Goal: Task Accomplishment & Management: Manage account settings

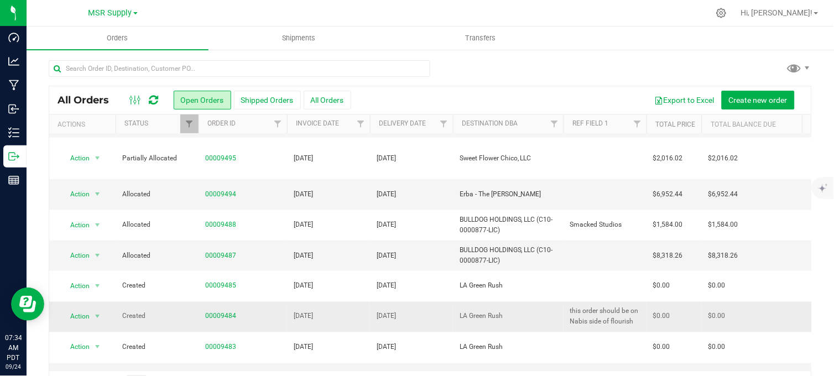
scroll to position [262, 0]
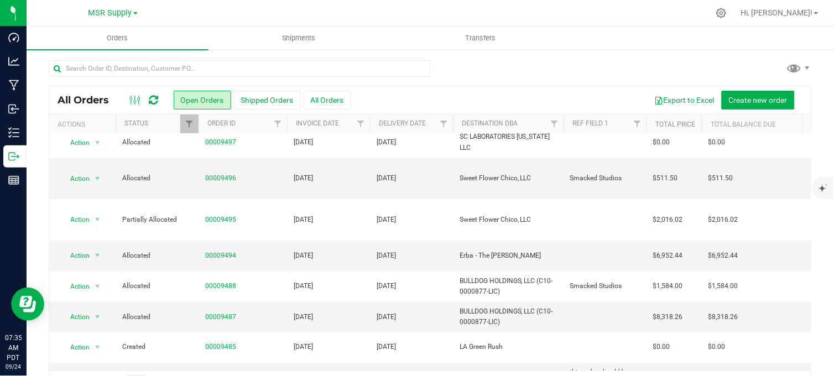
drag, startPoint x: 454, startPoint y: 62, endPoint x: 438, endPoint y: 77, distance: 22.3
click at [455, 62] on div at bounding box center [430, 72] width 763 height 25
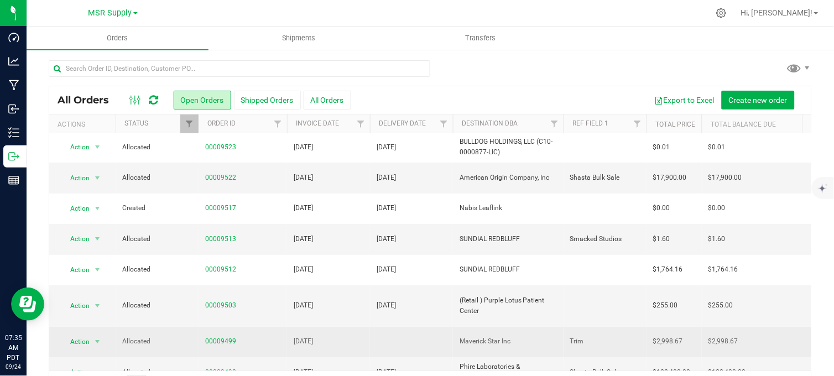
scroll to position [0, 0]
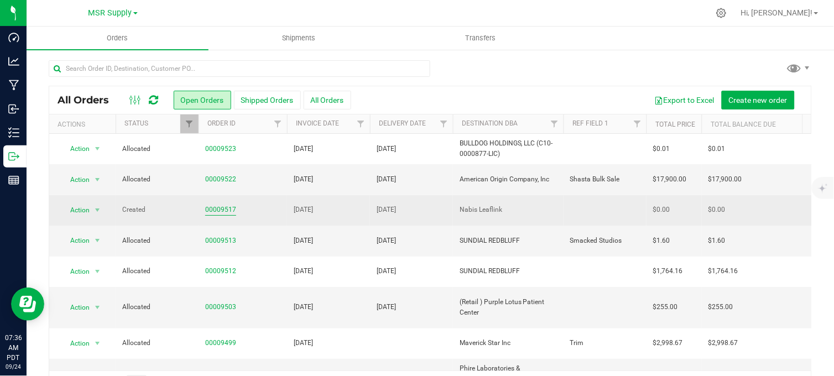
click at [219, 208] on link "00009517" at bounding box center [220, 210] width 31 height 11
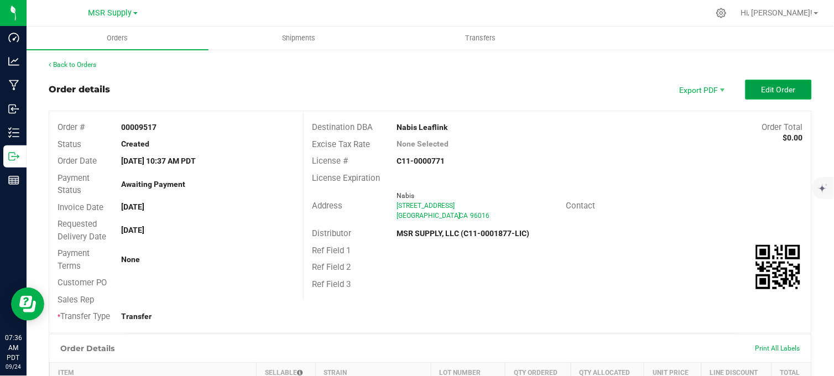
click at [780, 89] on span "Edit Order" at bounding box center [778, 89] width 34 height 9
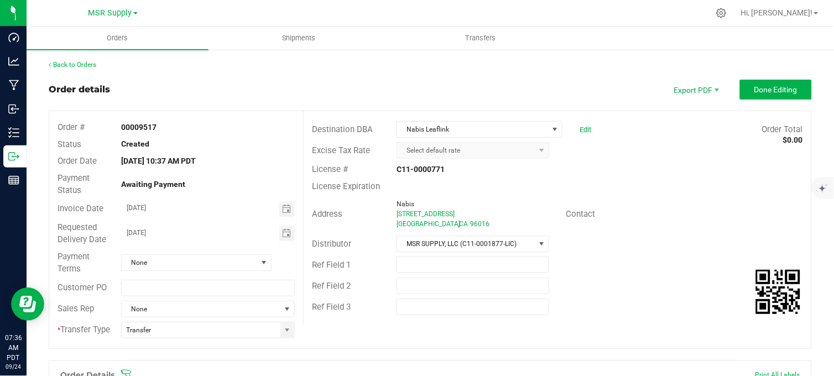
click at [332, 97] on div "Order details Export PDF Done Editing" at bounding box center [430, 90] width 763 height 20
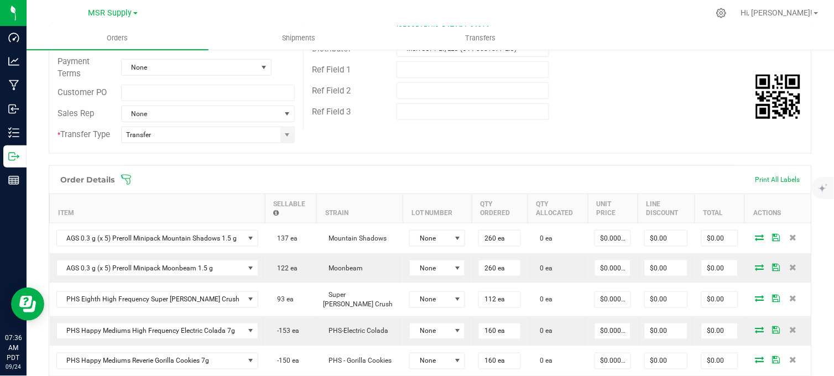
scroll to position [61, 0]
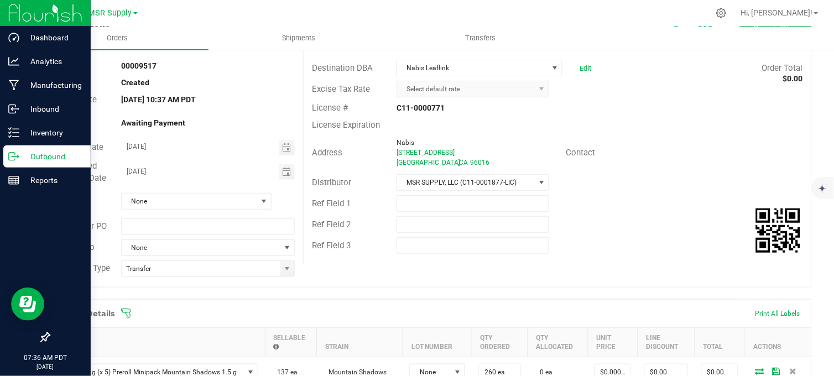
click at [22, 153] on p "Outbound" at bounding box center [52, 156] width 66 height 13
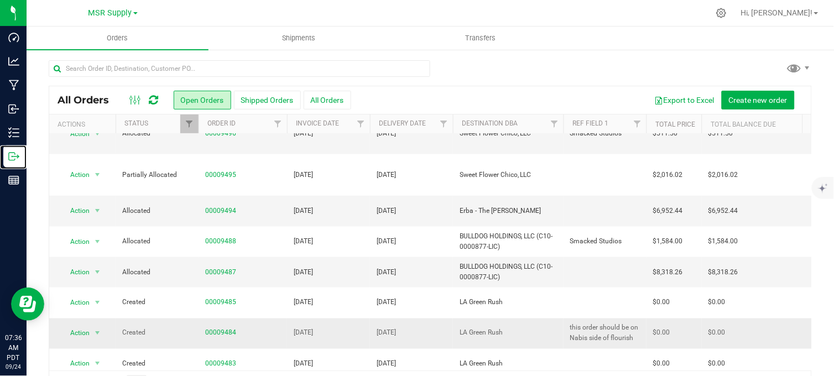
scroll to position [385, 0]
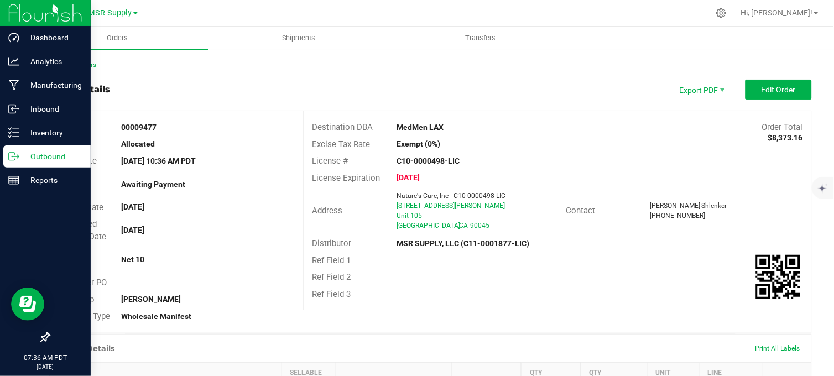
click at [22, 155] on p "Outbound" at bounding box center [52, 156] width 66 height 13
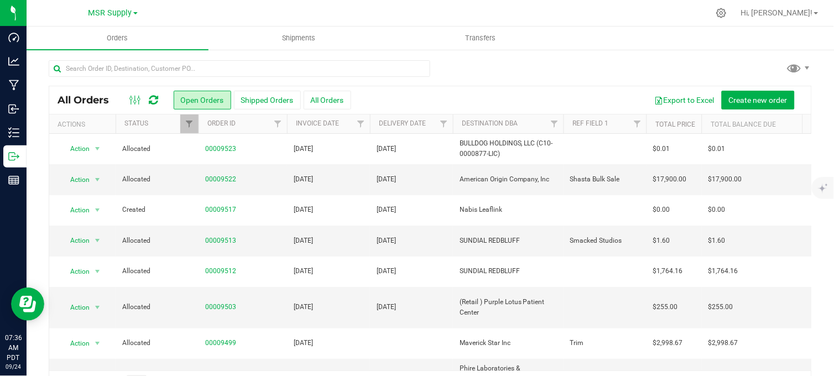
click at [485, 65] on div at bounding box center [430, 72] width 763 height 25
click at [217, 302] on link "00009503" at bounding box center [220, 307] width 31 height 11
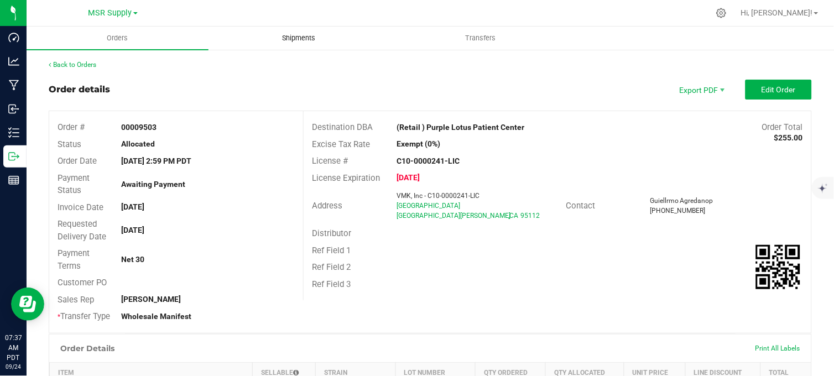
click at [291, 35] on span "Shipments" at bounding box center [299, 38] width 63 height 10
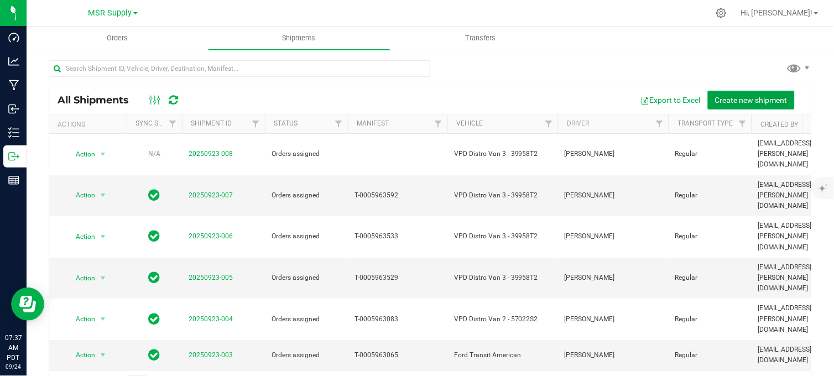
click at [748, 103] on span "Create new shipment" at bounding box center [751, 100] width 72 height 9
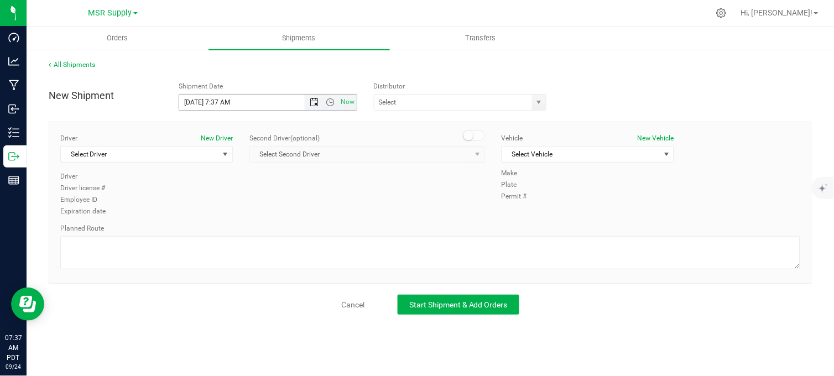
click at [314, 103] on span "Open the date view" at bounding box center [314, 102] width 9 height 9
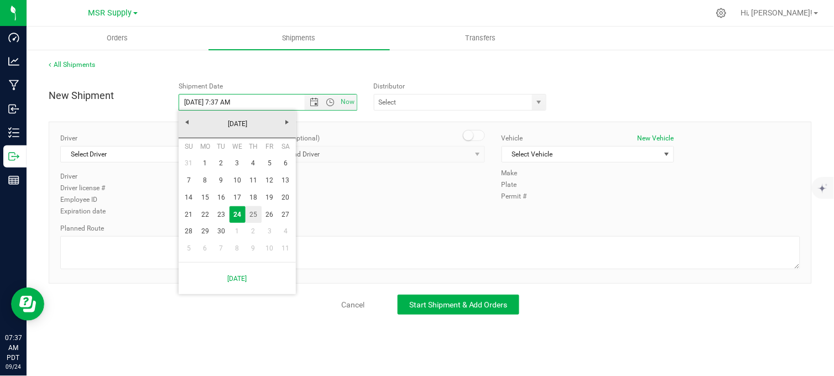
click at [250, 216] on link "25" at bounding box center [253, 214] width 16 height 17
type input "9/25/2025 7:37 AM"
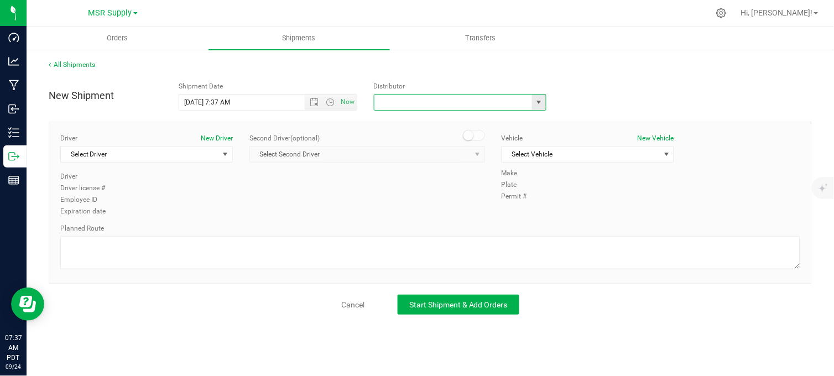
click at [437, 102] on input "text" at bounding box center [450, 102] width 153 height 15
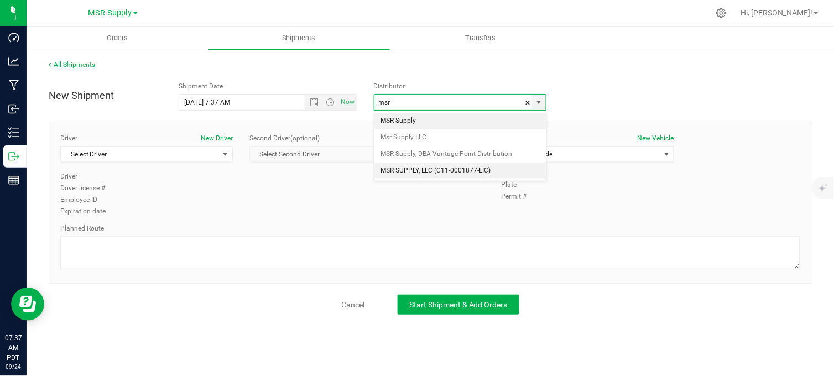
drag, startPoint x: 433, startPoint y: 173, endPoint x: 206, endPoint y: 159, distance: 227.1
click at [432, 173] on li "MSR SUPPLY, LLC (C11-0001877-LIC)" at bounding box center [460, 171] width 172 height 17
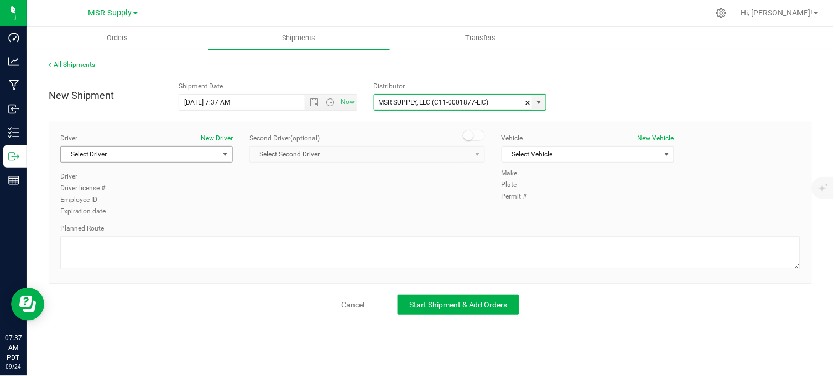
type input "MSR SUPPLY, LLC (C11-0001877-LIC)"
click at [122, 159] on span "Select Driver" at bounding box center [140, 154] width 158 height 15
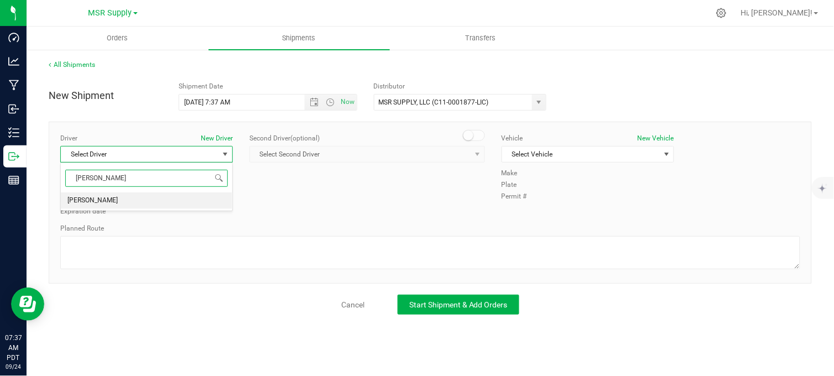
drag, startPoint x: 146, startPoint y: 205, endPoint x: 140, endPoint y: 196, distance: 10.0
click at [140, 197] on li "Doug Cox" at bounding box center [146, 200] width 171 height 17
type input "doug"
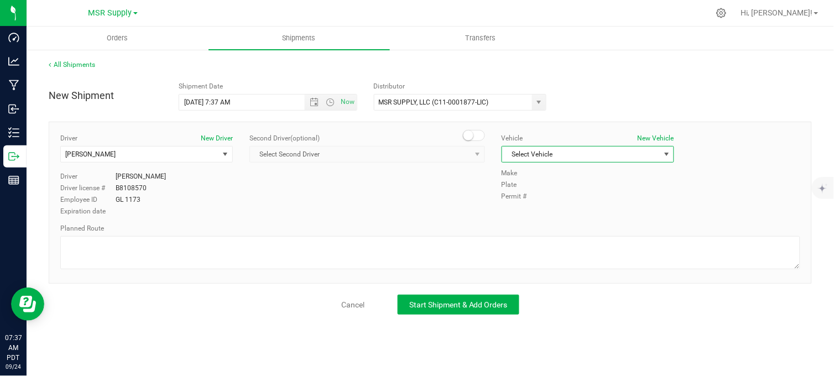
drag, startPoint x: 582, startPoint y: 154, endPoint x: 588, endPoint y: 161, distance: 9.8
click at [581, 154] on span "Select Vehicle" at bounding box center [581, 154] width 158 height 15
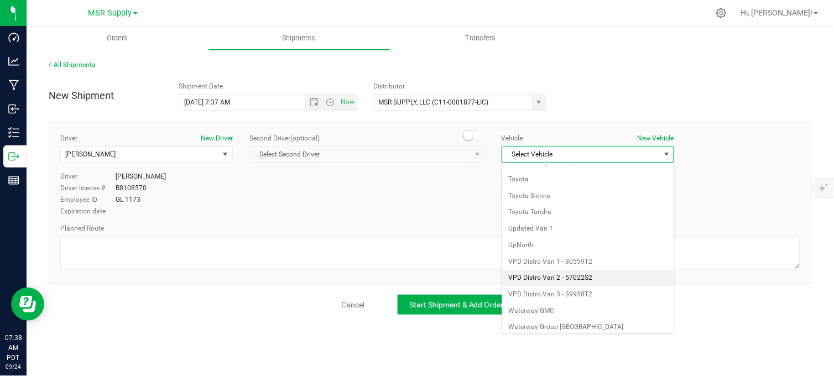
scroll to position [2017, 0]
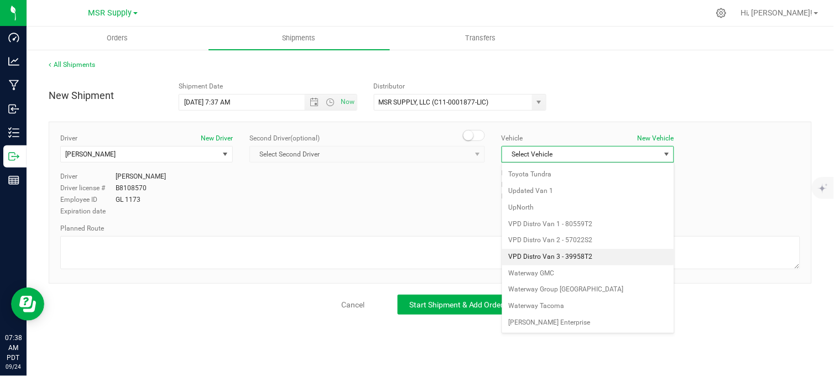
click at [576, 254] on li "VPD Distro Van 3 - 39958T2" at bounding box center [587, 257] width 171 height 17
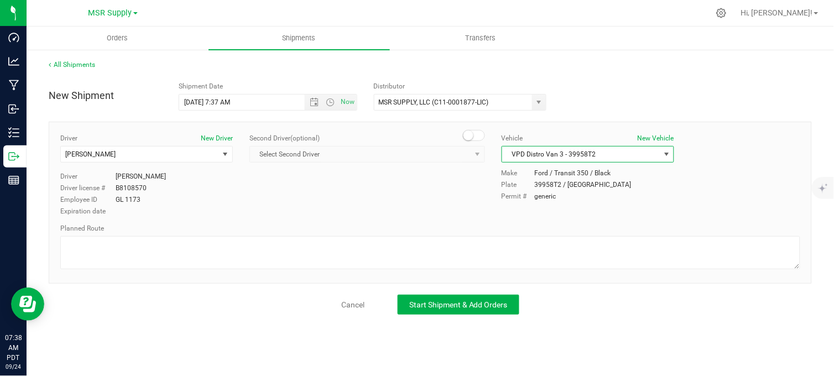
drag, startPoint x: 450, startPoint y: 202, endPoint x: 446, endPoint y: 216, distance: 14.2
click at [448, 203] on div "Driver New Driver Doug Cox Select Driver Doug Cox Driver Doug Cox Driver licens…" at bounding box center [430, 175] width 756 height 85
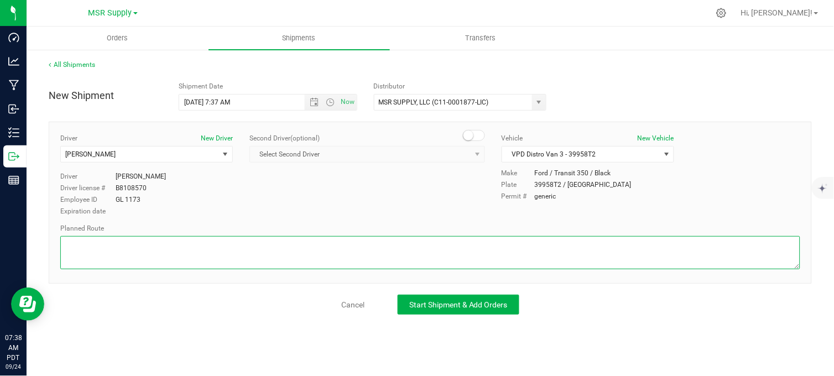
click at [437, 245] on textarea at bounding box center [430, 252] width 740 height 33
type textarea "Follow google maps"
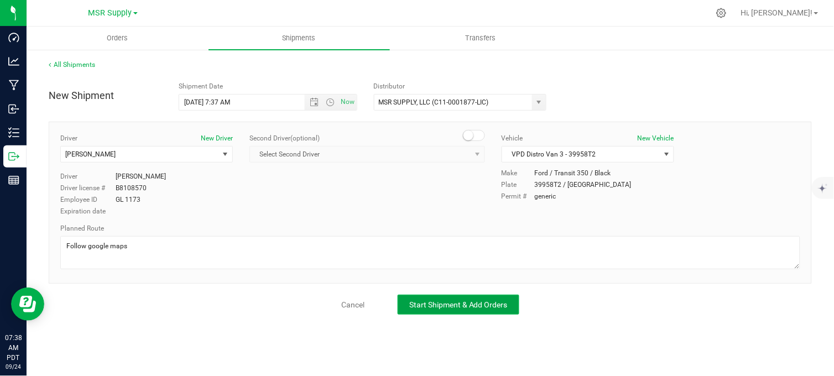
click at [457, 309] on span "Start Shipment & Add Orders" at bounding box center [458, 304] width 98 height 9
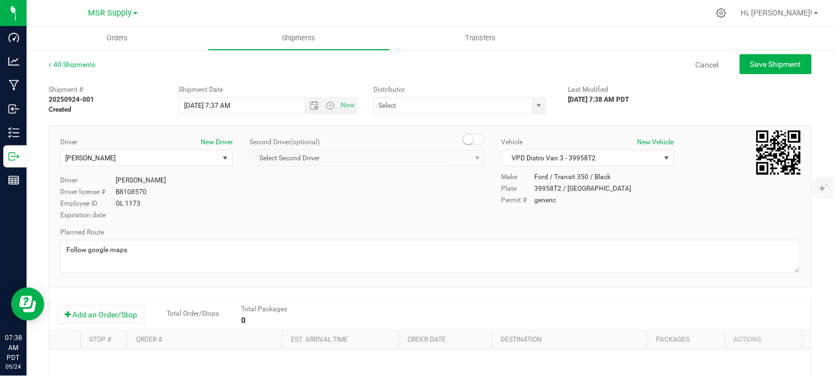
type input "MSR SUPPLY, LLC (C11-0001877-LIC)"
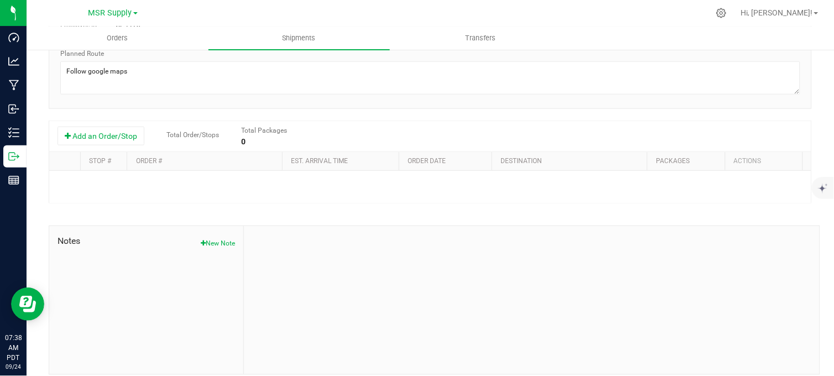
scroll to position [184, 0]
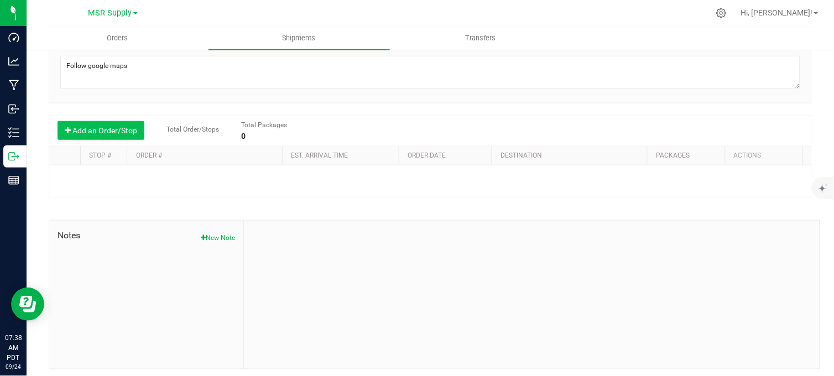
click at [111, 135] on button "Add an Order/Stop" at bounding box center [101, 130] width 87 height 19
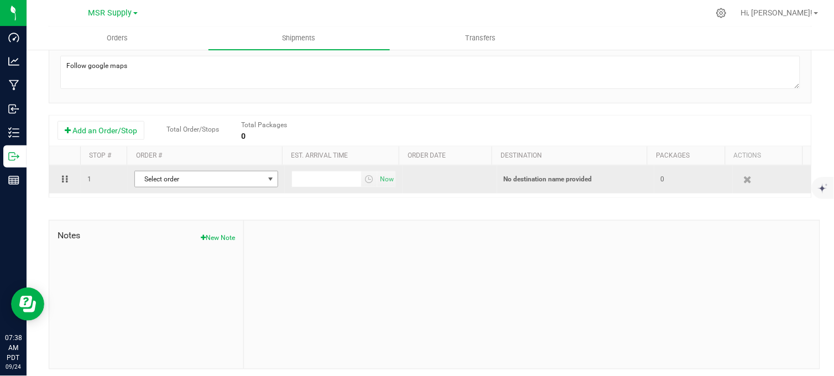
click at [196, 181] on span "Select order" at bounding box center [199, 178] width 129 height 15
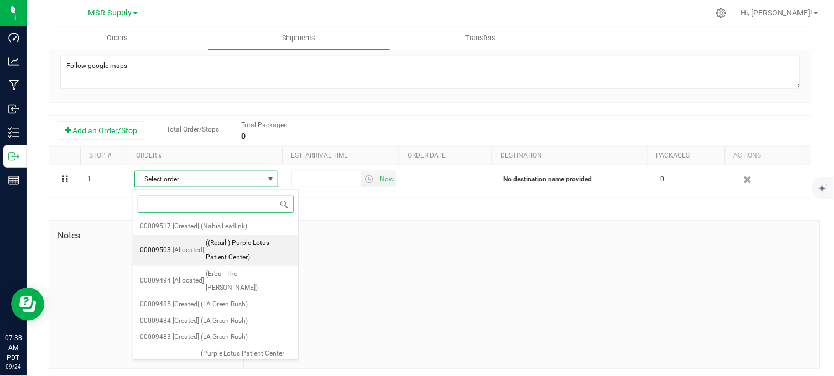
click at [237, 255] on span "((Retail ) Purple Lotus Patient Center)" at bounding box center [249, 250] width 86 height 28
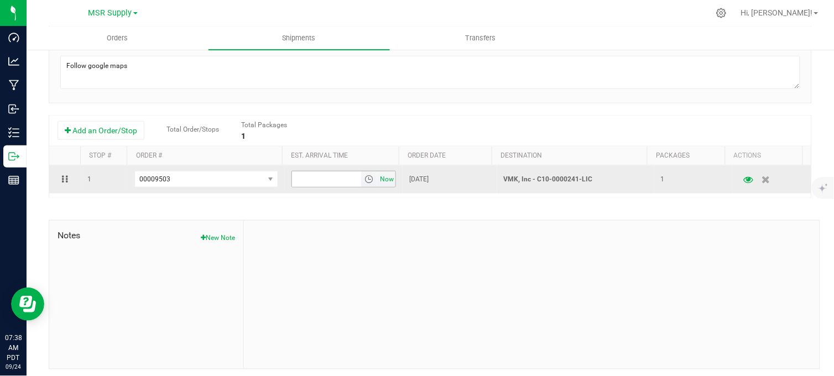
click at [378, 185] on span "Now" at bounding box center [387, 179] width 19 height 16
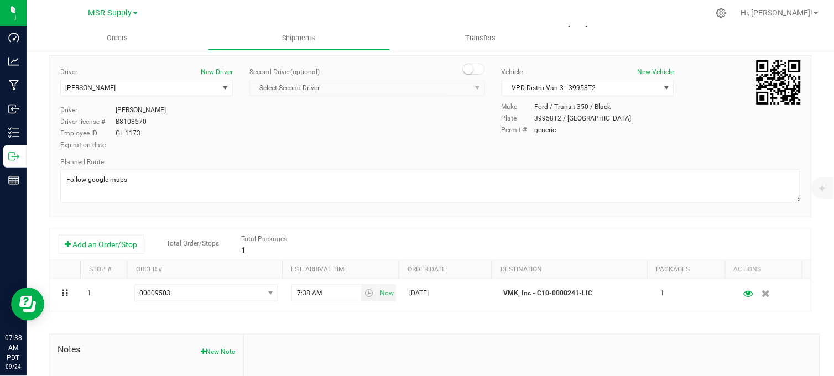
scroll to position [0, 0]
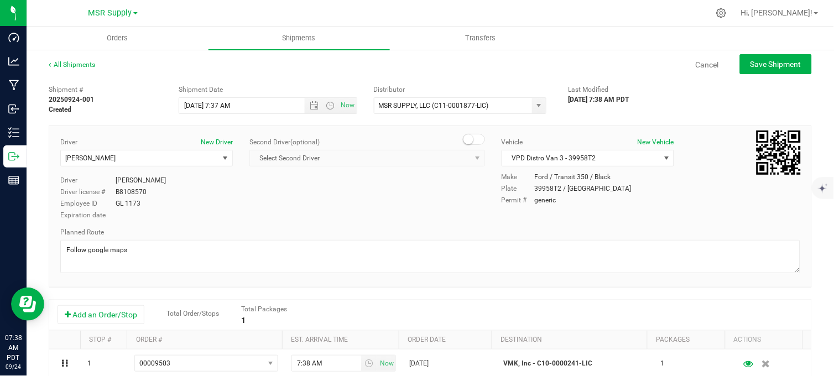
click at [666, 96] on div "09/24/2025 7:38 AM PDT" at bounding box center [624, 100] width 113 height 10
click at [750, 64] on span "Save Shipment" at bounding box center [775, 64] width 51 height 9
type input "9/25/2025 2:37 PM"
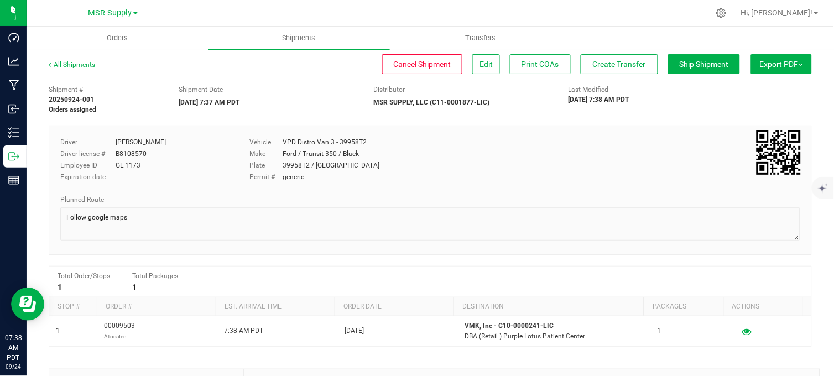
click at [315, 102] on div "Shipment Date 09/25/2025 7:37 AM PDT" at bounding box center [267, 96] width 195 height 23
drag, startPoint x: 603, startPoint y: 63, endPoint x: 533, endPoint y: 85, distance: 73.5
click at [603, 63] on span "Create Transfer" at bounding box center [619, 64] width 53 height 9
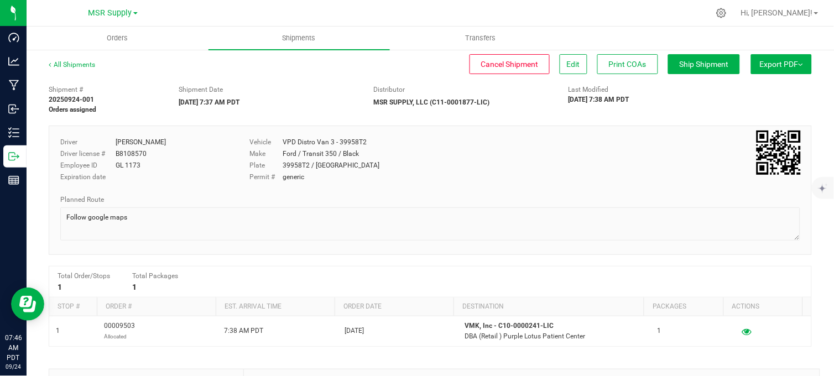
drag, startPoint x: 312, startPoint y: 73, endPoint x: 294, endPoint y: 72, distance: 18.3
click at [310, 73] on div "Cancel Shipment Edit Print COAs Ship Shipment" at bounding box center [427, 64] width 625 height 20
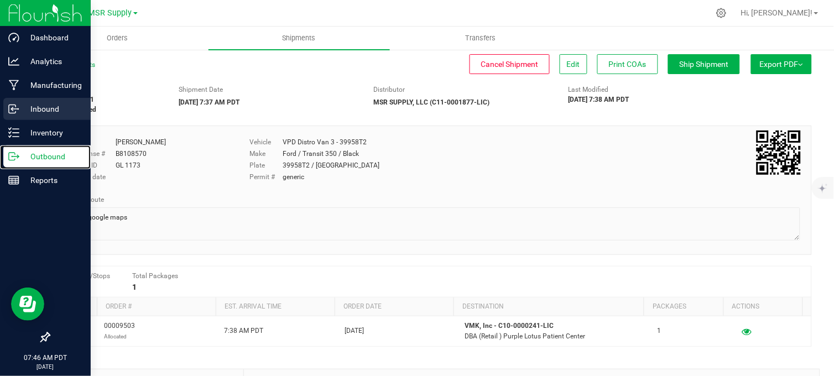
drag, startPoint x: 22, startPoint y: 153, endPoint x: 76, endPoint y: 111, distance: 68.1
click at [21, 153] on p "Outbound" at bounding box center [52, 156] width 66 height 13
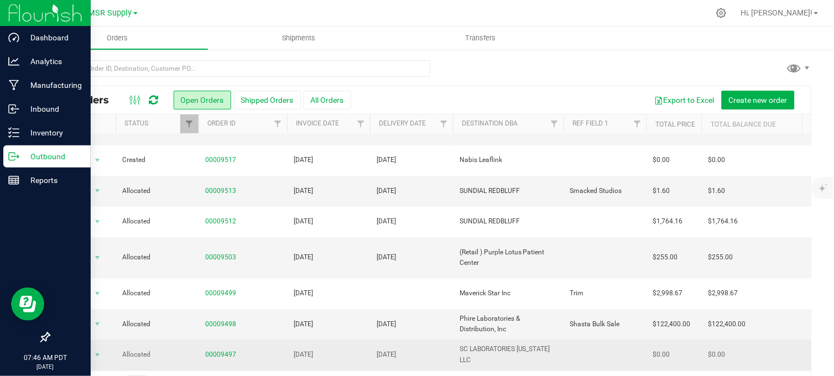
scroll to position [123, 0]
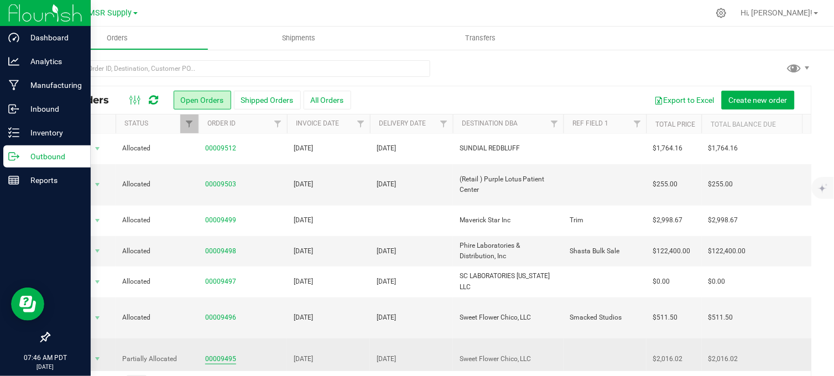
click at [212, 354] on link "00009495" at bounding box center [220, 359] width 31 height 11
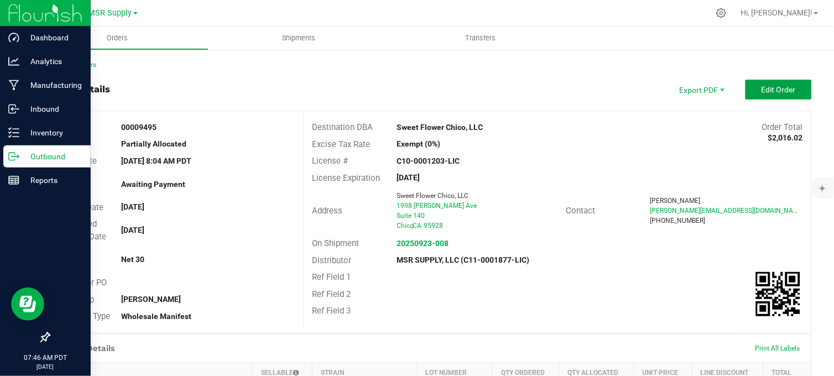
click at [762, 89] on span "Edit Order" at bounding box center [778, 89] width 34 height 9
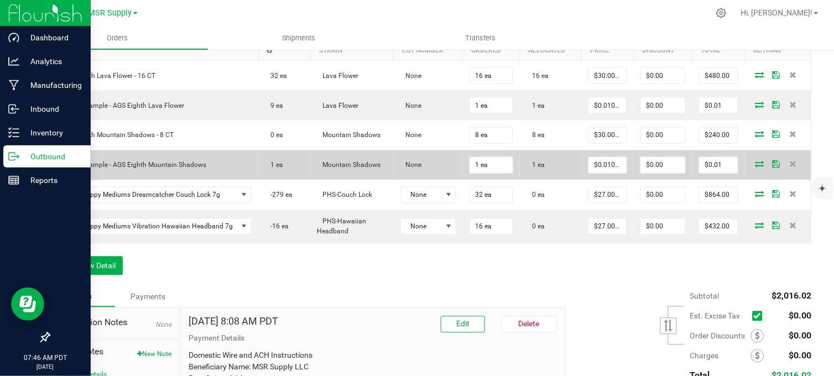
scroll to position [368, 0]
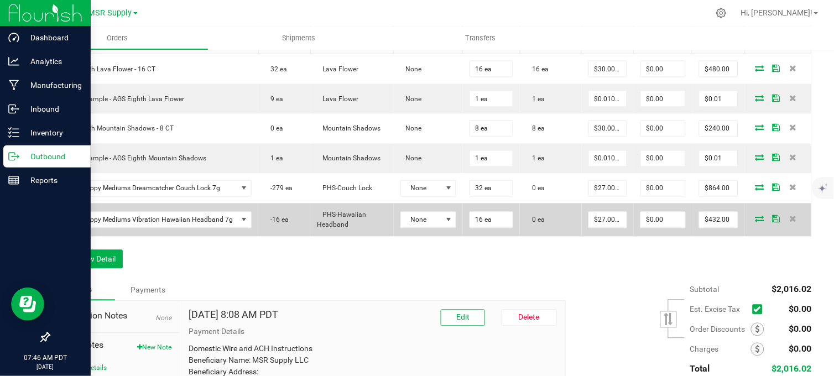
click at [755, 222] on icon at bounding box center [759, 219] width 9 height 7
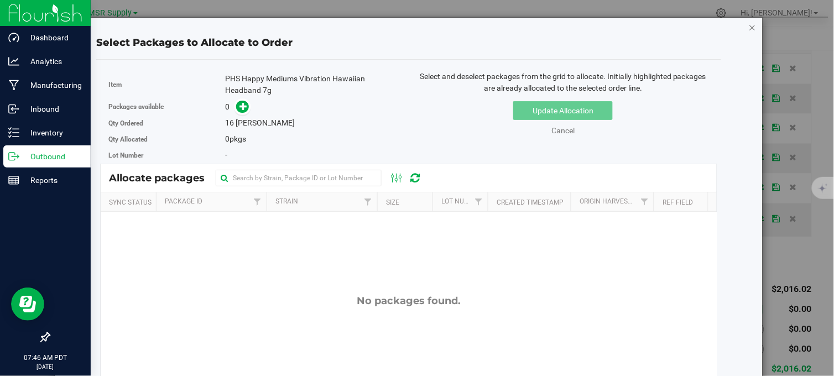
click at [749, 29] on icon "button" at bounding box center [753, 26] width 8 height 13
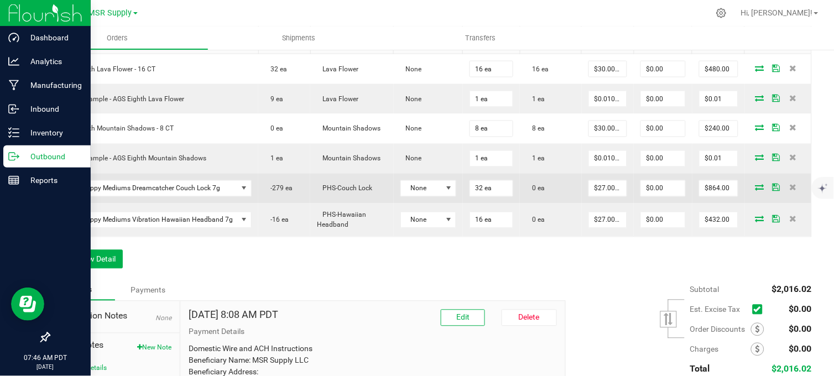
click at [755, 191] on icon at bounding box center [759, 187] width 9 height 7
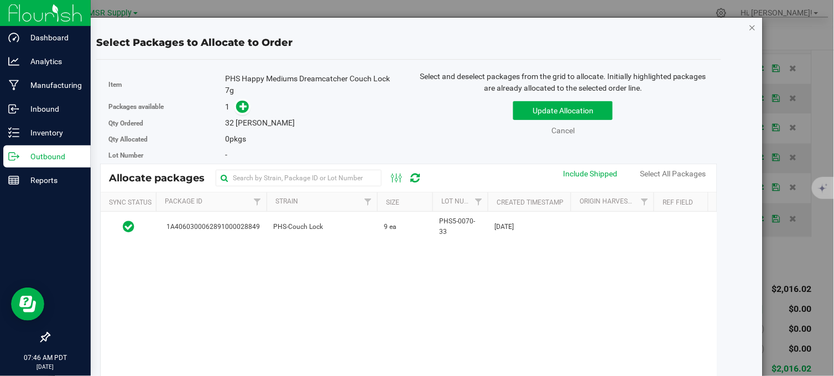
click at [749, 25] on icon "button" at bounding box center [753, 26] width 8 height 13
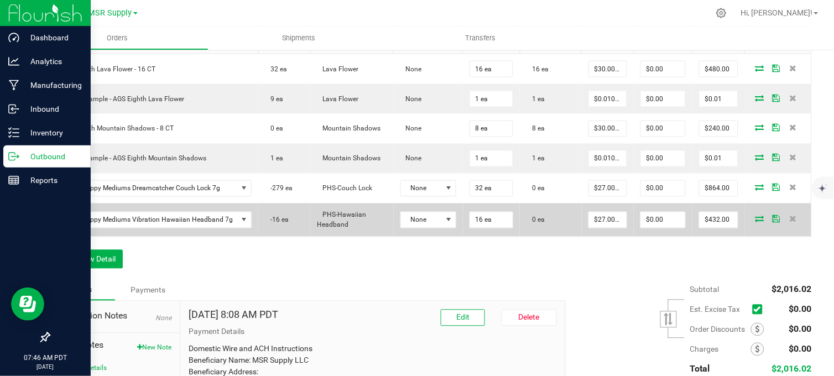
click at [755, 222] on icon at bounding box center [759, 219] width 9 height 7
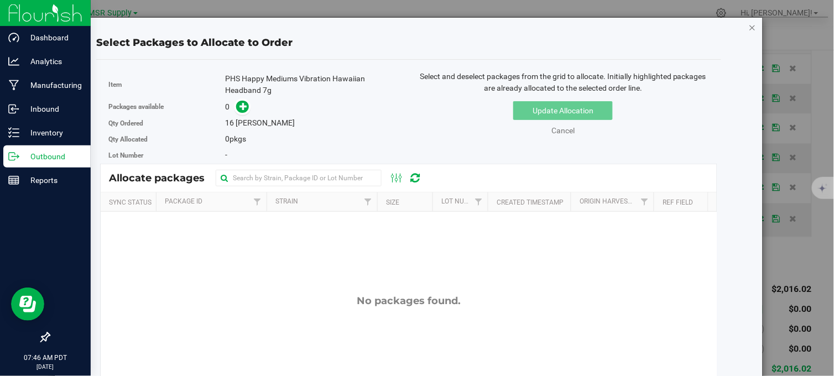
click at [749, 27] on icon "button" at bounding box center [753, 26] width 8 height 13
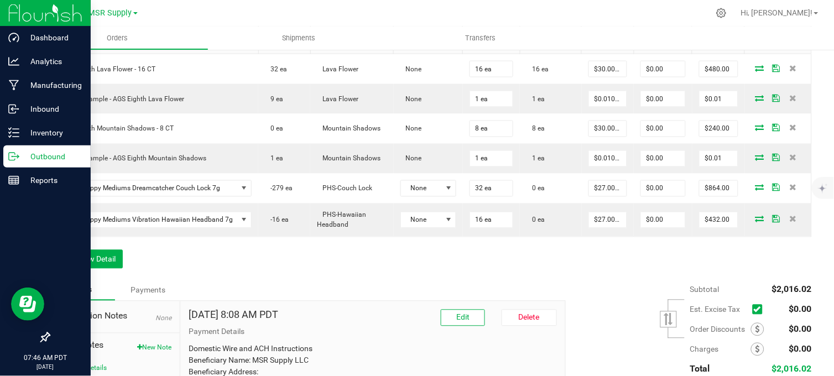
click at [527, 265] on div "Order Details Print All Labels Item Sellable Strain Lot Number Qty Ordered Qty …" at bounding box center [430, 138] width 763 height 284
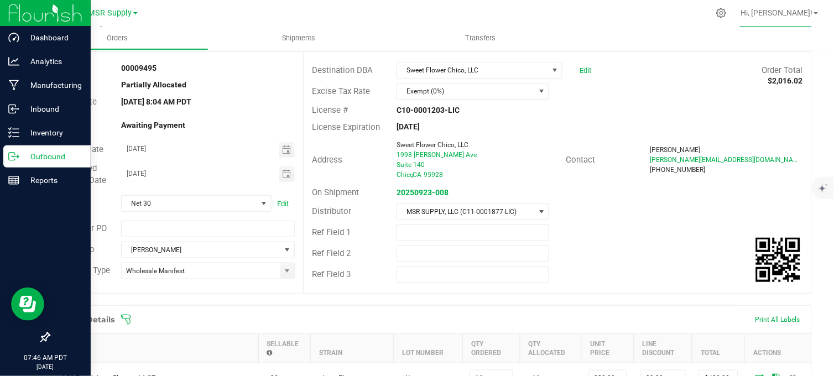
scroll to position [4, 0]
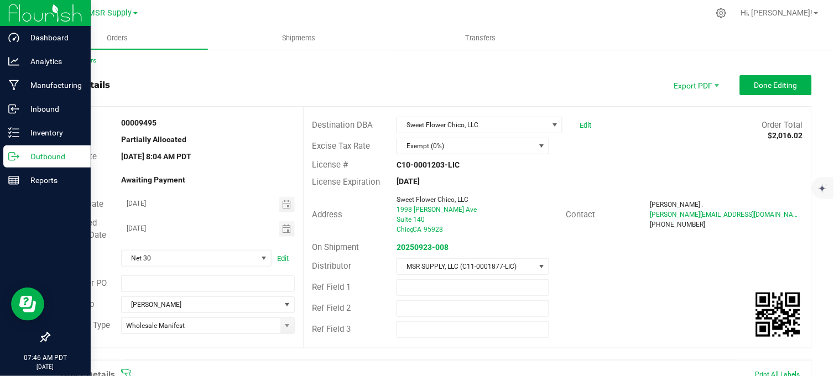
click at [12, 155] on icon at bounding box center [13, 156] width 11 height 11
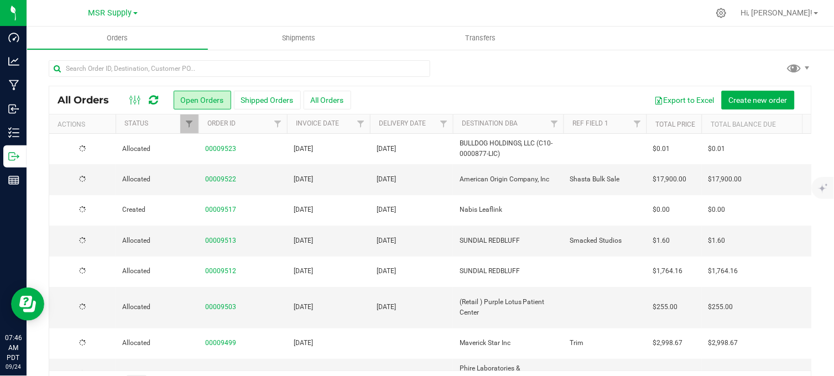
click at [508, 70] on div at bounding box center [430, 72] width 763 height 25
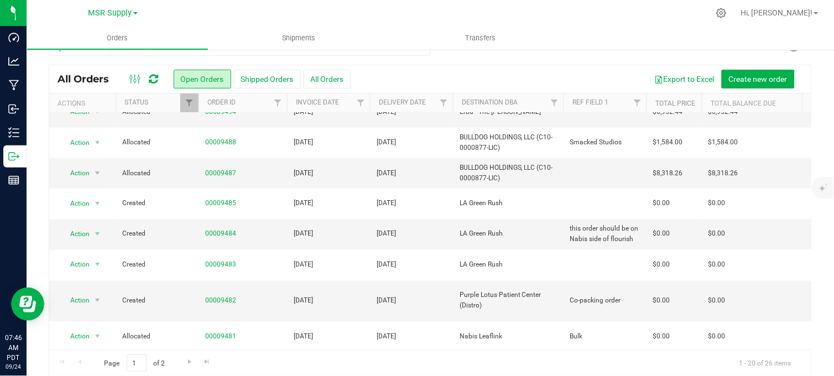
scroll to position [33, 0]
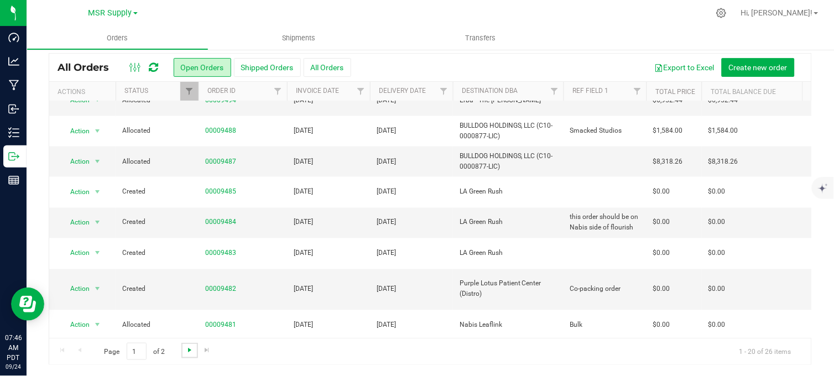
click at [185, 351] on span "Go to the next page" at bounding box center [189, 350] width 9 height 9
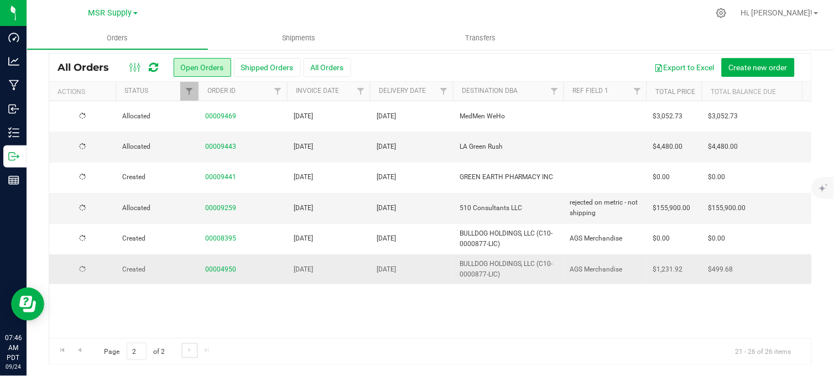
scroll to position [0, 0]
click at [84, 347] on link "Go to the previous page" at bounding box center [79, 350] width 16 height 15
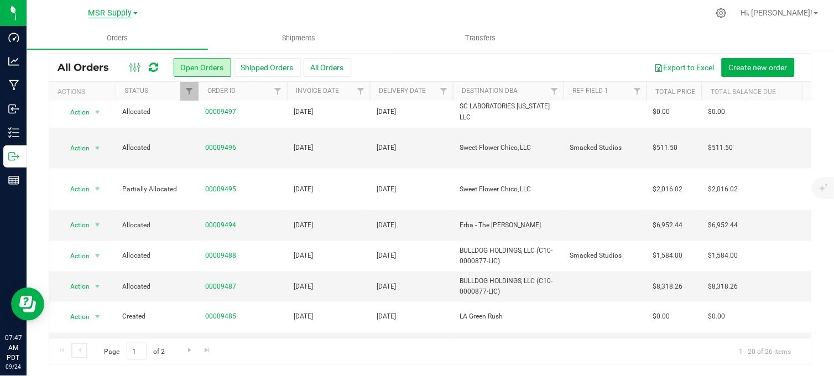
scroll to position [245, 0]
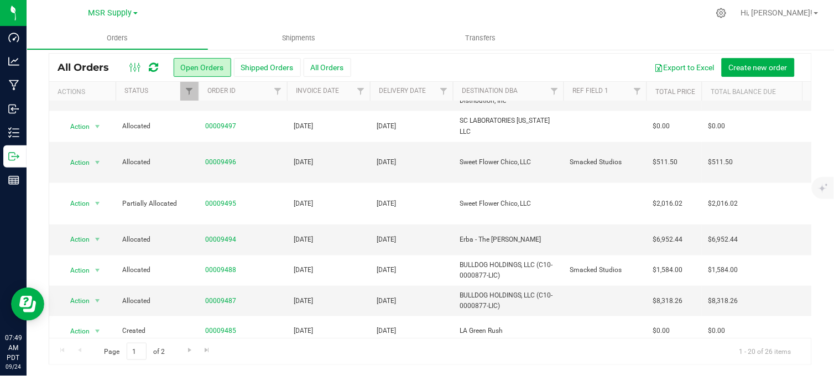
click at [429, 59] on div "Export to Excel Create new order" at bounding box center [577, 67] width 452 height 19
click at [220, 11] on div at bounding box center [453, 13] width 511 height 22
click at [474, 56] on div "All Orders Open Orders Shipped Orders All Orders Export to Excel Create new ord…" at bounding box center [430, 68] width 762 height 28
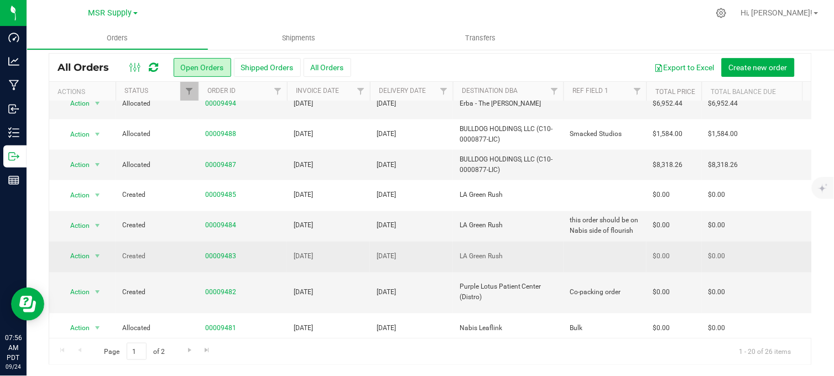
scroll to position [385, 0]
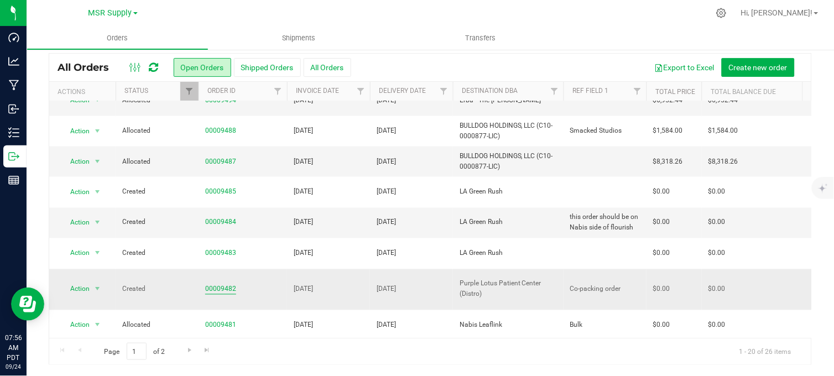
click at [217, 284] on link "00009482" at bounding box center [220, 289] width 31 height 11
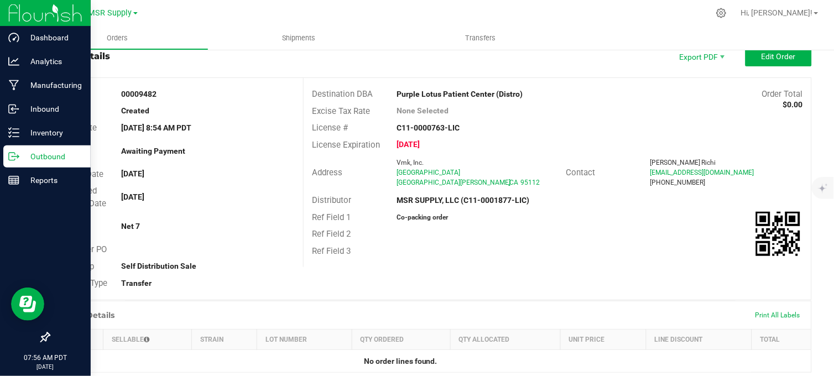
click at [32, 154] on p "Outbound" at bounding box center [52, 156] width 66 height 13
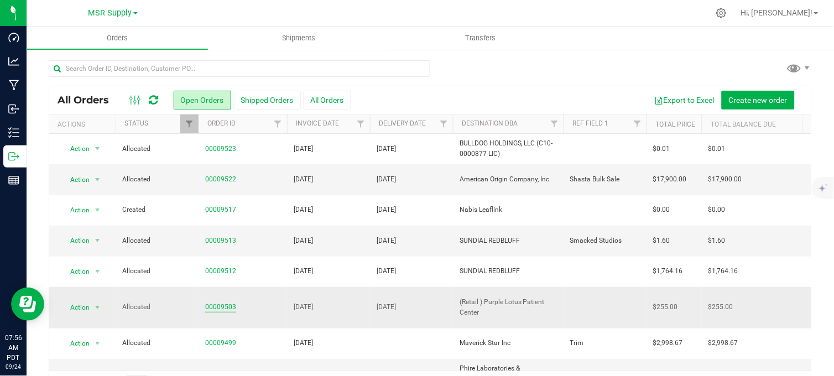
click at [217, 302] on link "00009503" at bounding box center [220, 307] width 31 height 11
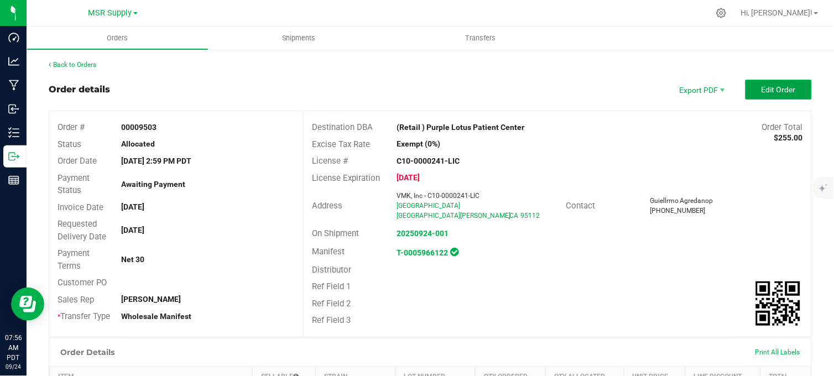
click at [776, 97] on button "Edit Order" at bounding box center [778, 90] width 66 height 20
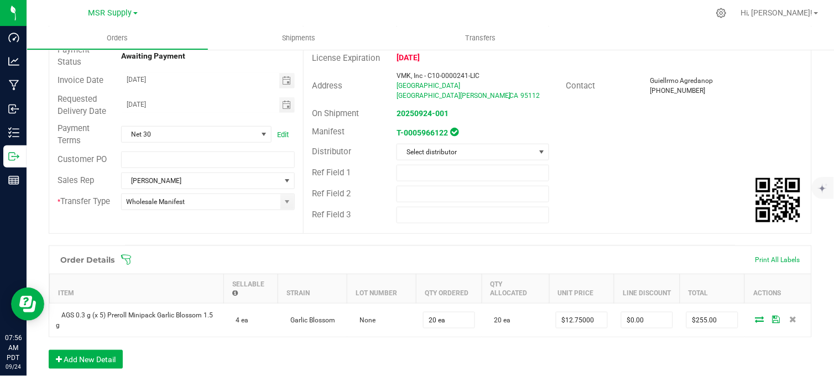
scroll to position [245, 0]
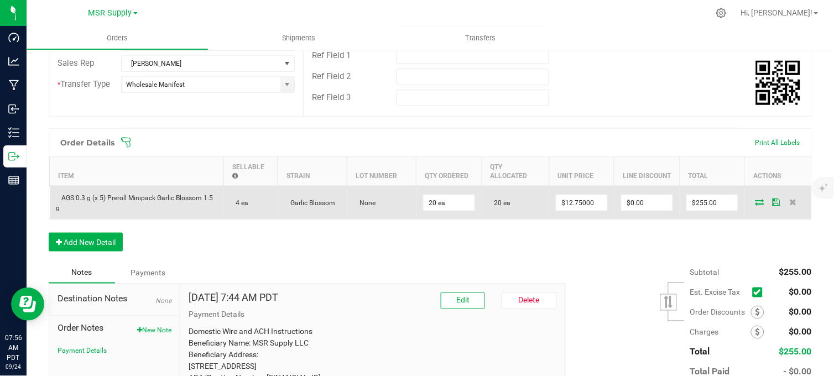
click at [755, 198] on icon at bounding box center [759, 201] width 9 height 7
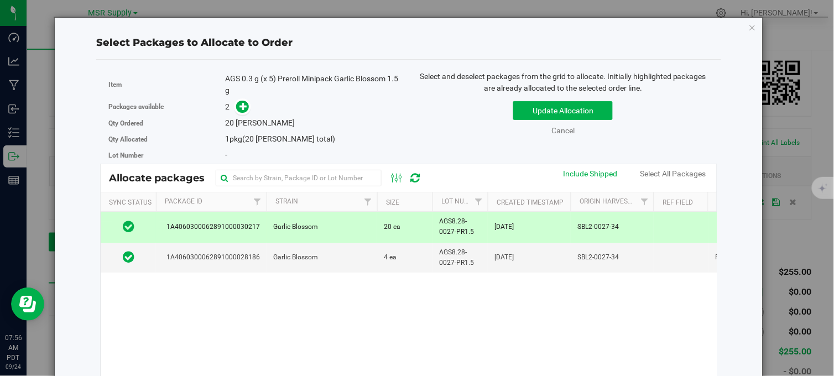
drag, startPoint x: 474, startPoint y: 231, endPoint x: 429, endPoint y: 222, distance: 46.2
click at [429, 222] on tr "1A4060300062891000030217 Garlic Blossom 20 ea AGS8.28-0027-PR1.5 Sep 23, 2025 S…" at bounding box center [526, 227] width 851 height 30
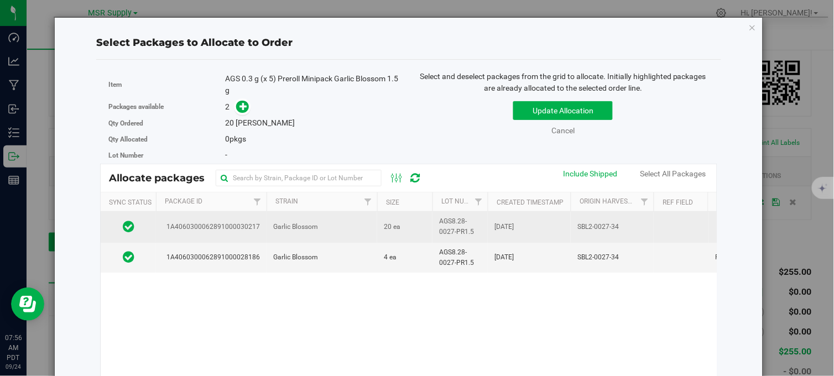
copy tr "AGS8.28-0027-PR1.5"
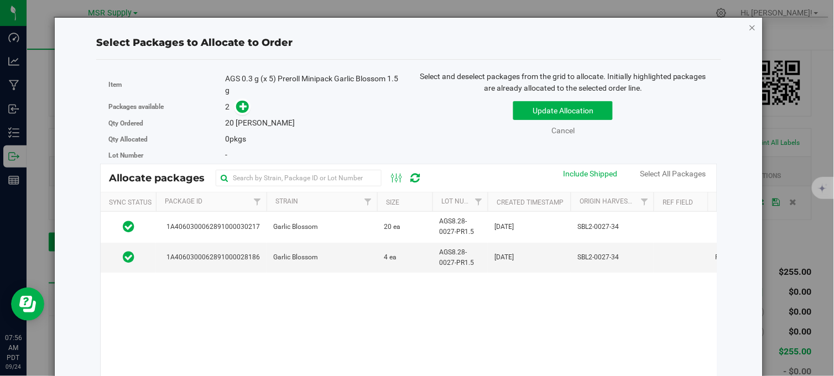
click at [749, 28] on icon "button" at bounding box center [753, 26] width 8 height 13
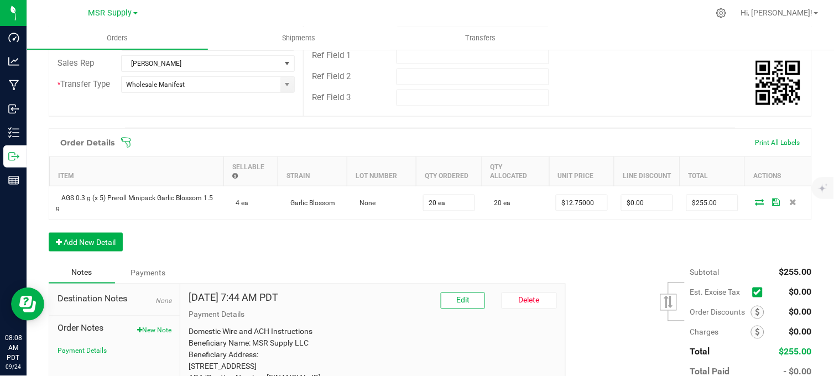
click at [459, 9] on div at bounding box center [453, 13] width 511 height 22
click at [279, 253] on div "Order Details Print All Labels Item Sellable Strain Lot Number Qty Ordered Qty …" at bounding box center [430, 195] width 763 height 134
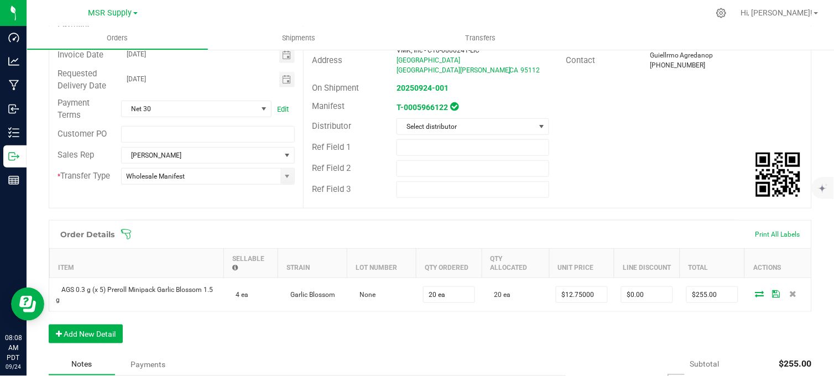
scroll to position [0, 0]
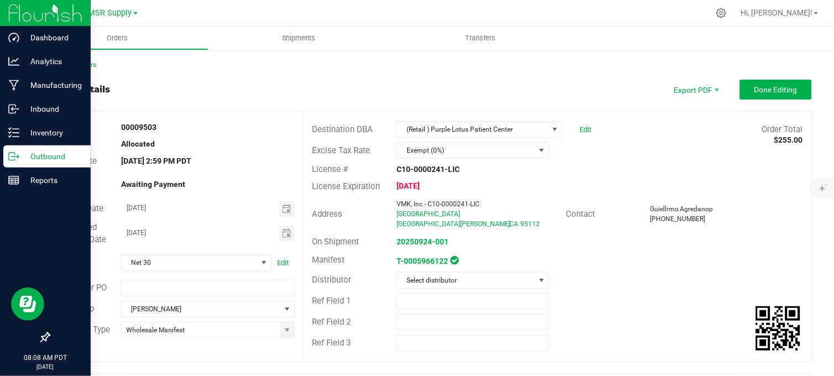
click at [20, 160] on p "Outbound" at bounding box center [52, 156] width 66 height 13
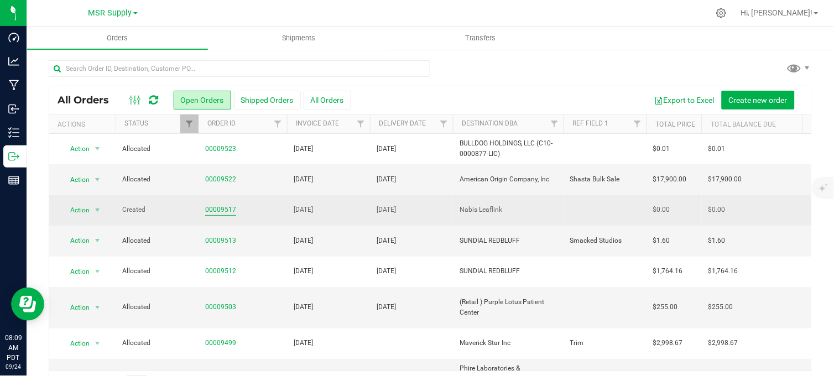
click at [219, 211] on link "00009517" at bounding box center [220, 210] width 31 height 11
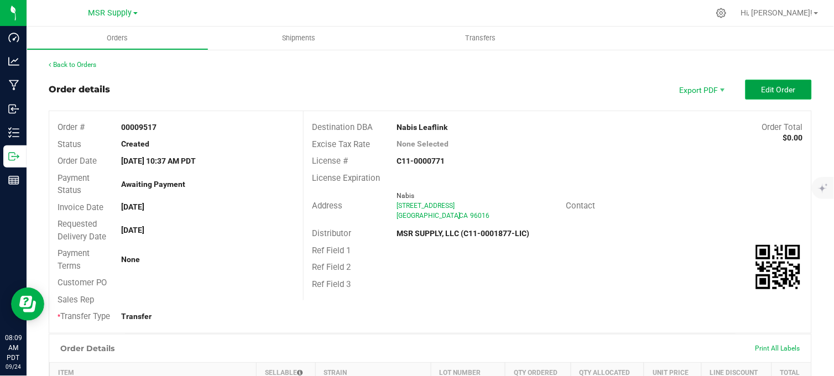
click at [761, 90] on span "Edit Order" at bounding box center [778, 89] width 34 height 9
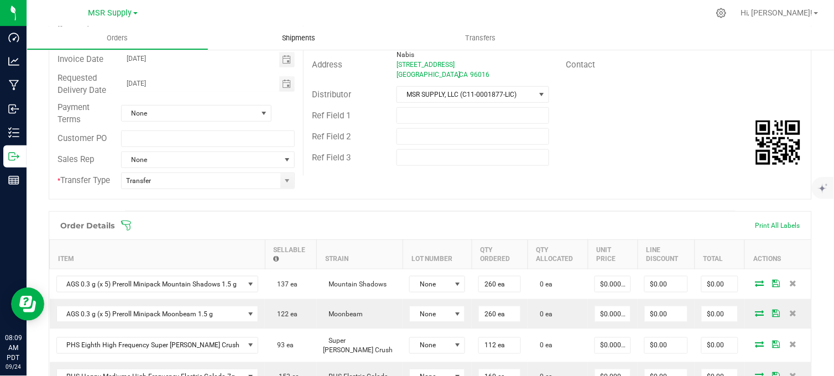
scroll to position [123, 0]
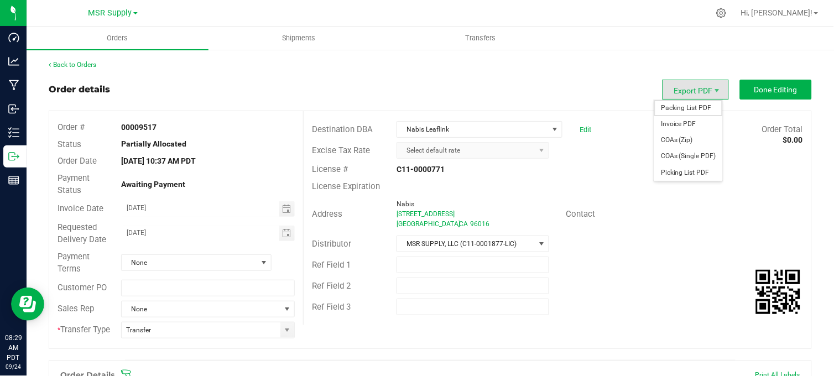
click at [680, 108] on span "Packing List PDF" at bounding box center [688, 108] width 69 height 16
drag, startPoint x: 677, startPoint y: 109, endPoint x: 672, endPoint y: 114, distance: 7.0
click at [677, 109] on span "Packing List PDF" at bounding box center [688, 108] width 69 height 16
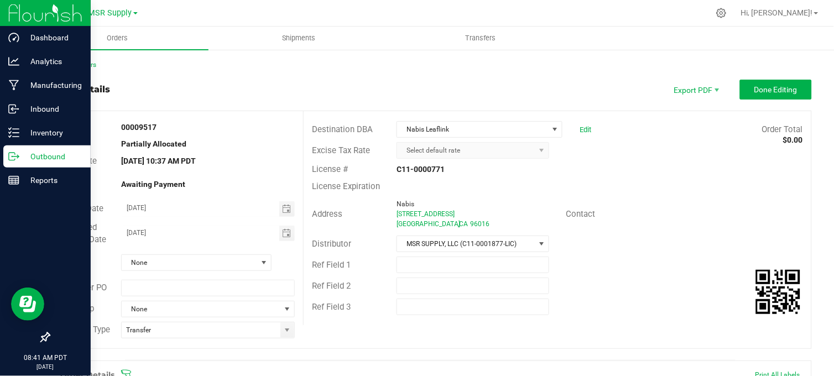
click at [29, 154] on p "Outbound" at bounding box center [52, 156] width 66 height 13
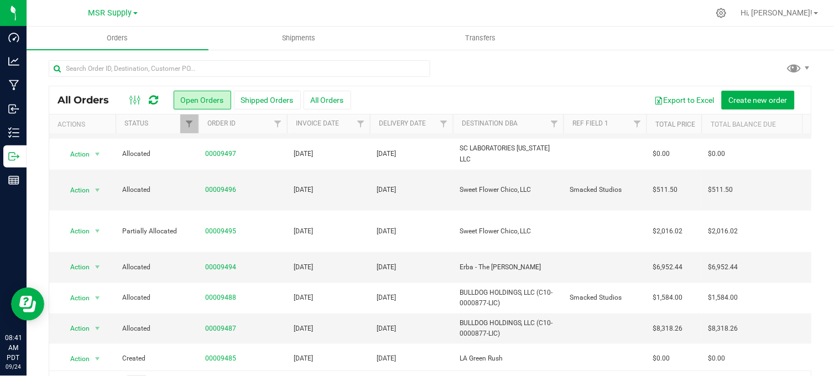
scroll to position [248, 0]
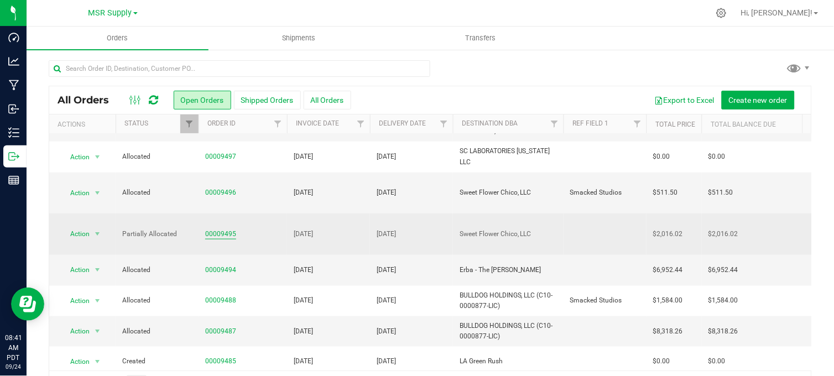
click at [211, 229] on link "00009495" at bounding box center [220, 234] width 31 height 11
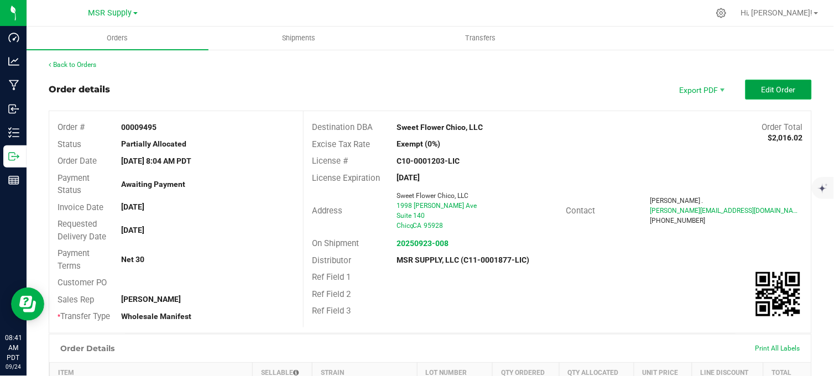
click at [762, 92] on span "Edit Order" at bounding box center [778, 89] width 34 height 9
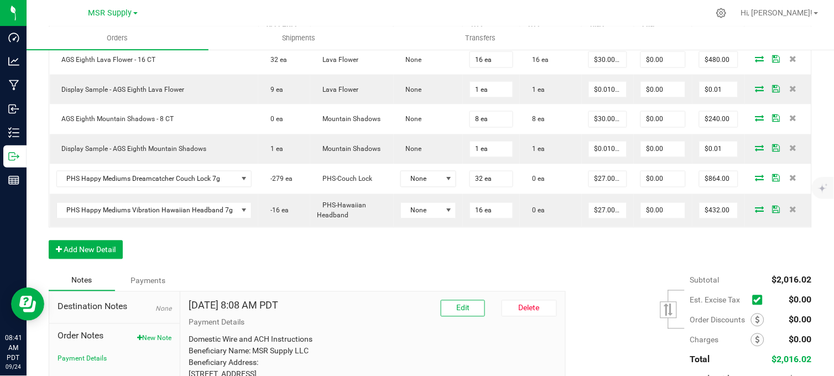
scroll to position [378, 0]
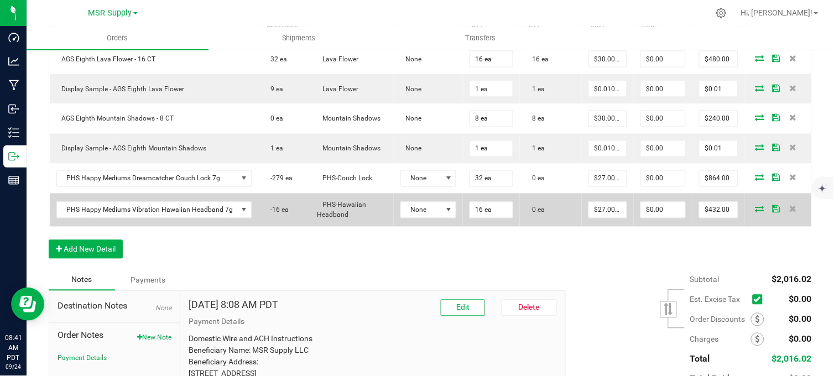
click at [755, 212] on icon at bounding box center [759, 209] width 9 height 7
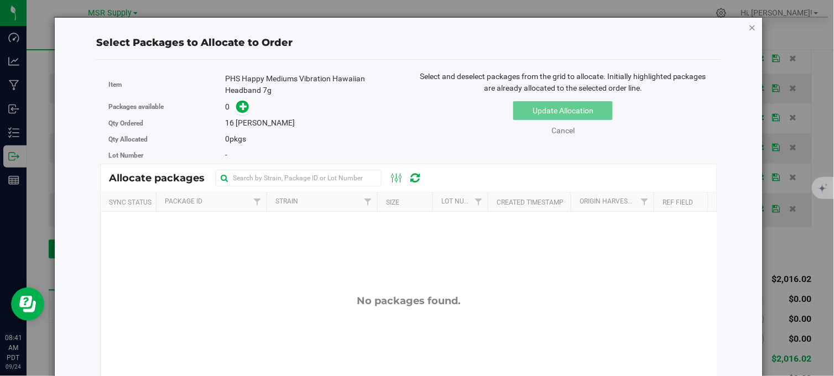
click at [749, 25] on icon "button" at bounding box center [753, 26] width 8 height 13
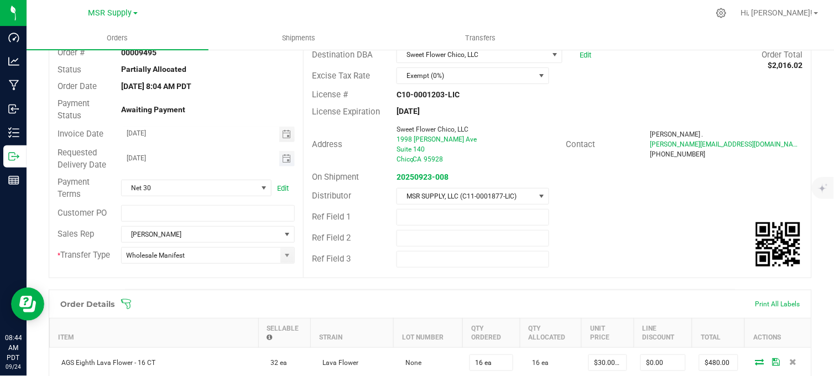
scroll to position [71, 0]
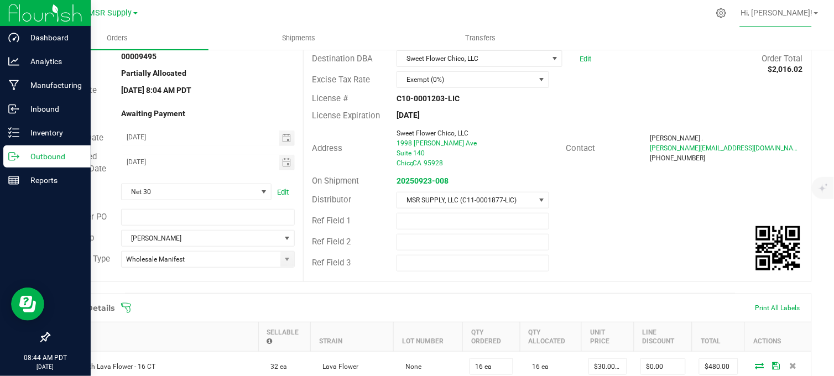
click at [18, 152] on icon at bounding box center [13, 156] width 11 height 11
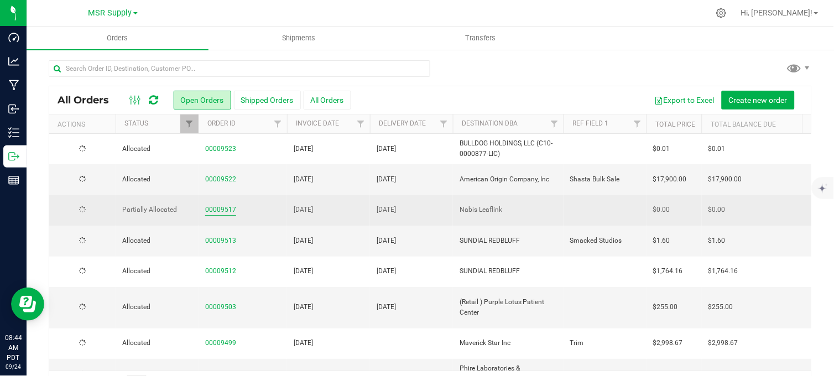
click at [229, 206] on link "00009517" at bounding box center [220, 210] width 31 height 11
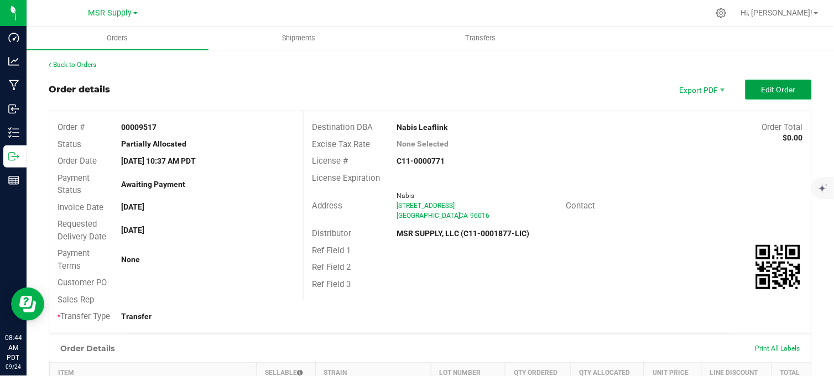
click at [773, 91] on span "Edit Order" at bounding box center [778, 89] width 34 height 9
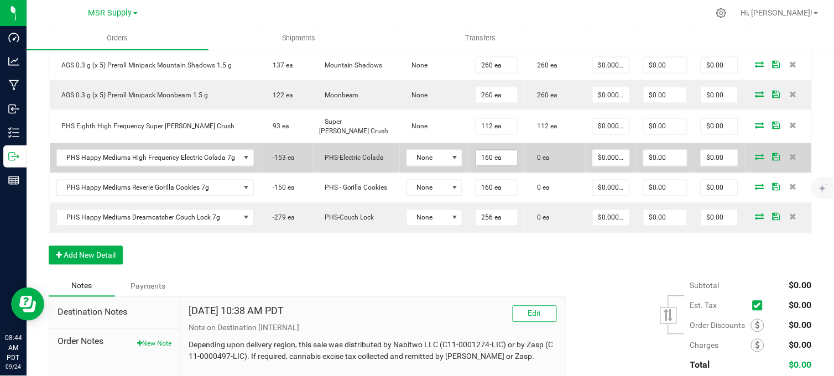
scroll to position [307, 0]
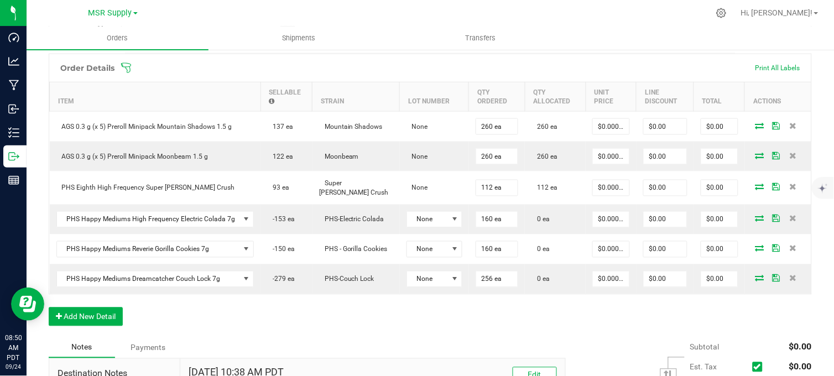
click at [210, 9] on div at bounding box center [453, 13] width 511 height 22
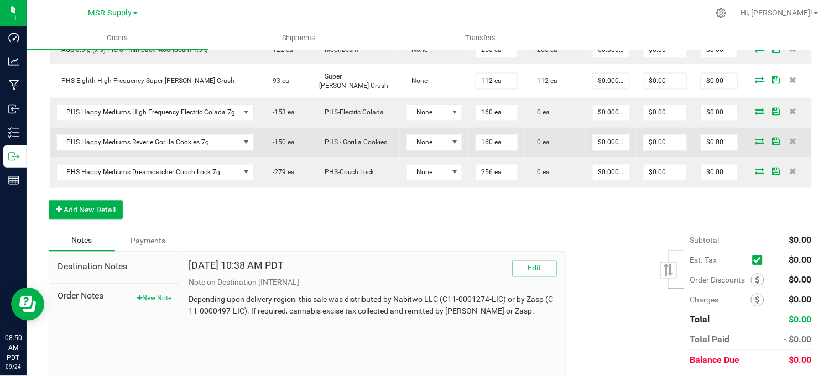
scroll to position [430, 0]
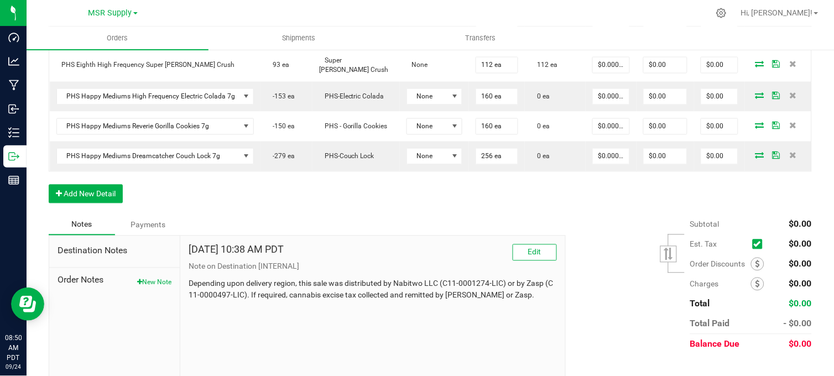
click at [294, 207] on div "Order Details Print All Labels Item Sellable Strain Lot Number Qty Ordered Qty …" at bounding box center [430, 73] width 763 height 284
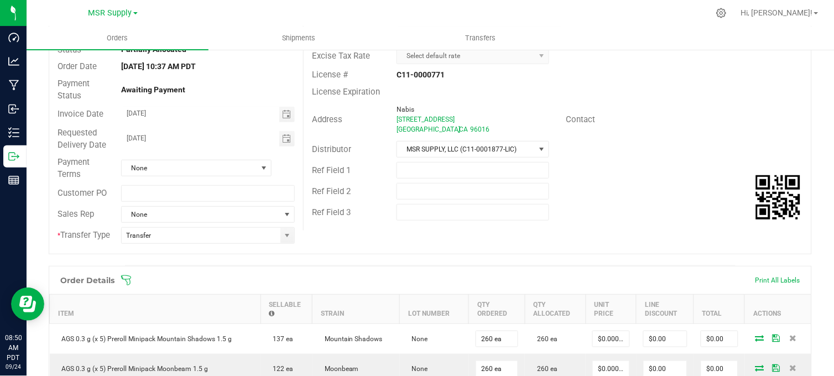
scroll to position [61, 0]
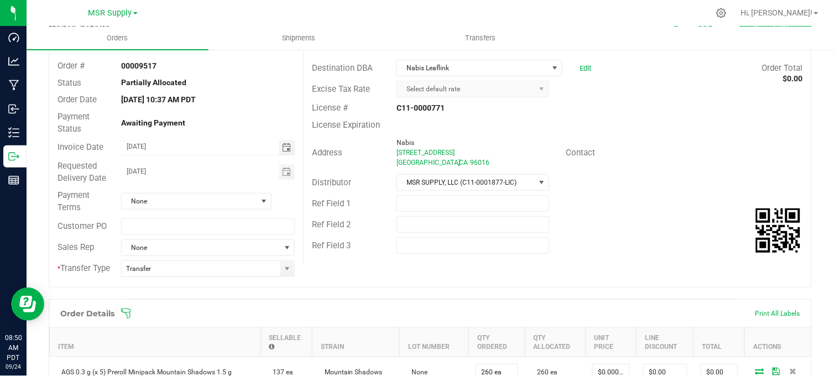
drag, startPoint x: 243, startPoint y: 142, endPoint x: 180, endPoint y: 134, distance: 63.4
click at [242, 142] on input "[DATE]" at bounding box center [201, 147] width 158 height 14
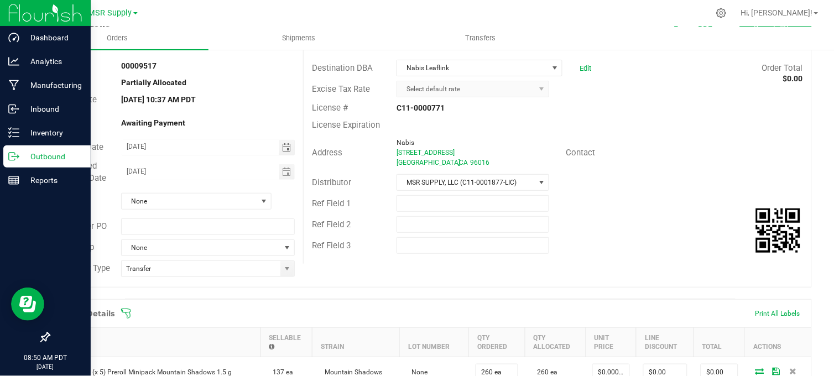
click at [15, 155] on icon at bounding box center [13, 156] width 11 height 11
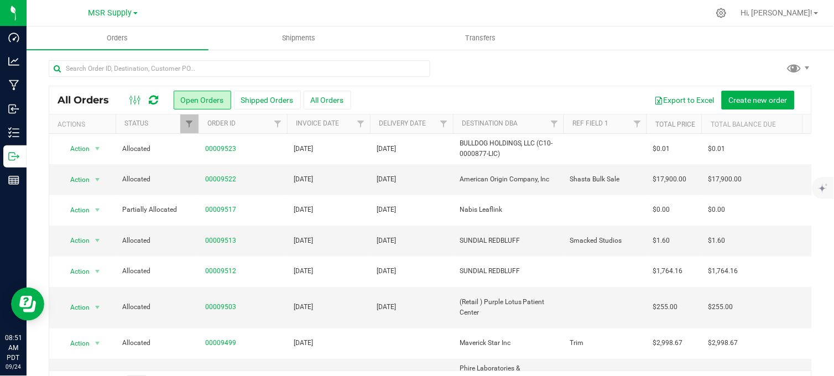
click at [473, 61] on div at bounding box center [430, 72] width 763 height 25
click at [471, 64] on div at bounding box center [430, 72] width 763 height 25
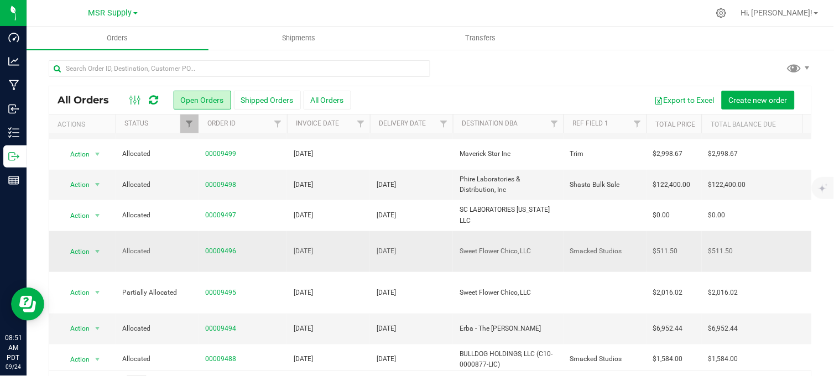
scroll to position [184, 0]
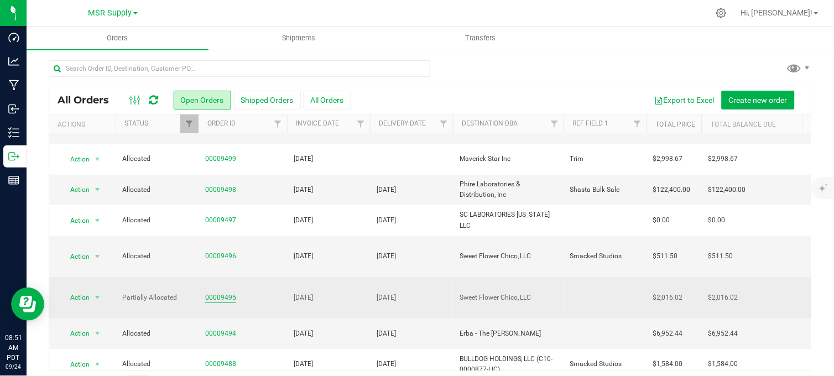
click at [222, 292] on link "00009495" at bounding box center [220, 297] width 31 height 11
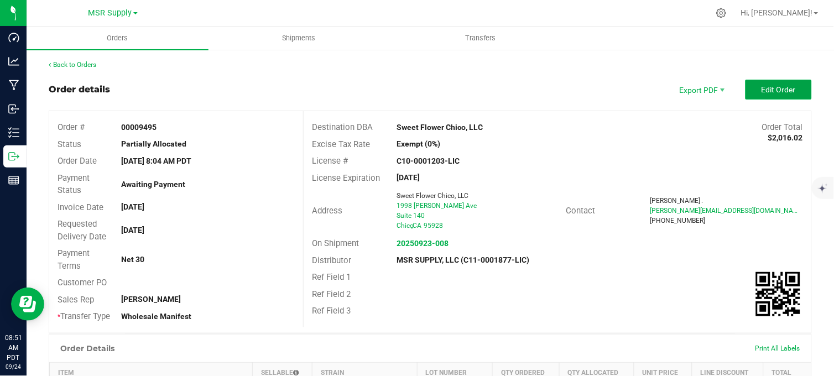
click at [761, 90] on span "Edit Order" at bounding box center [778, 89] width 34 height 9
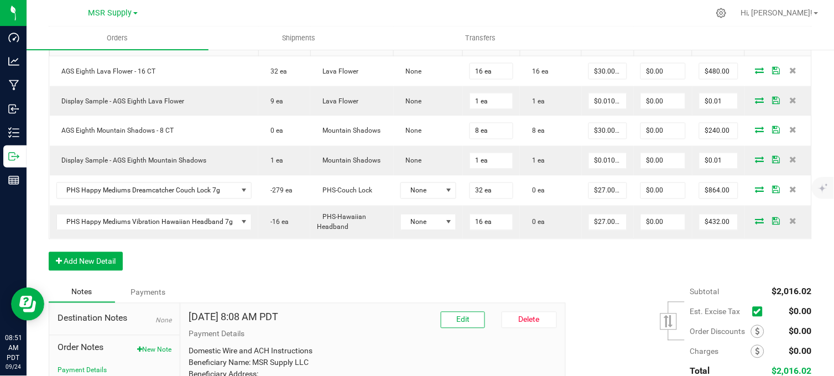
scroll to position [368, 0]
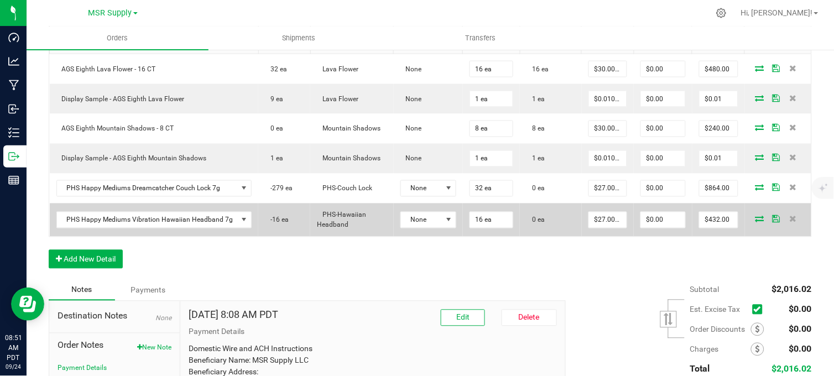
click at [755, 222] on icon at bounding box center [759, 219] width 9 height 7
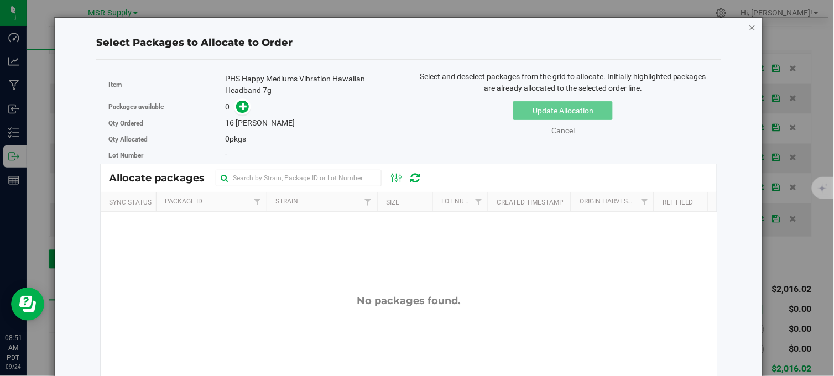
click at [748, 23] on div "Select Packages to Allocate to Order Item PHS Happy Mediums Vibration Hawaiian …" at bounding box center [408, 281] width 709 height 528
drag, startPoint x: 746, startPoint y: 24, endPoint x: 741, endPoint y: 27, distance: 5.7
click at [749, 27] on icon "button" at bounding box center [753, 26] width 8 height 13
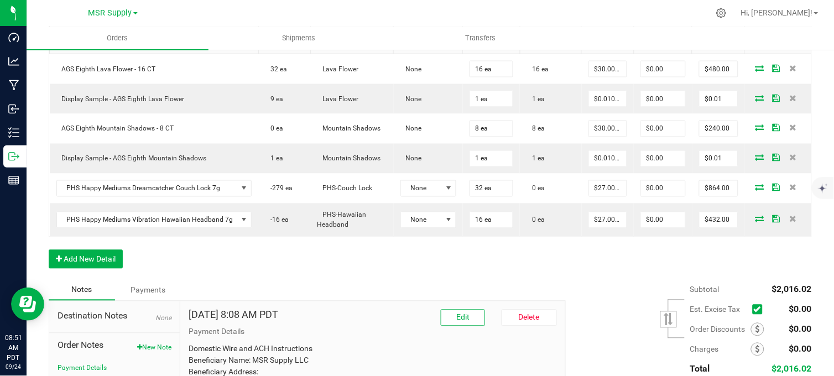
click at [600, 258] on div "Order Details Print All Labels Item Sellable Strain Lot Number Qty Ordered Qty …" at bounding box center [430, 138] width 763 height 284
drag, startPoint x: 247, startPoint y: 278, endPoint x: 234, endPoint y: 263, distance: 19.7
click at [246, 278] on div "Order Details Print All Labels Item Sellable Strain Lot Number Qty Ordered Qty …" at bounding box center [430, 138] width 763 height 284
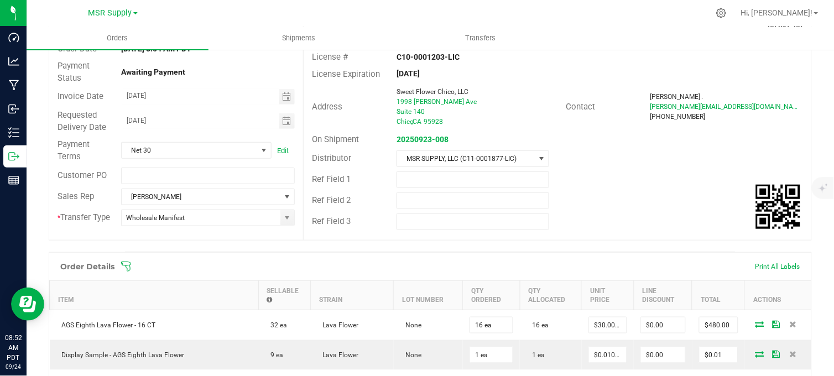
scroll to position [0, 0]
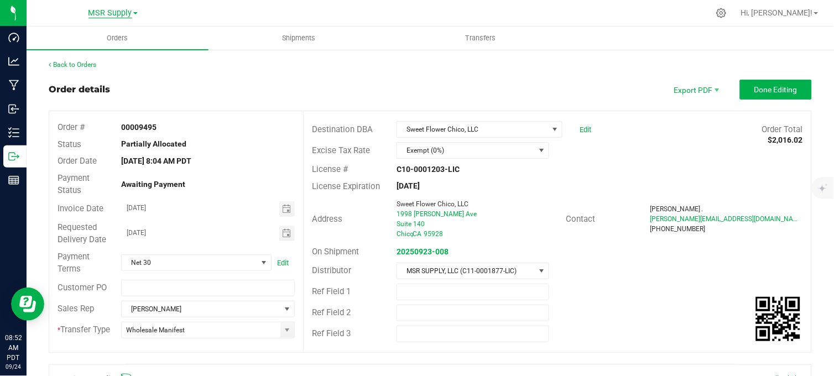
click at [118, 9] on span "MSR Supply" at bounding box center [110, 13] width 44 height 10
click at [78, 53] on link "Nabis" at bounding box center [112, 53] width 161 height 15
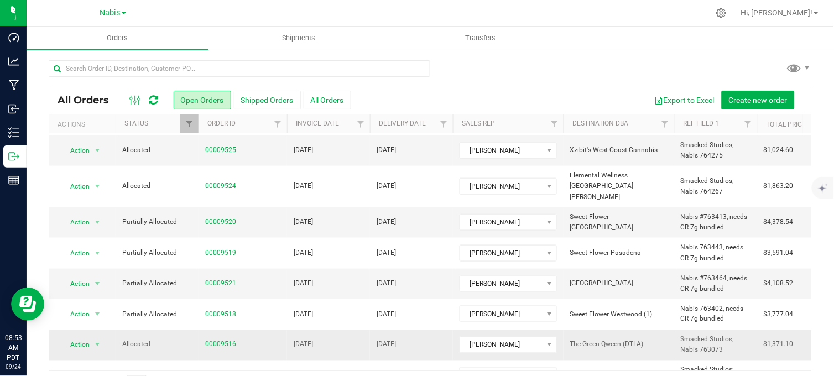
scroll to position [307, 0]
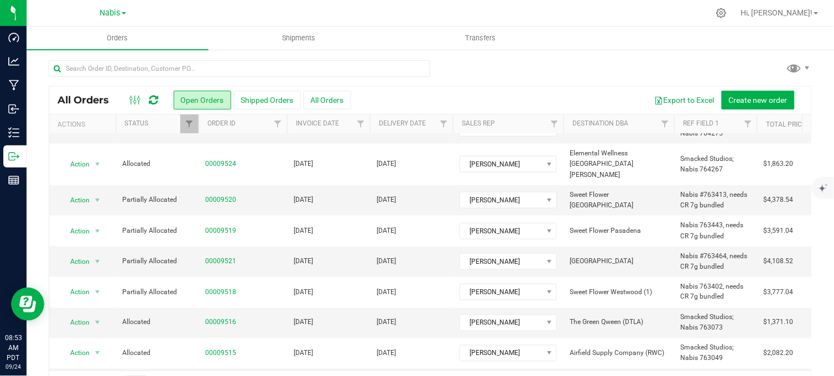
click at [527, 70] on div at bounding box center [430, 72] width 763 height 25
click at [114, 10] on span "Nabis" at bounding box center [110, 13] width 20 height 10
click at [69, 40] on link "MSR Supply" at bounding box center [112, 39] width 161 height 15
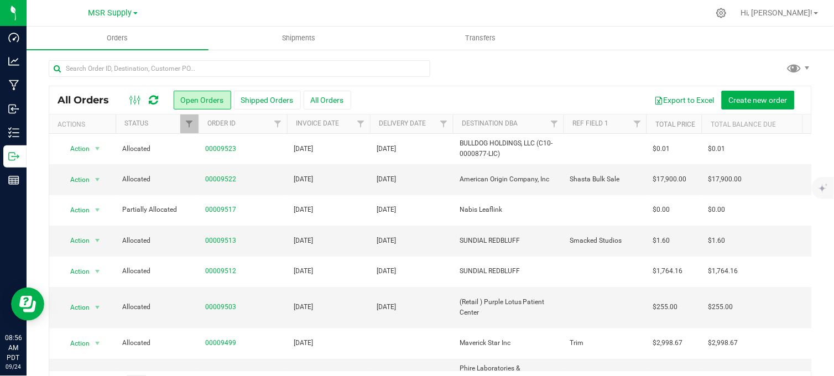
click at [200, 11] on div at bounding box center [453, 13] width 511 height 22
drag, startPoint x: 216, startPoint y: 241, endPoint x: 426, endPoint y: 188, distance: 216.0
click at [216, 241] on link "00009513" at bounding box center [220, 241] width 31 height 11
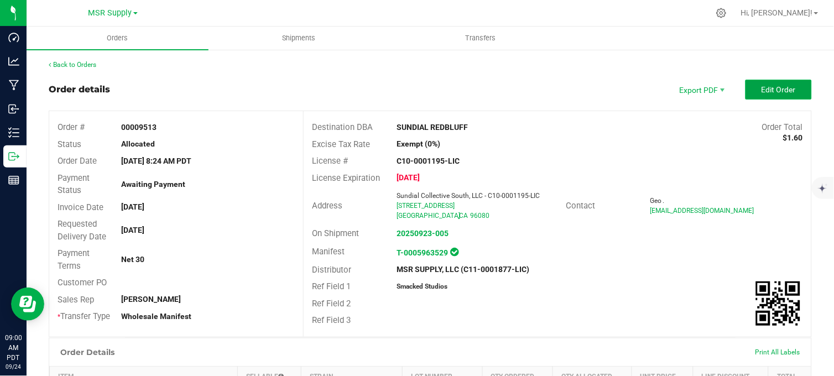
click at [748, 88] on button "Edit Order" at bounding box center [778, 90] width 66 height 20
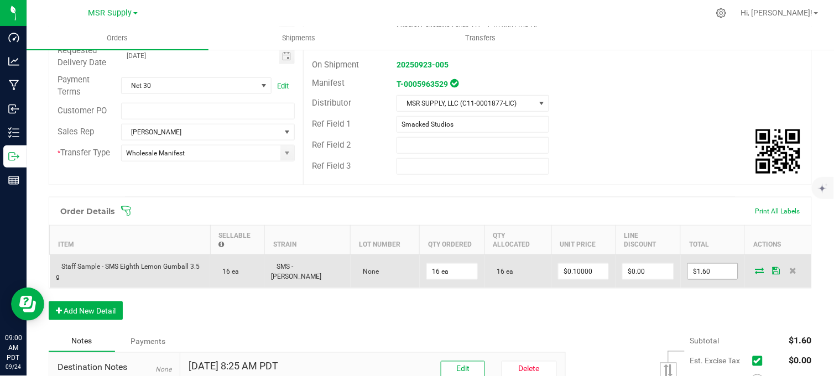
scroll to position [184, 0]
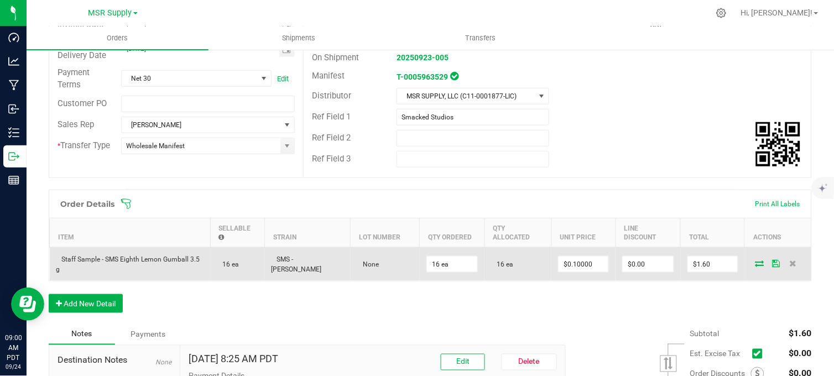
click at [755, 264] on icon at bounding box center [759, 263] width 9 height 7
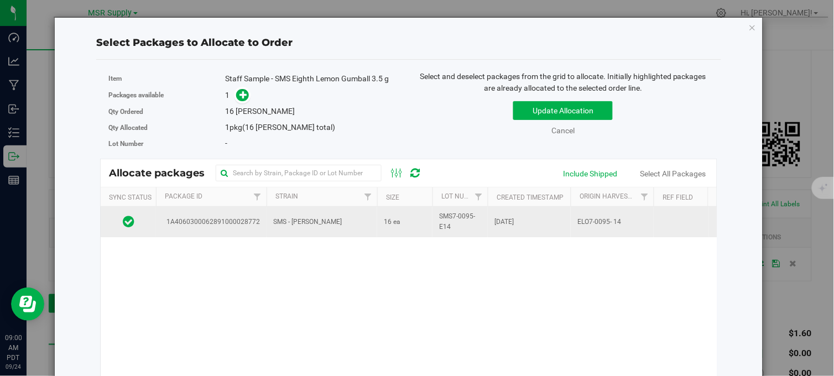
drag, startPoint x: 459, startPoint y: 226, endPoint x: 430, endPoint y: 218, distance: 30.2
click at [430, 218] on tr "1A4060300062891000028772 SMS - Lemon Gumball 16 ea SMS7-0095-E14 Sep 11, 2025 E…" at bounding box center [526, 222] width 851 height 30
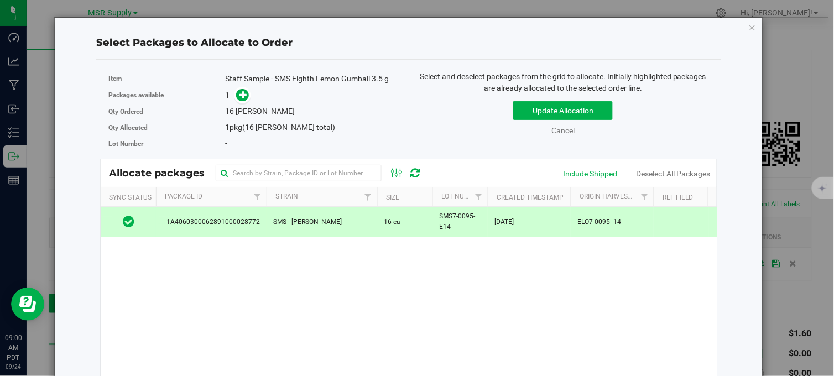
copy tr "SMS7-0095-E14"
drag, startPoint x: 746, startPoint y: 24, endPoint x: 682, endPoint y: 41, distance: 66.5
click at [749, 26] on icon "button" at bounding box center [753, 26] width 8 height 13
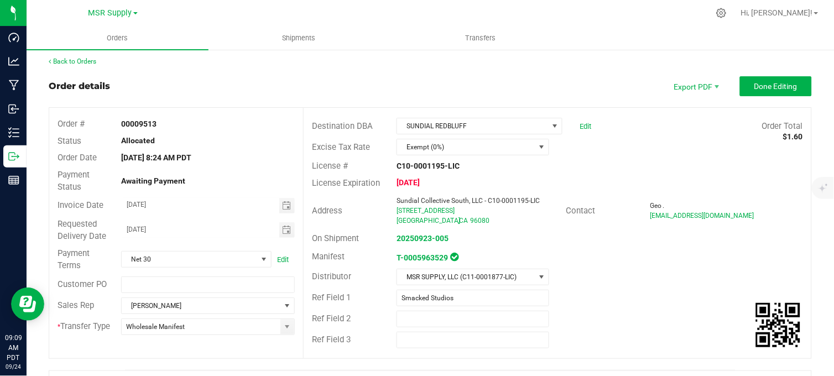
scroll to position [0, 0]
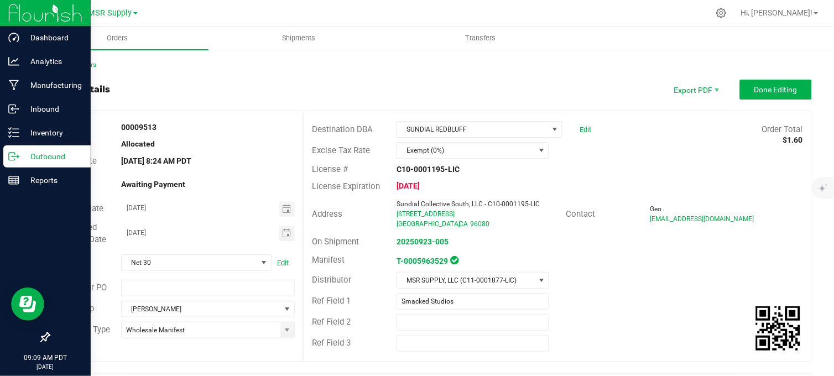
click at [25, 156] on p "Outbound" at bounding box center [52, 156] width 66 height 13
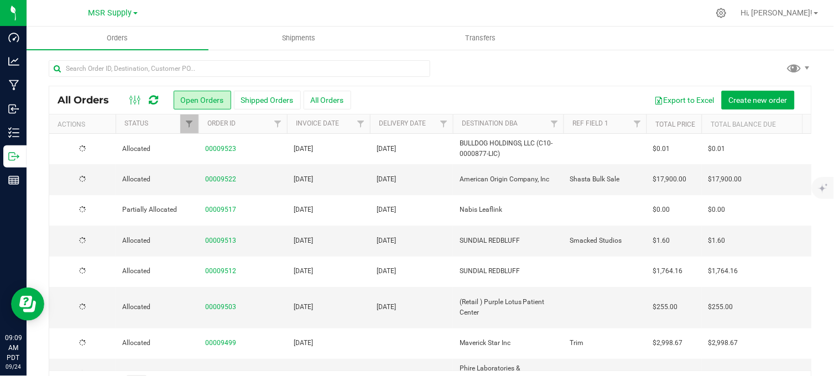
click at [576, 69] on div at bounding box center [430, 72] width 763 height 25
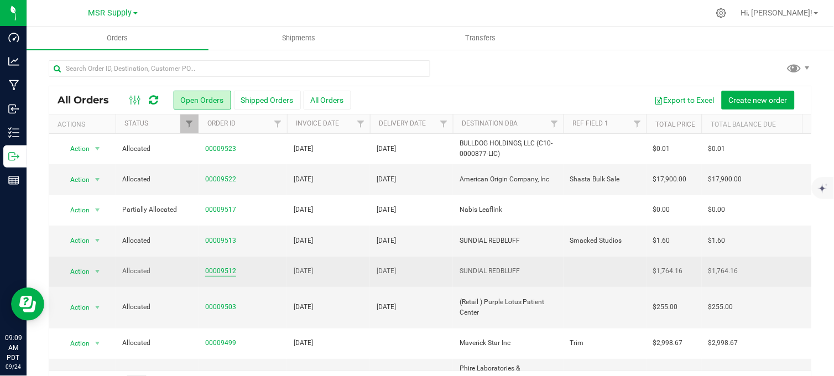
click at [221, 269] on link "00009512" at bounding box center [220, 271] width 31 height 11
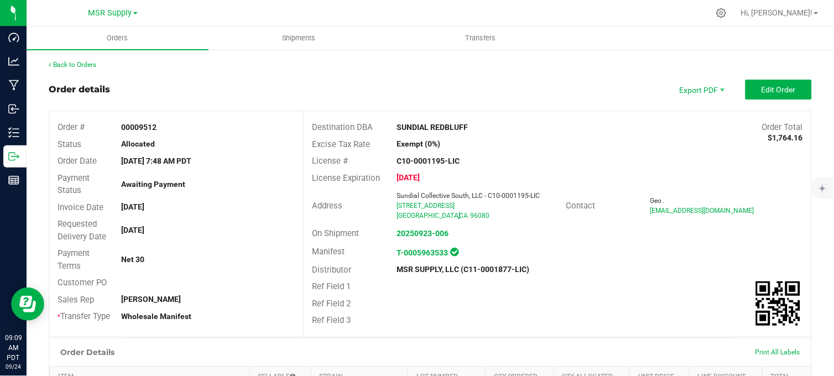
click at [208, 84] on div "Order details Export PDF Edit Order" at bounding box center [430, 90] width 763 height 20
click at [202, 86] on div "Order details Export PDF Edit Order" at bounding box center [430, 90] width 763 height 20
click at [305, 75] on div "Back to Orders Order details Export PDF Edit Order Order # 00009512 Status Allo…" at bounding box center [430, 372] width 763 height 625
click at [362, 76] on div "Back to Orders Order details Export PDF Edit Order Order # 00009512 Status Allo…" at bounding box center [430, 372] width 763 height 625
click at [366, 71] on div "Back to Orders Order details Export PDF Edit Order Order # 00009512 Status Allo…" at bounding box center [430, 372] width 763 height 625
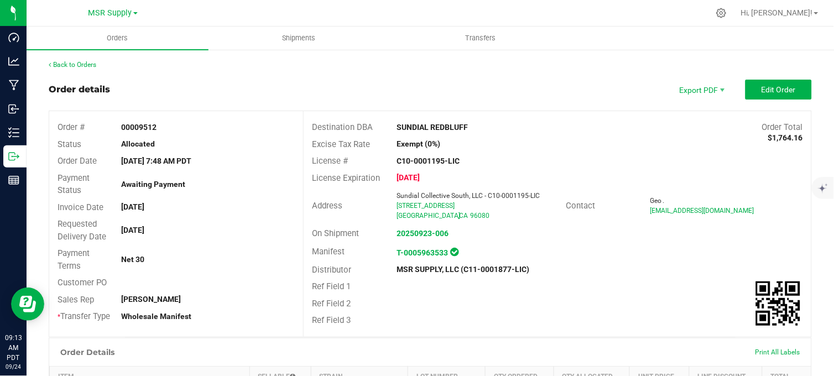
click at [487, 86] on div "Order details Export PDF Edit Order" at bounding box center [430, 90] width 763 height 20
click at [462, 89] on div "Order details Export PDF Edit Order" at bounding box center [430, 90] width 763 height 20
click at [477, 88] on div "Order details Export PDF Edit Order" at bounding box center [430, 90] width 763 height 20
drag, startPoint x: 477, startPoint y: 88, endPoint x: 472, endPoint y: 87, distance: 5.6
click at [477, 88] on div "Order details Export PDF Edit Order" at bounding box center [430, 90] width 763 height 20
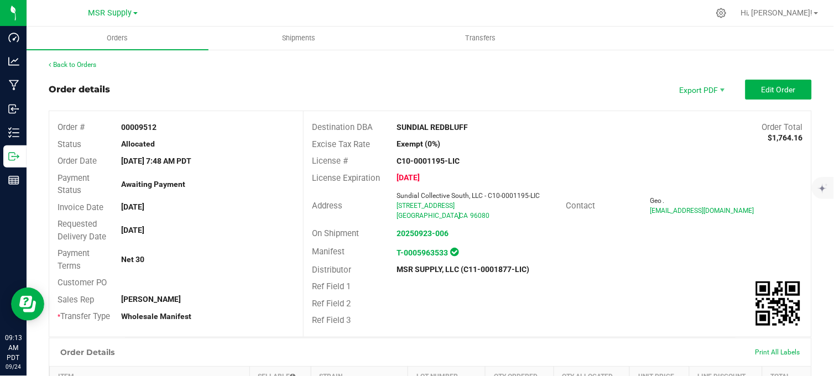
click at [471, 90] on div "Order details Export PDF Edit Order" at bounding box center [430, 90] width 763 height 20
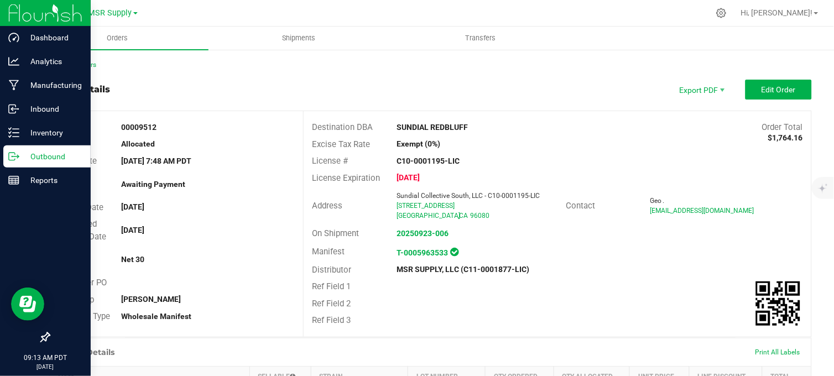
click at [19, 156] on p "Outbound" at bounding box center [52, 156] width 66 height 13
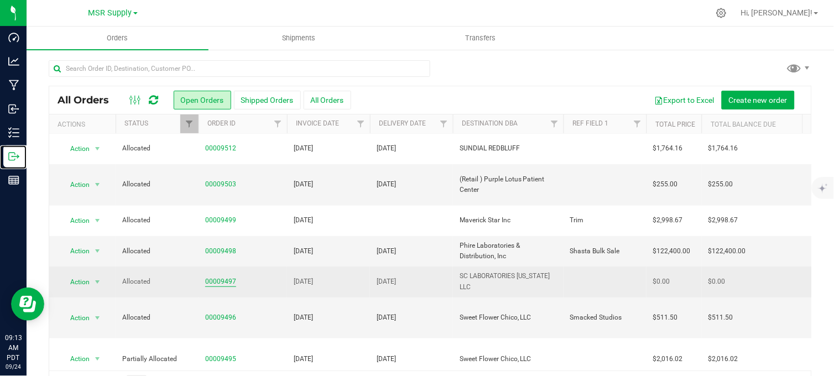
scroll to position [184, 0]
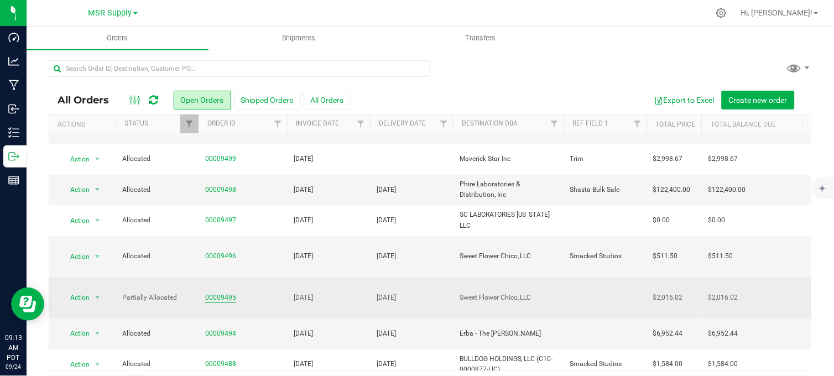
click at [215, 292] on link "00009495" at bounding box center [220, 297] width 31 height 11
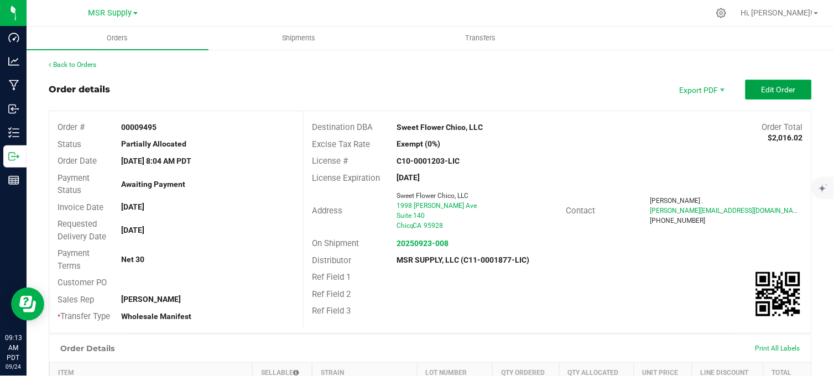
click at [745, 90] on button "Edit Order" at bounding box center [778, 90] width 66 height 20
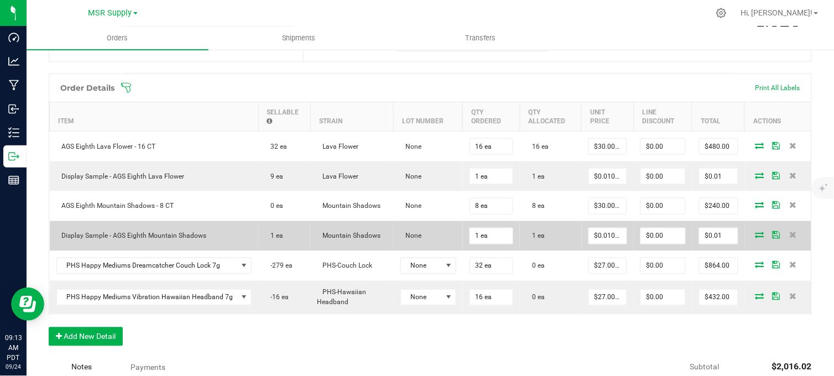
scroll to position [307, 0]
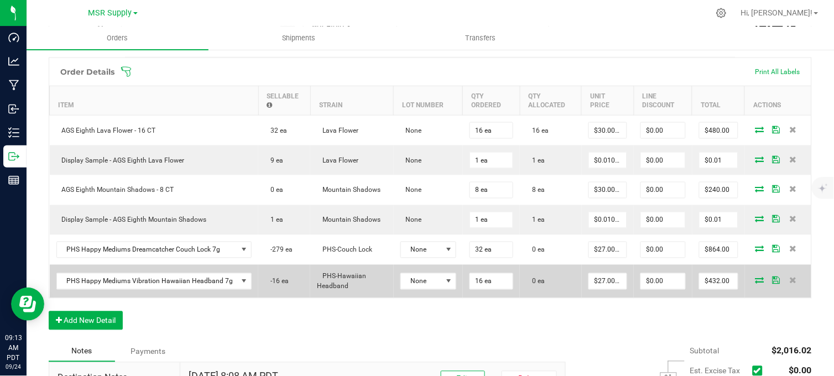
click at [755, 284] on icon at bounding box center [759, 280] width 9 height 7
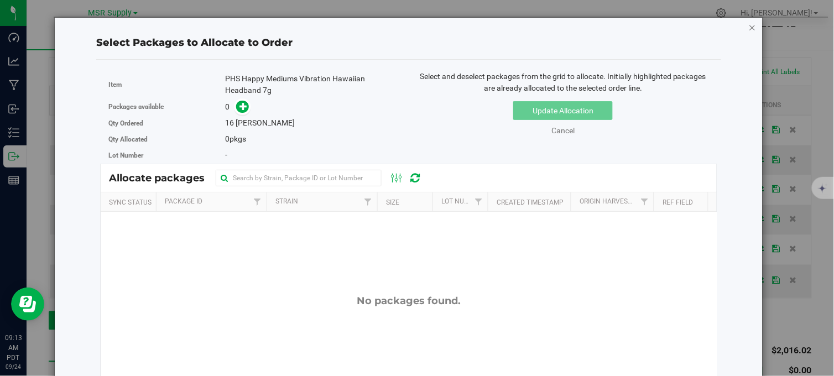
click at [749, 28] on icon "button" at bounding box center [753, 26] width 8 height 13
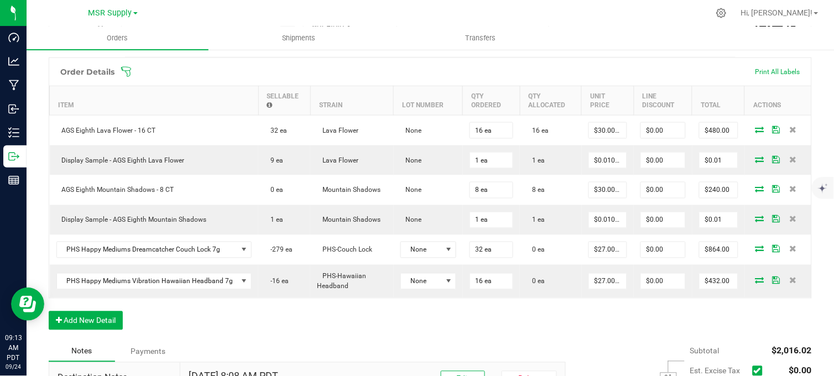
click at [604, 330] on div "Order Details Print All Labels Item Sellable Strain Lot Number Qty Ordered Qty …" at bounding box center [430, 200] width 763 height 284
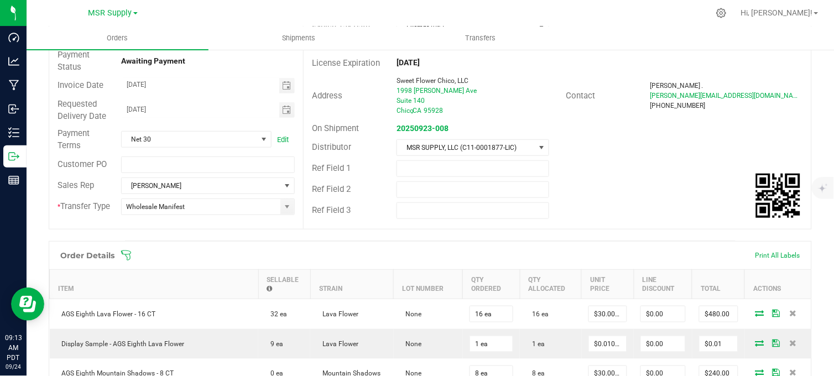
scroll to position [0, 0]
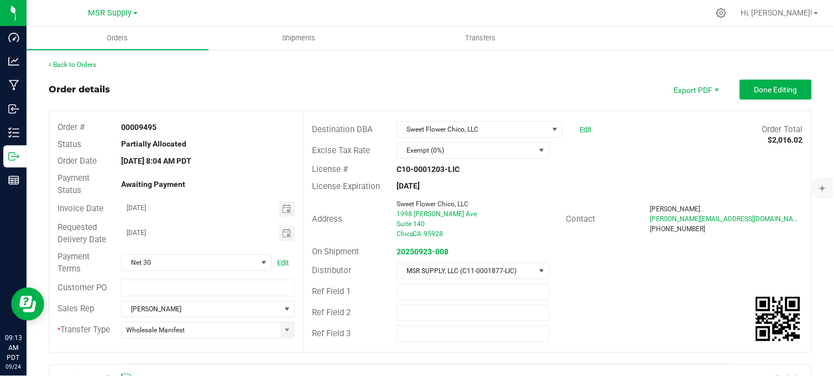
click at [304, 83] on div "Order details Export PDF Done Editing" at bounding box center [430, 90] width 763 height 20
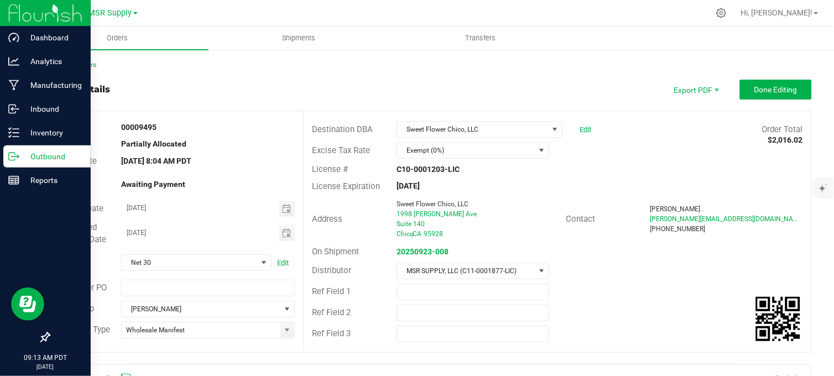
click at [19, 161] on p "Outbound" at bounding box center [52, 156] width 66 height 13
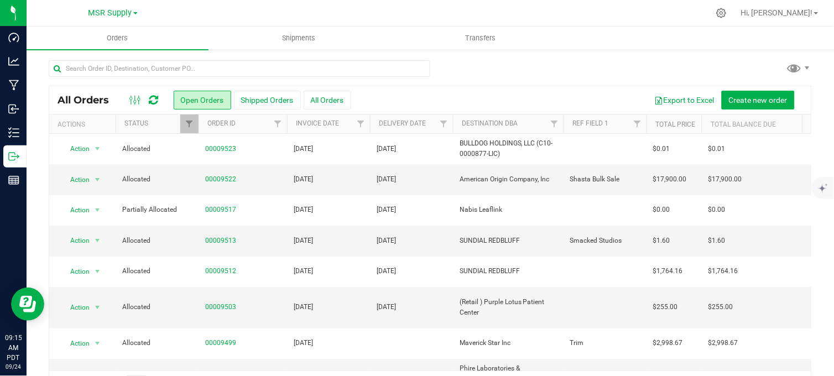
click at [447, 63] on div at bounding box center [430, 72] width 763 height 25
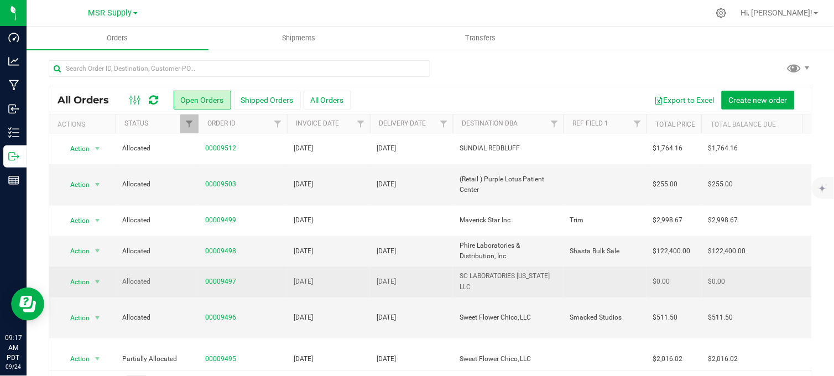
scroll to position [184, 0]
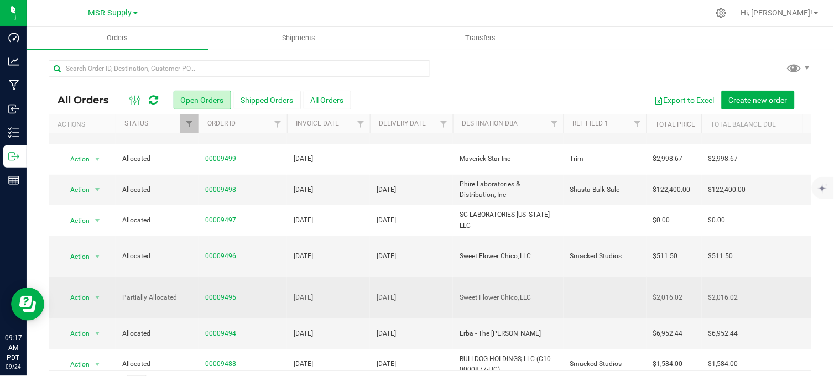
click at [213, 277] on td "00009495" at bounding box center [242, 297] width 88 height 41
click at [217, 292] on link "00009495" at bounding box center [220, 297] width 31 height 11
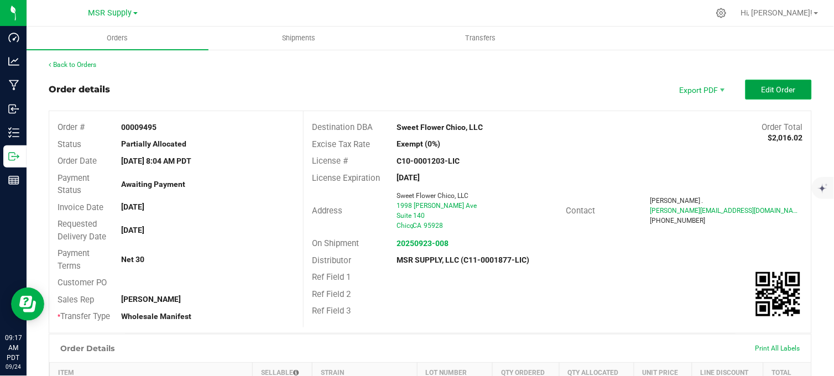
click at [761, 92] on span "Edit Order" at bounding box center [778, 89] width 34 height 9
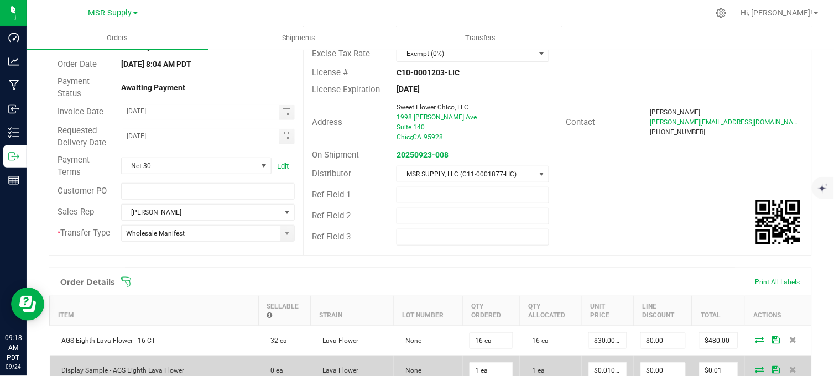
scroll to position [307, 0]
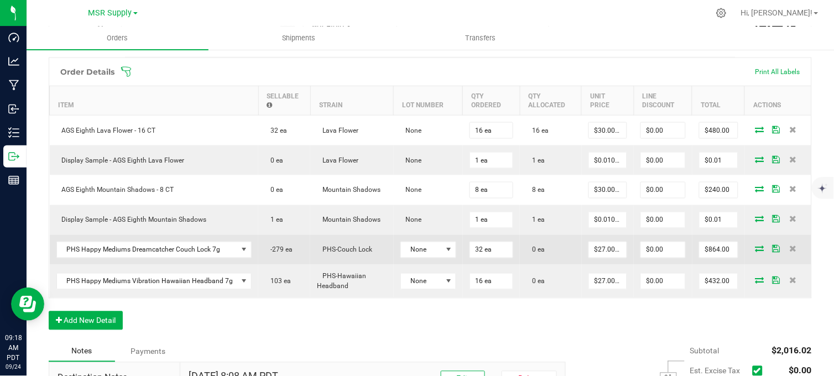
click at [755, 252] on icon at bounding box center [759, 248] width 9 height 7
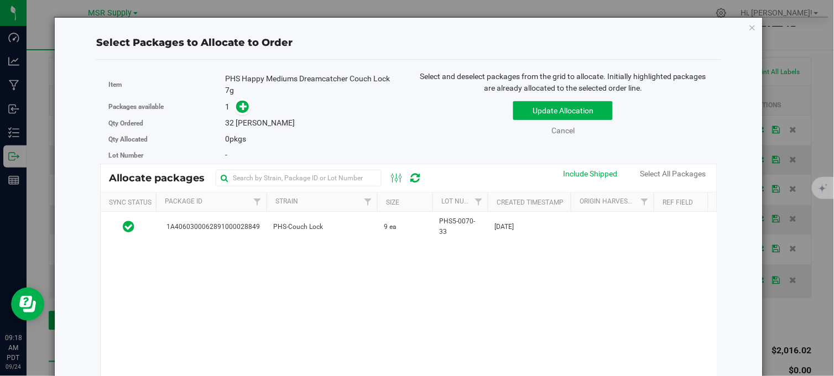
click at [749, 28] on icon "button" at bounding box center [753, 26] width 8 height 13
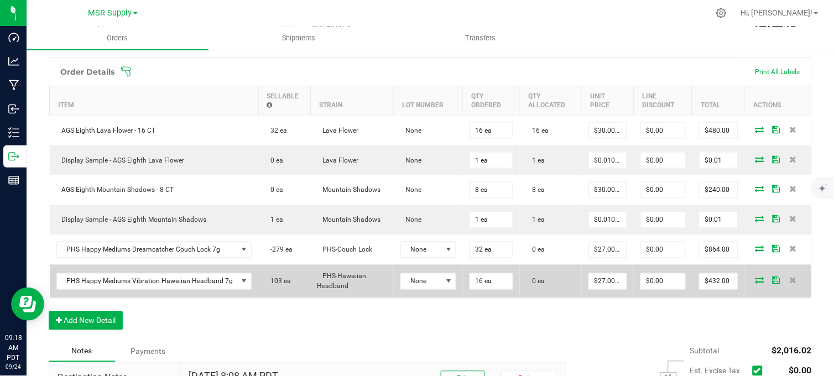
click at [755, 284] on icon at bounding box center [759, 280] width 9 height 7
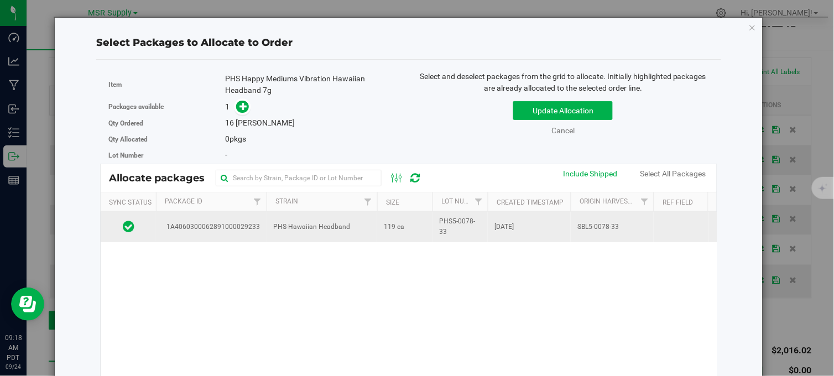
click at [372, 231] on td "PHS-Hawaiian Headband" at bounding box center [322, 227] width 111 height 30
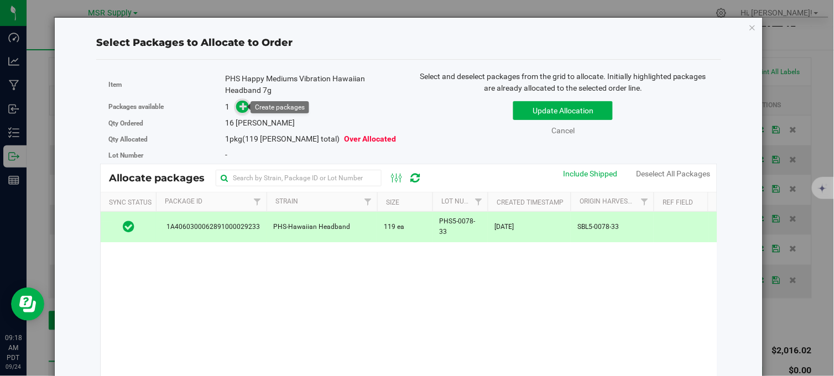
click at [241, 107] on icon at bounding box center [243, 106] width 8 height 8
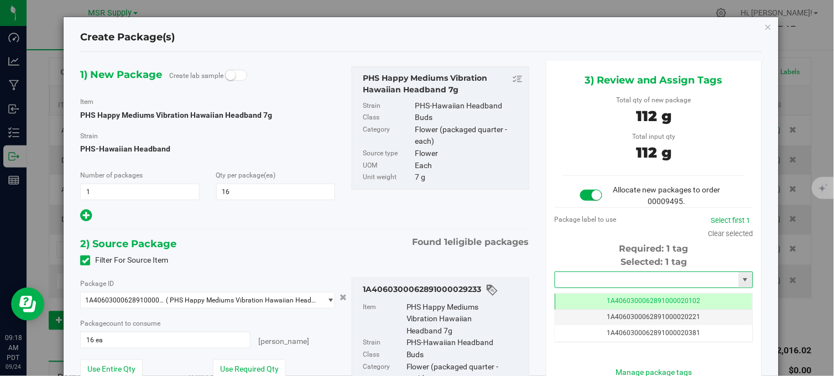
click at [594, 273] on input "text" at bounding box center [647, 279] width 184 height 15
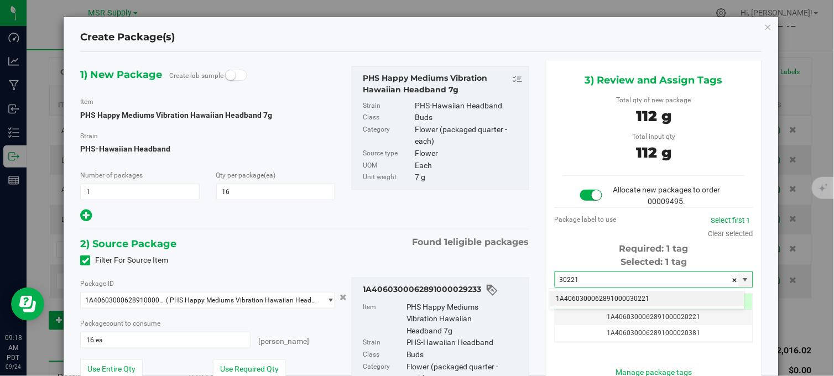
click at [609, 300] on li "1A4060300062891000030221" at bounding box center [647, 299] width 195 height 17
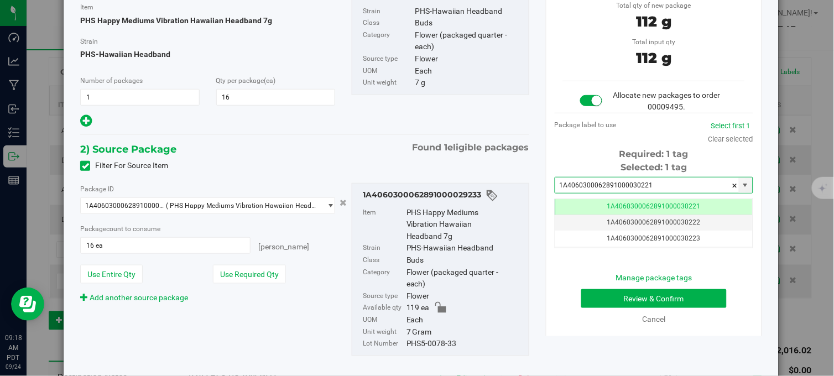
scroll to position [0, -1]
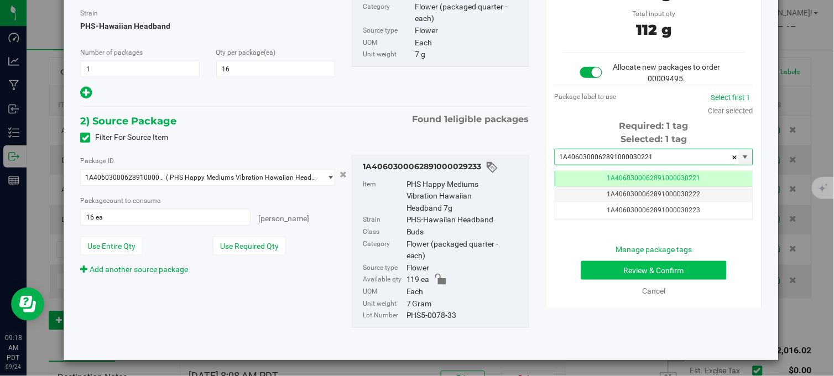
type input "1A4060300062891000030221"
click at [604, 278] on button "Review & Confirm" at bounding box center [653, 270] width 145 height 19
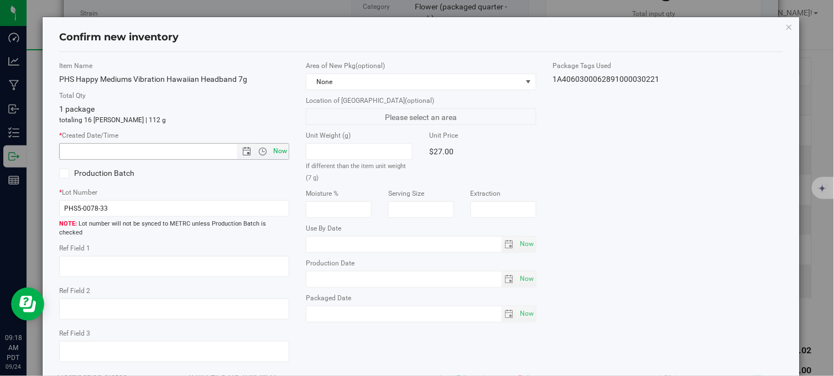
click at [274, 150] on span "Now" at bounding box center [280, 151] width 19 height 16
type input "9/24/2025 9:18 AM"
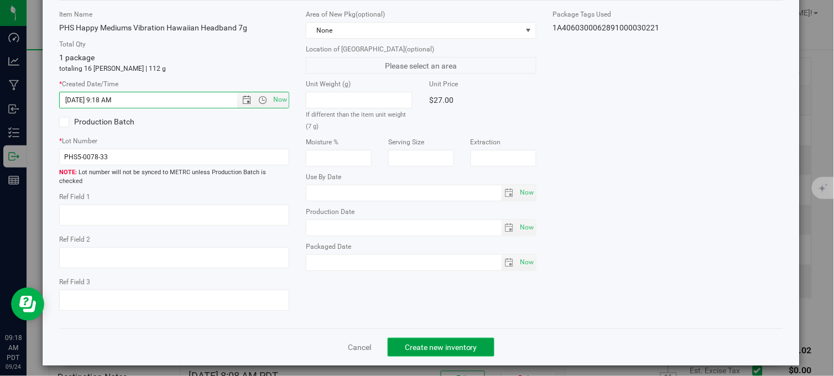
click at [446, 343] on span "Create new inventory" at bounding box center [441, 347] width 72 height 9
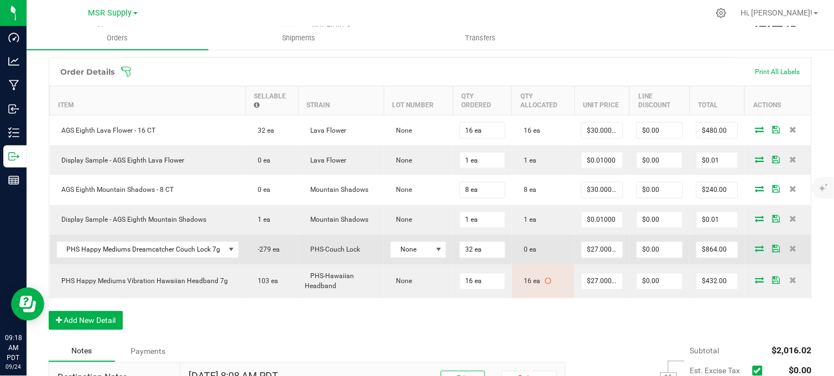
click at [755, 252] on icon at bounding box center [759, 248] width 9 height 7
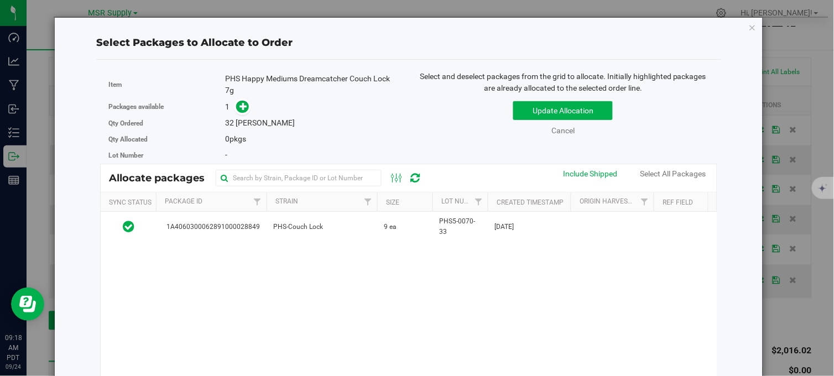
drag, startPoint x: 742, startPoint y: 27, endPoint x: 733, endPoint y: 29, distance: 9.7
click at [749, 27] on icon "button" at bounding box center [753, 26] width 8 height 13
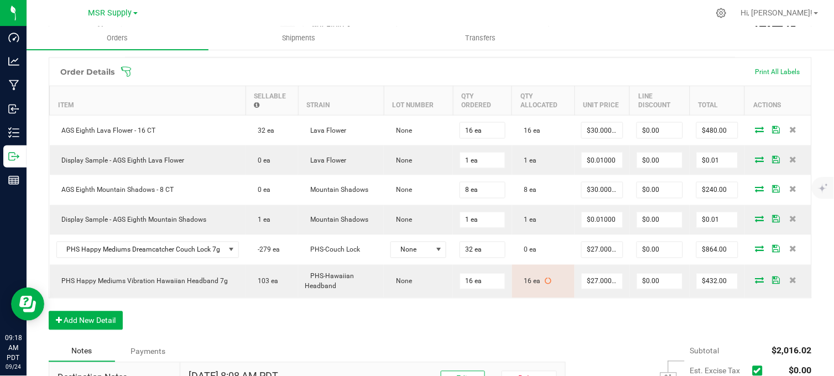
click at [649, 18] on div at bounding box center [453, 13] width 511 height 22
click at [654, 3] on div at bounding box center [453, 13] width 511 height 22
click at [528, 11] on div at bounding box center [453, 13] width 511 height 22
click at [507, 338] on div "Order Details Print All Labels Item Sellable Strain Lot Number Qty Ordered Qty …" at bounding box center [430, 200] width 763 height 284
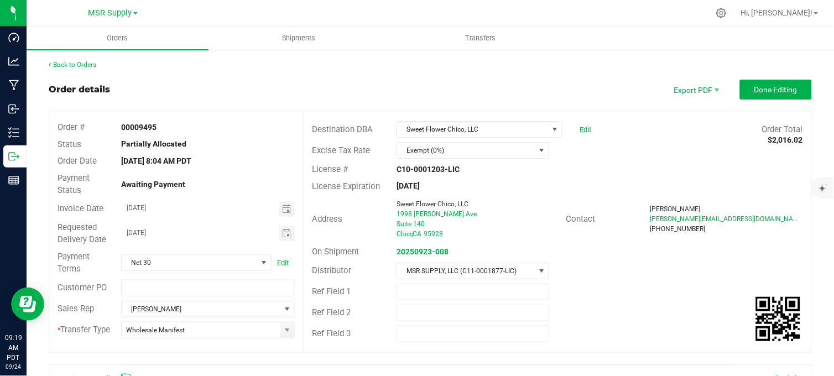
click at [286, 67] on div "Back to Orders" at bounding box center [430, 65] width 763 height 10
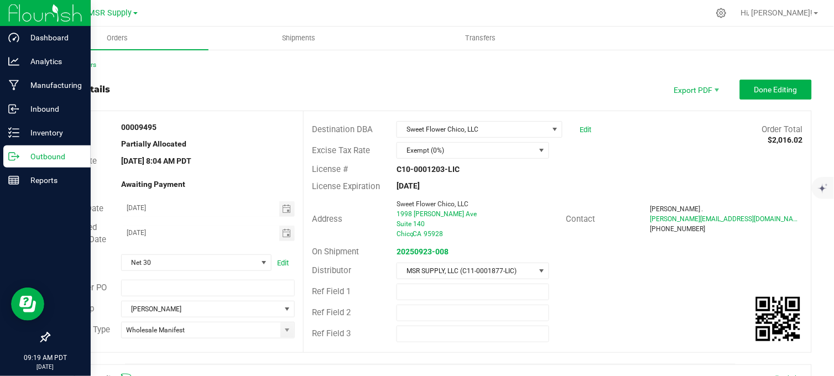
drag, startPoint x: 11, startPoint y: 154, endPoint x: 56, endPoint y: 150, distance: 45.5
click at [12, 154] on icon at bounding box center [13, 156] width 11 height 11
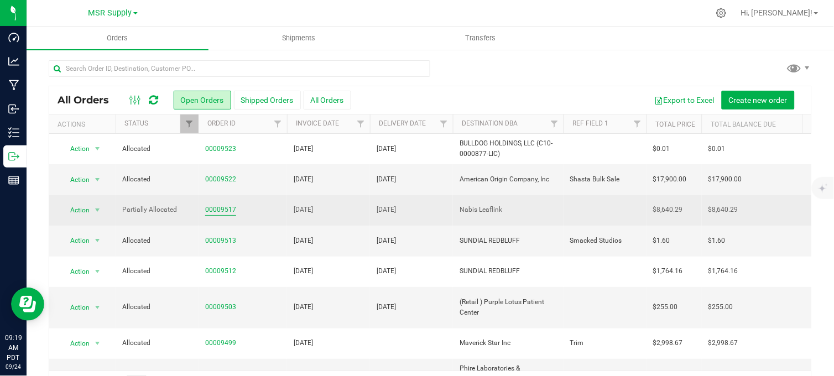
click at [227, 210] on link "00009517" at bounding box center [220, 210] width 31 height 11
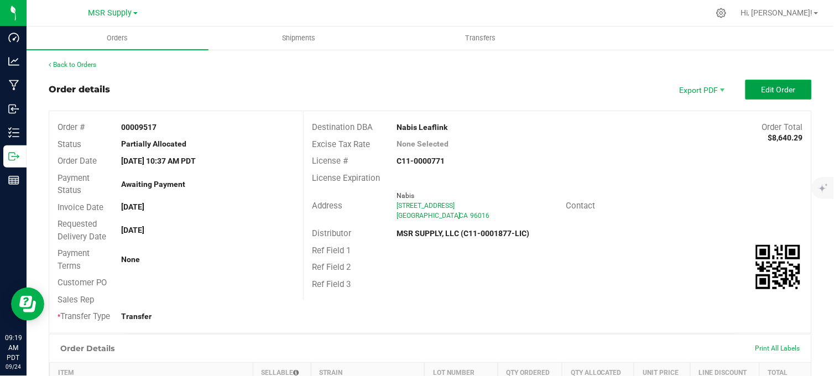
click at [770, 92] on span "Edit Order" at bounding box center [778, 89] width 34 height 9
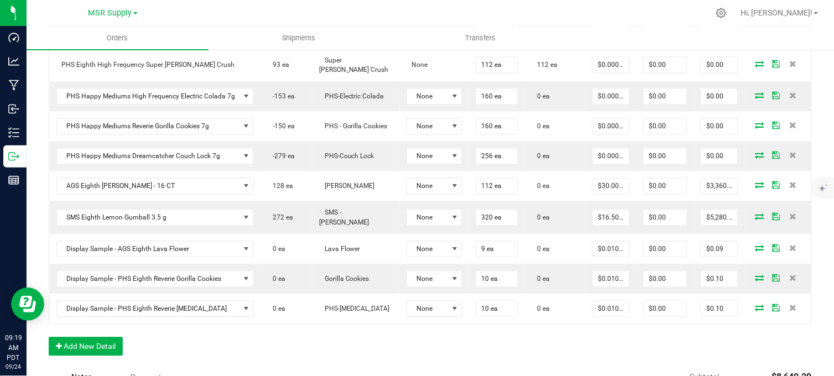
click at [273, 356] on div "Order Details Print All Labels Item Sellable Strain Lot Number Qty Ordered Qty …" at bounding box center [430, 149] width 763 height 436
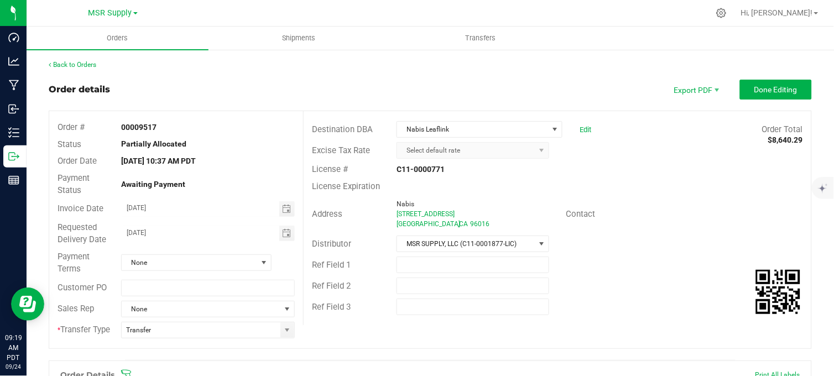
click at [373, 81] on div "Order details Export PDF Done Editing" at bounding box center [430, 90] width 763 height 20
click at [328, 80] on div "Order details Export PDF Done Editing" at bounding box center [430, 90] width 763 height 20
click at [459, 80] on div "Order details Export PDF Done Editing" at bounding box center [430, 90] width 763 height 20
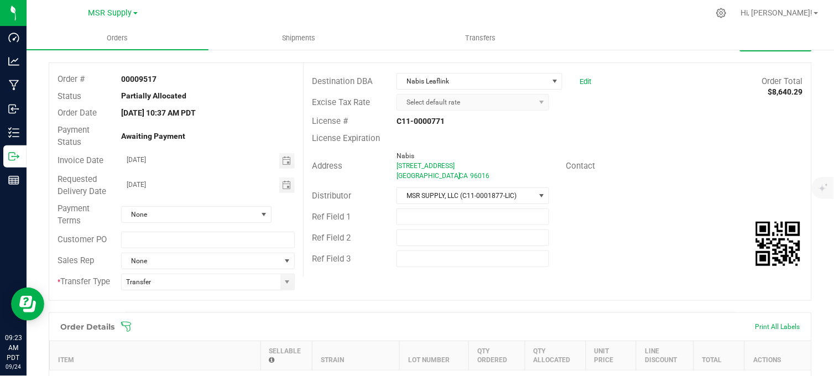
scroll to position [61, 0]
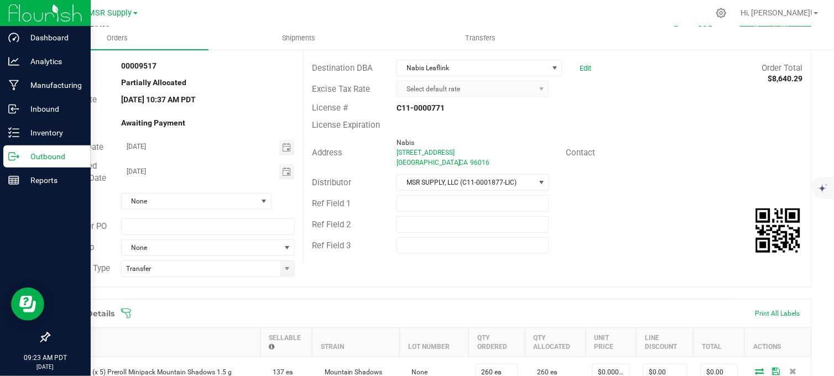
click at [23, 158] on p "Outbound" at bounding box center [52, 156] width 66 height 13
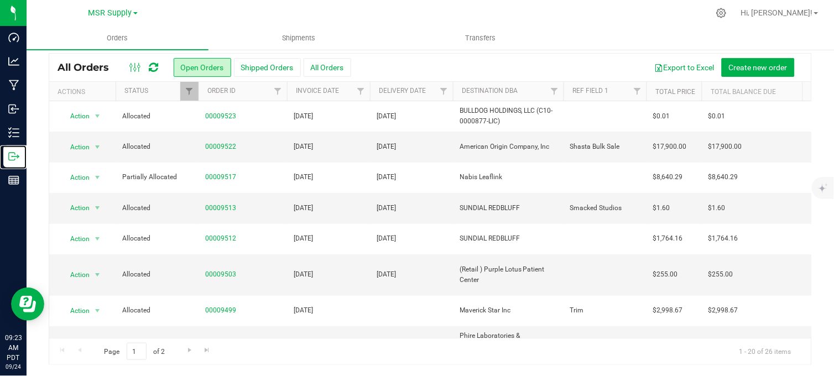
scroll to position [123, 0]
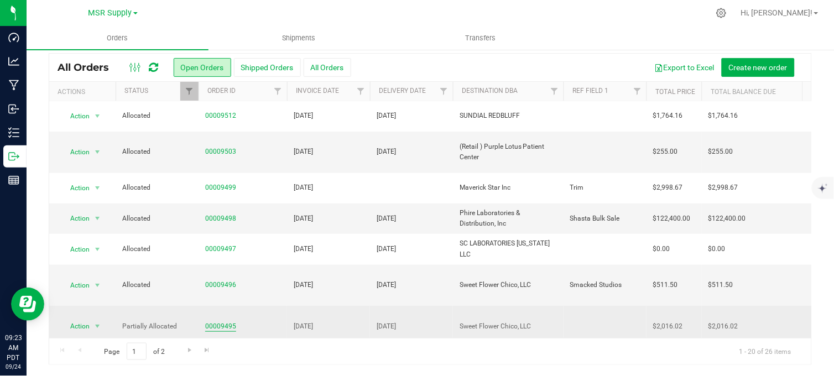
drag, startPoint x: 220, startPoint y: 300, endPoint x: 227, endPoint y: 300, distance: 7.2
click at [222, 321] on link "00009495" at bounding box center [220, 326] width 31 height 11
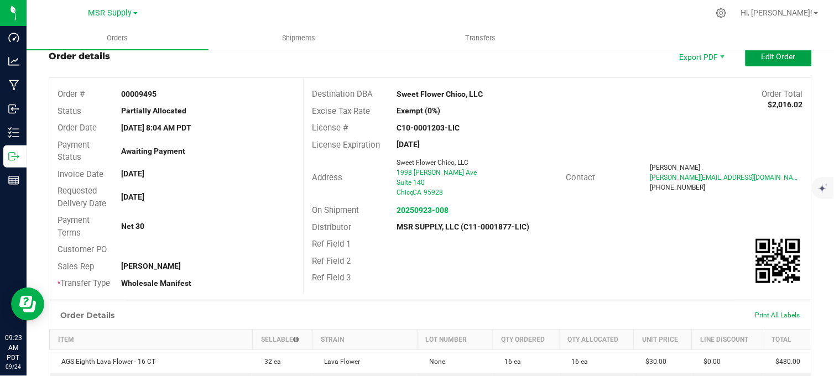
click at [770, 62] on button "Edit Order" at bounding box center [778, 56] width 66 height 20
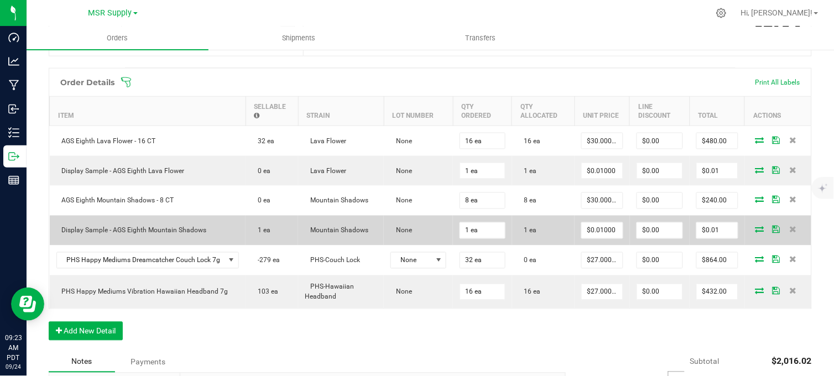
scroll to position [340, 0]
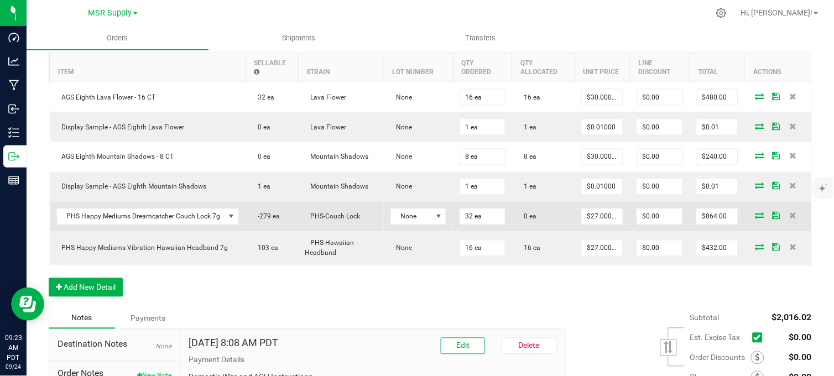
click at [755, 219] on icon at bounding box center [759, 215] width 9 height 7
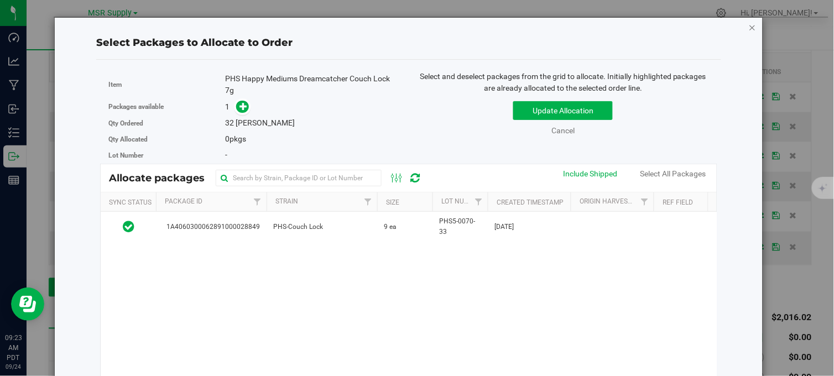
click at [749, 28] on icon "button" at bounding box center [753, 26] width 8 height 13
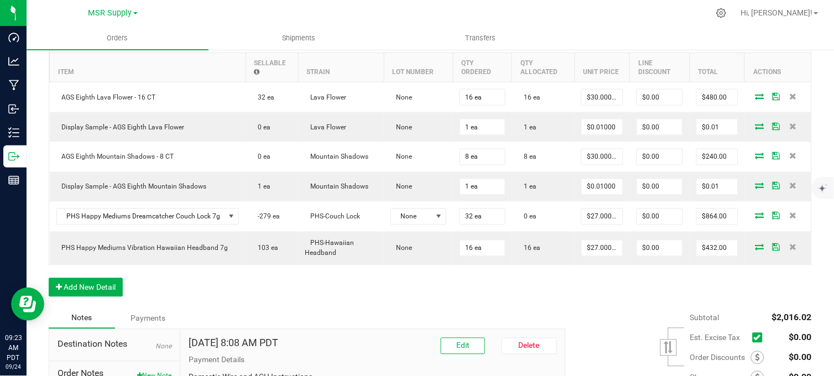
click at [634, 288] on div "Order Details Print All Labels Item Sellable Strain Lot Number Qty Ordered Qty …" at bounding box center [430, 166] width 763 height 284
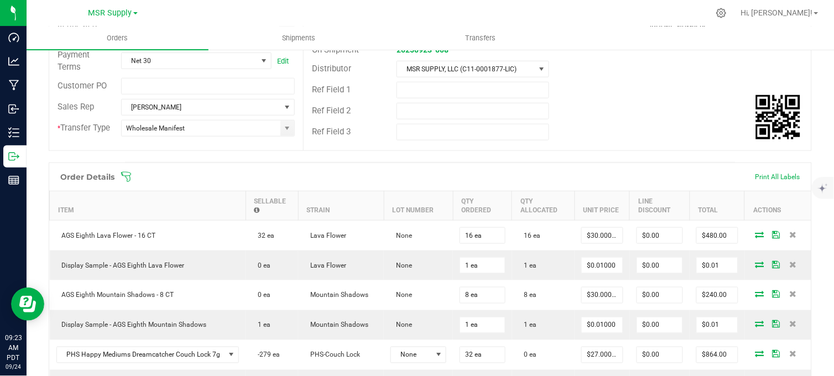
scroll to position [0, 0]
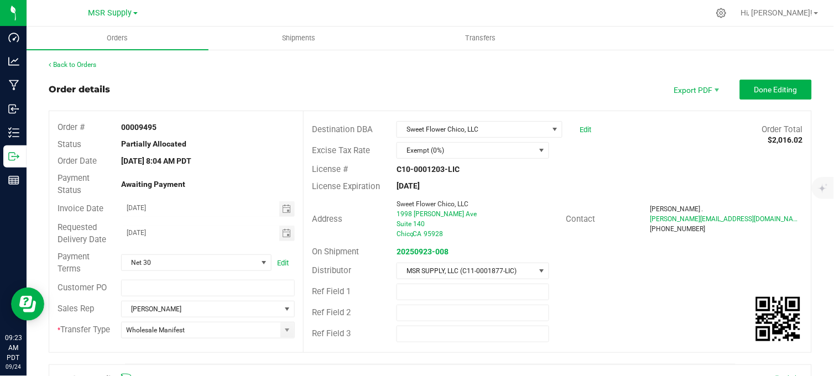
click at [412, 66] on div "Back to Orders" at bounding box center [430, 65] width 763 height 10
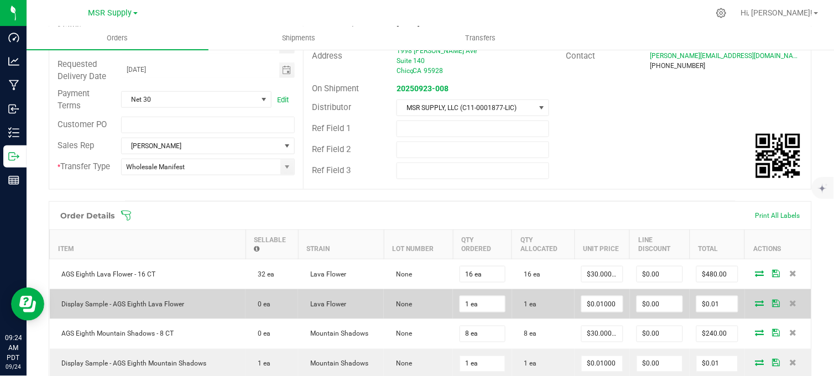
scroll to position [307, 0]
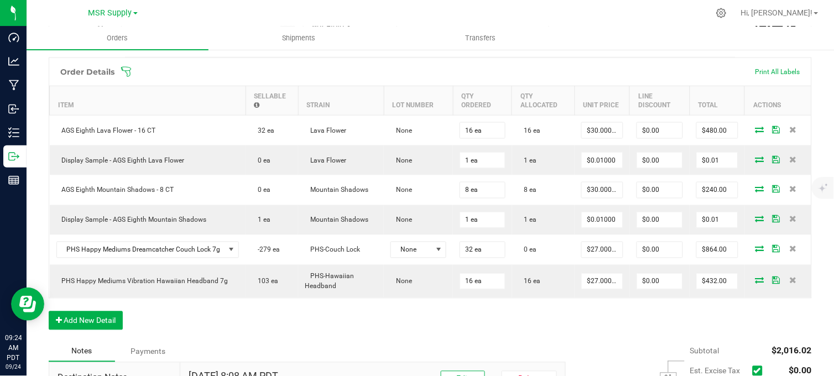
click at [328, 317] on div "Order Details Print All Labels Item Sellable Strain Lot Number Qty Ordered Qty …" at bounding box center [430, 200] width 763 height 284
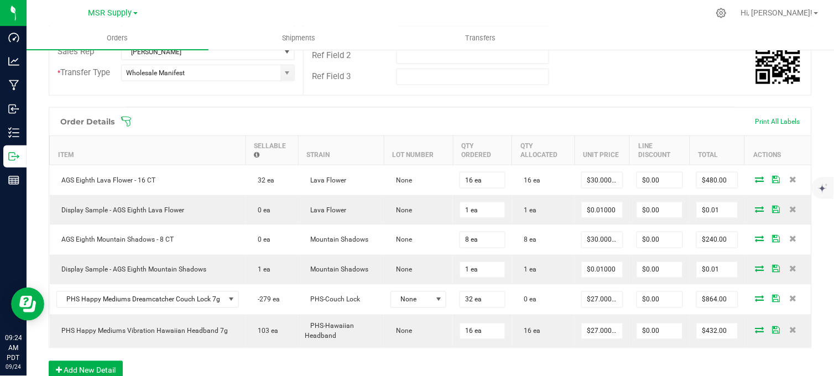
scroll to position [368, 0]
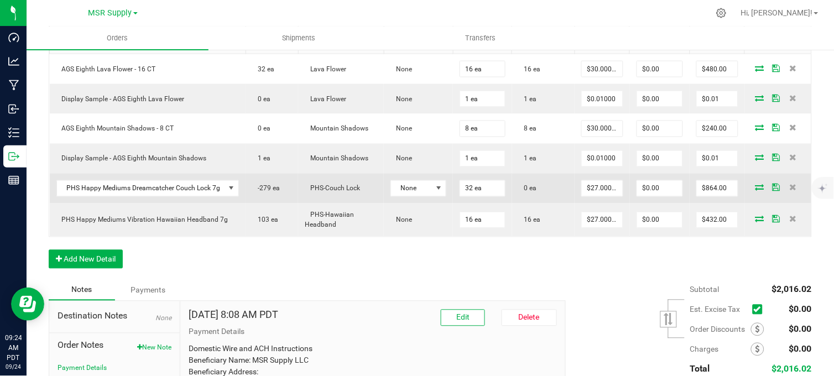
click at [755, 191] on icon at bounding box center [759, 187] width 9 height 7
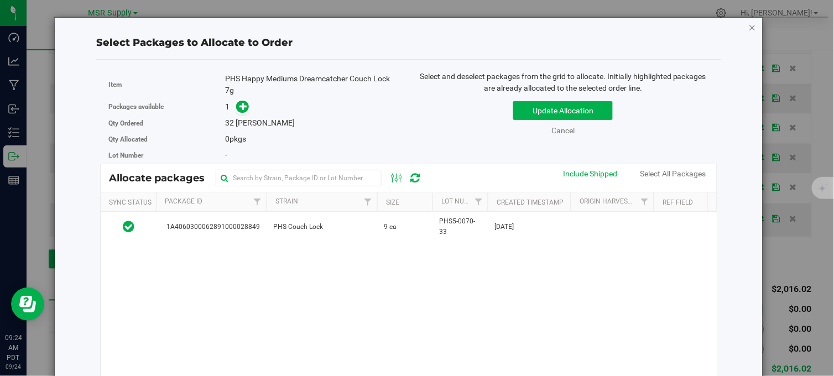
click at [749, 26] on icon "button" at bounding box center [753, 26] width 8 height 13
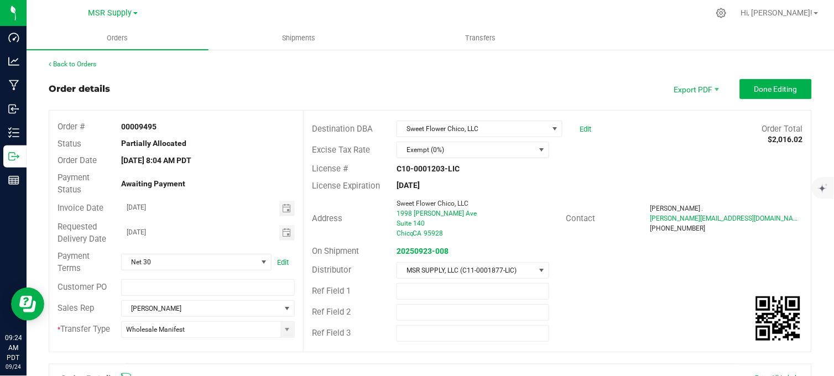
scroll to position [0, 0]
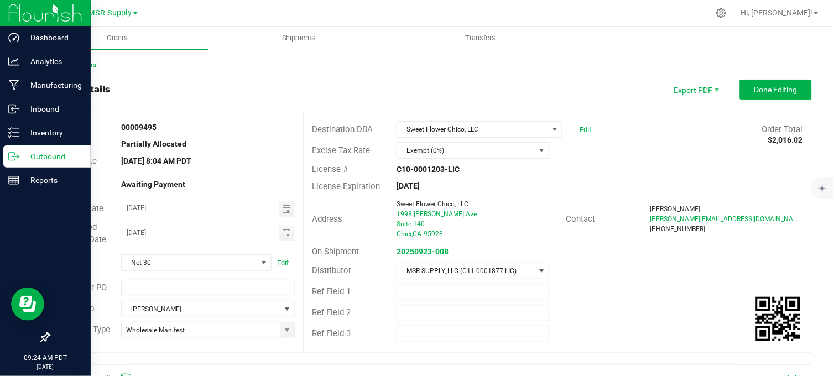
click at [13, 153] on icon at bounding box center [13, 156] width 11 height 11
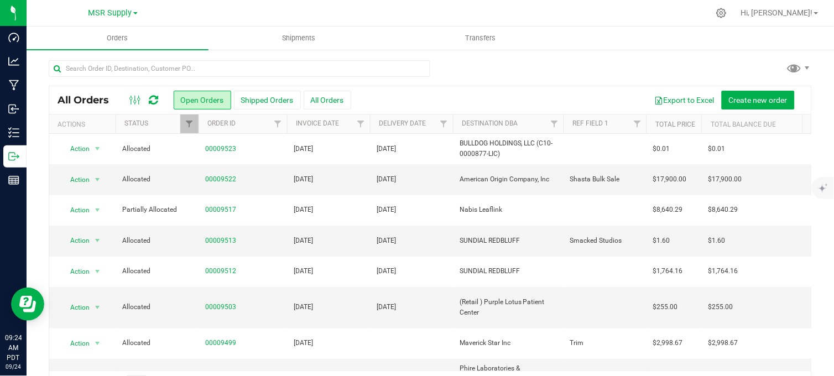
click at [519, 70] on div at bounding box center [430, 72] width 763 height 25
click at [471, 64] on div at bounding box center [430, 72] width 763 height 25
click at [477, 70] on div at bounding box center [430, 72] width 763 height 25
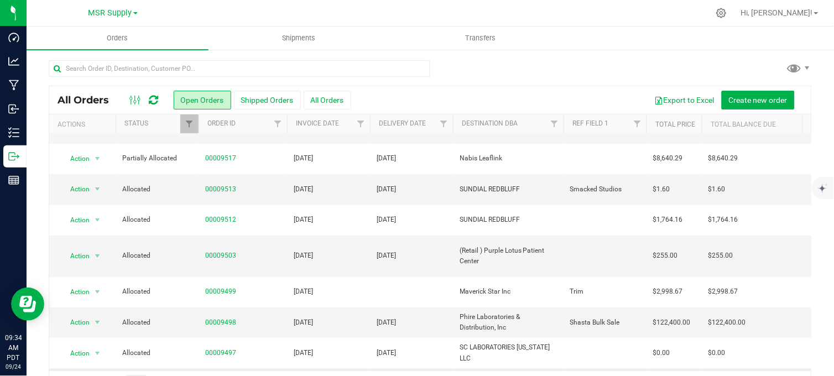
scroll to position [123, 0]
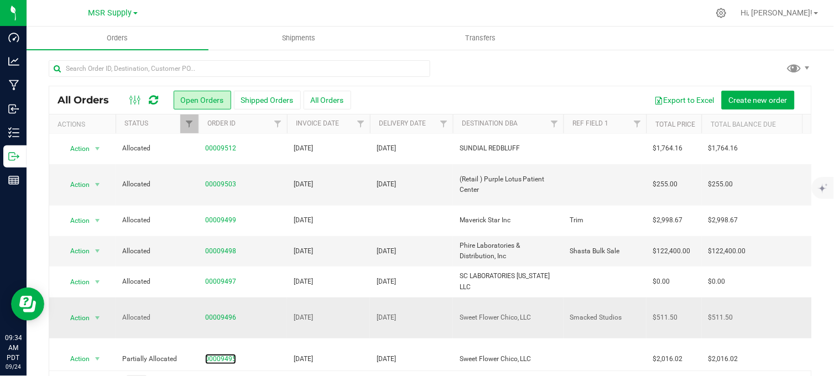
drag, startPoint x: 227, startPoint y: 330, endPoint x: 273, endPoint y: 297, distance: 56.0
click at [226, 354] on link "00009495" at bounding box center [220, 359] width 31 height 11
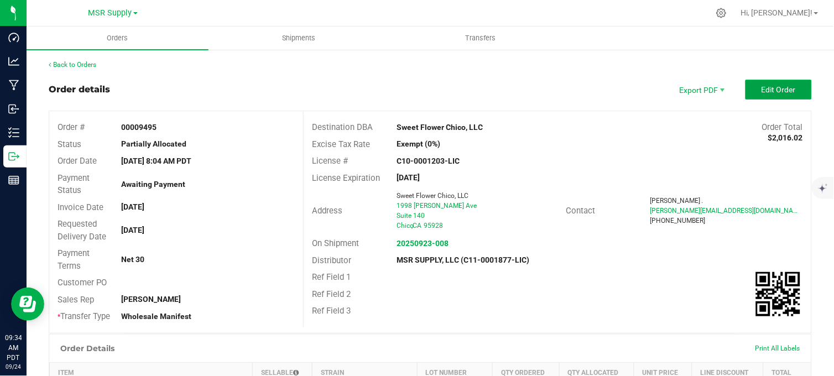
click at [761, 90] on span "Edit Order" at bounding box center [778, 89] width 34 height 9
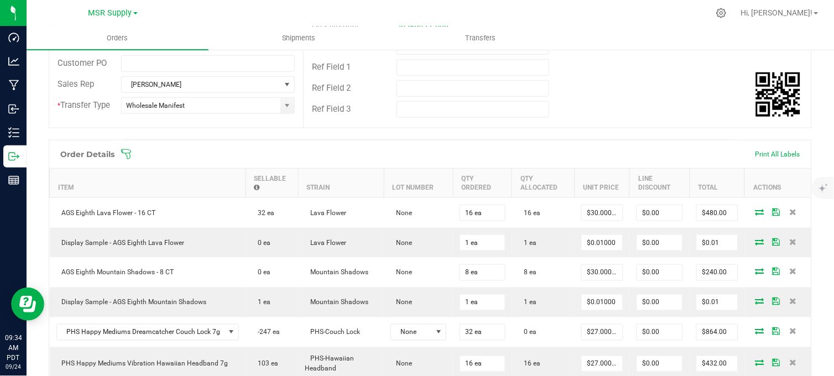
scroll to position [245, 0]
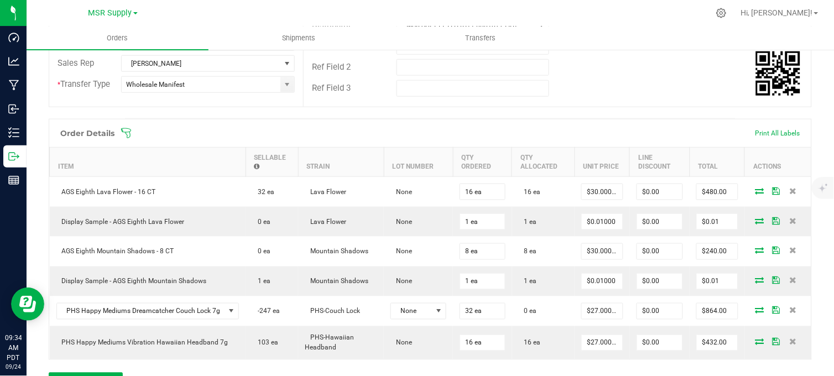
drag, startPoint x: 568, startPoint y: 87, endPoint x: 562, endPoint y: 92, distance: 8.2
click at [567, 88] on div "Ref Field 3" at bounding box center [558, 88] width 508 height 21
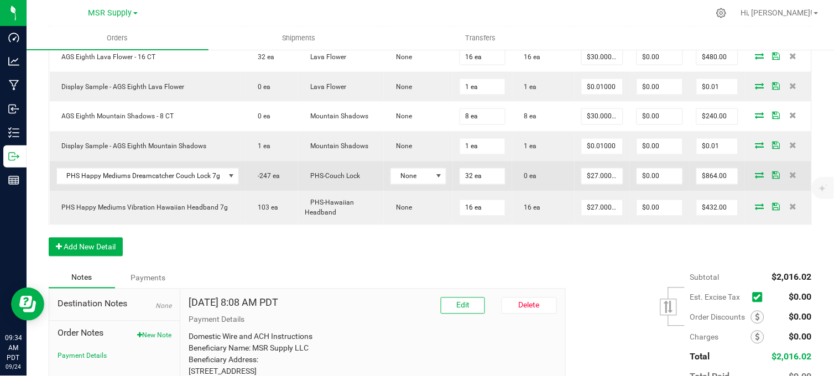
scroll to position [368, 0]
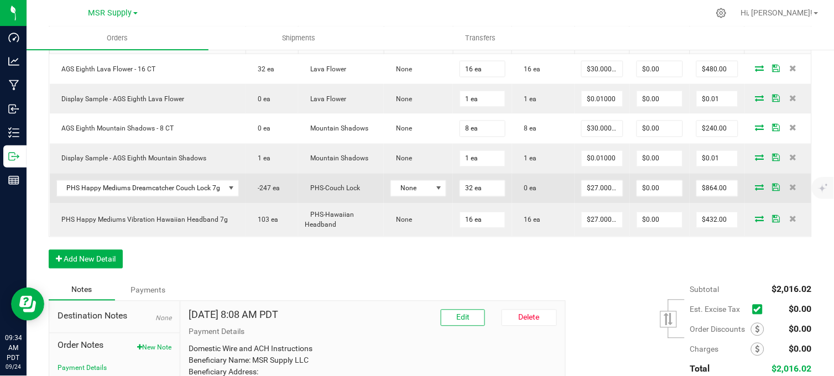
click at [755, 191] on icon at bounding box center [759, 187] width 9 height 7
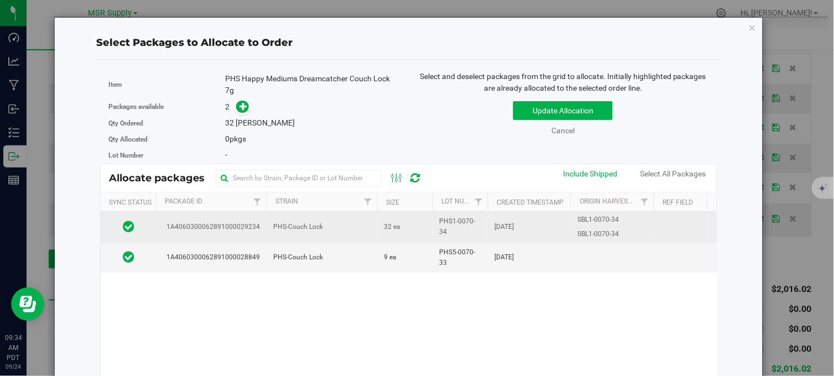
click at [363, 222] on td "PHS-Couch Lock" at bounding box center [322, 227] width 111 height 30
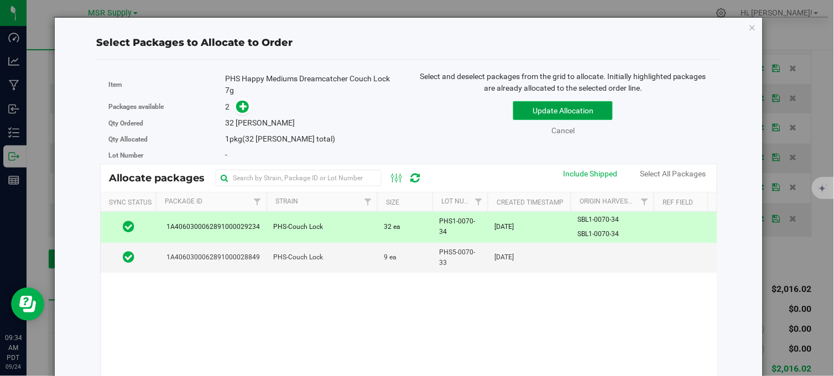
click at [558, 111] on button "Update Allocation" at bounding box center [563, 110] width 100 height 19
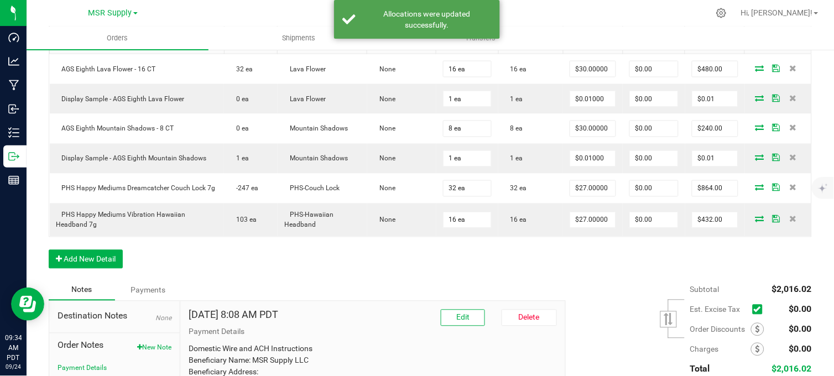
click at [395, 266] on div "Order Details Print All Labels Item Sellable Strain Lot Number Qty Ordered Qty …" at bounding box center [430, 138] width 763 height 284
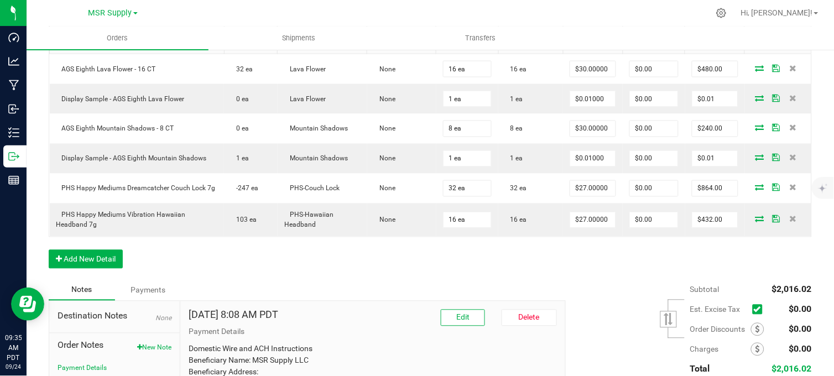
click at [352, 280] on div "Order Details Print All Labels Item Sellable Strain Lot Number Qty Ordered Qty …" at bounding box center [430, 138] width 763 height 284
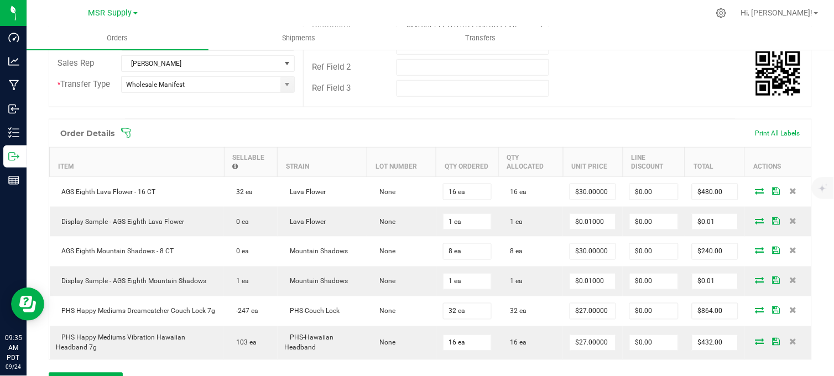
click at [639, 87] on div "Ref Field 3" at bounding box center [558, 88] width 508 height 21
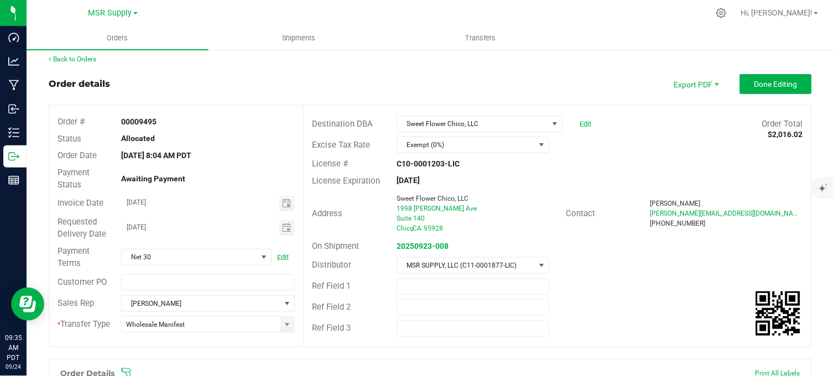
scroll to position [0, 0]
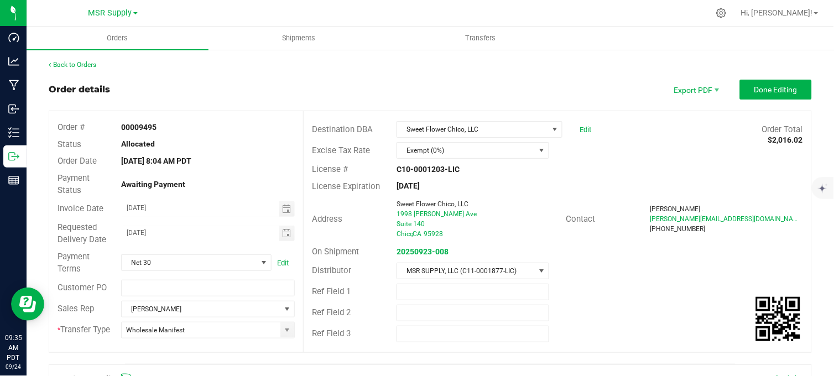
click at [449, 81] on div "Order details Export PDF Done Editing" at bounding box center [430, 90] width 763 height 20
drag, startPoint x: 769, startPoint y: 86, endPoint x: 766, endPoint y: 91, distance: 6.0
click at [769, 86] on span "Done Editing" at bounding box center [775, 89] width 43 height 9
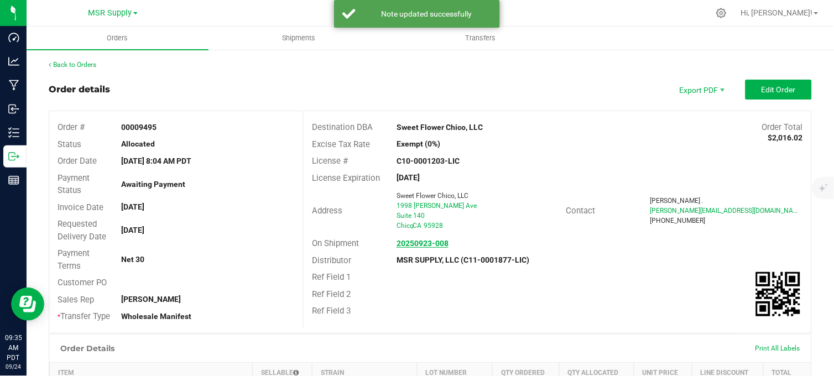
click at [419, 244] on strong "20250923-008" at bounding box center [422, 243] width 52 height 9
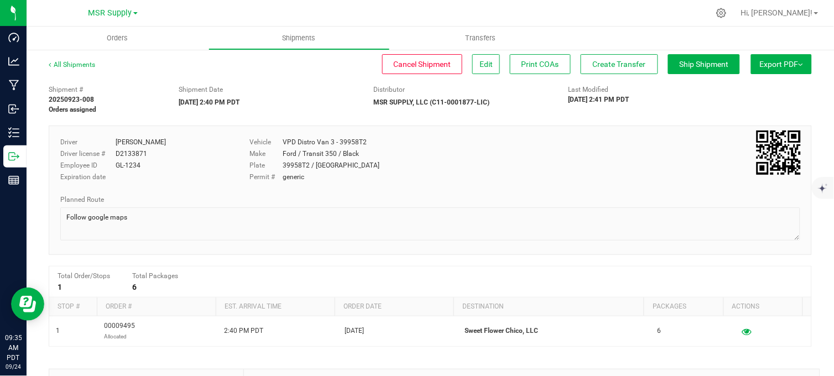
click at [447, 169] on div "Plate 39958T2 / CA" at bounding box center [398, 165] width 299 height 10
click at [594, 65] on span "Create Transfer" at bounding box center [619, 64] width 53 height 9
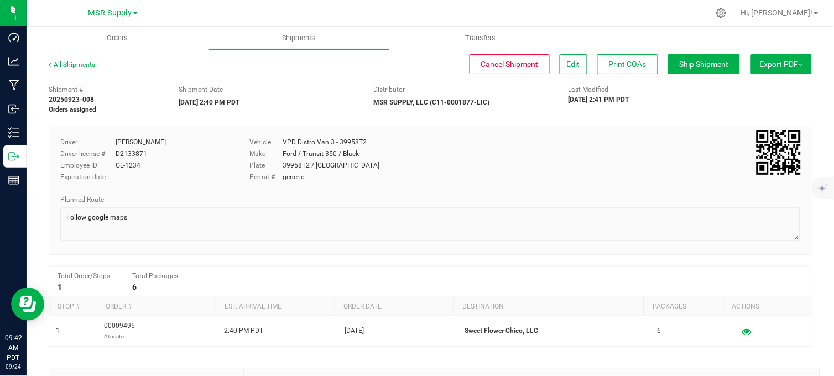
click at [317, 88] on div "Shipment Date" at bounding box center [268, 90] width 179 height 10
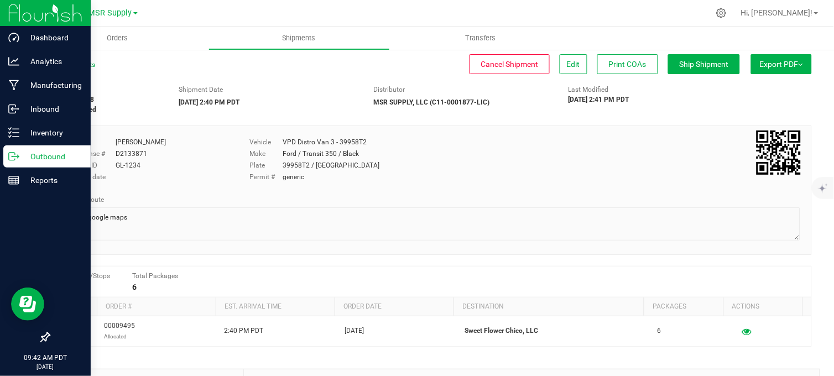
click at [23, 157] on p "Outbound" at bounding box center [52, 156] width 66 height 13
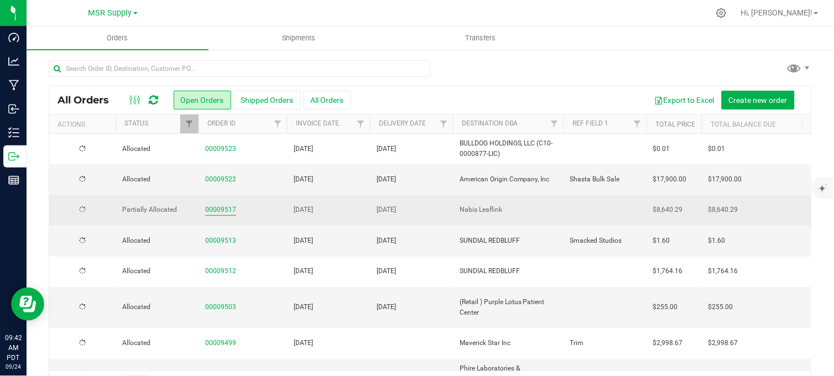
click at [219, 208] on link "00009517" at bounding box center [220, 210] width 31 height 11
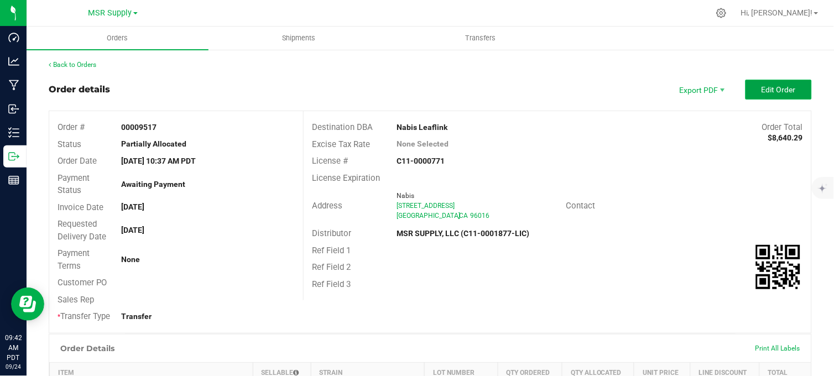
click at [756, 96] on button "Edit Order" at bounding box center [778, 90] width 66 height 20
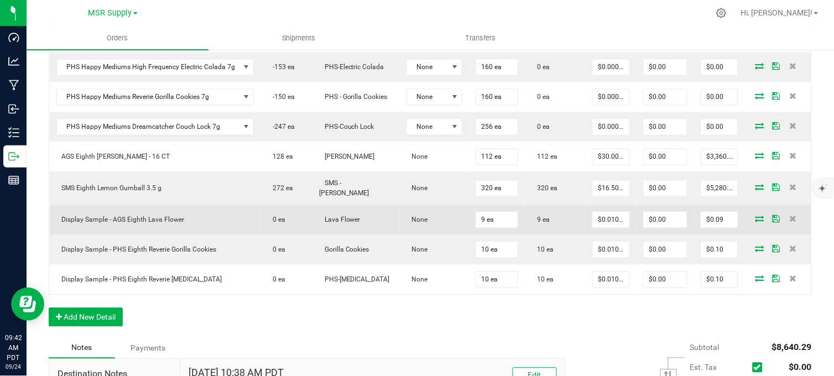
scroll to position [491, 0]
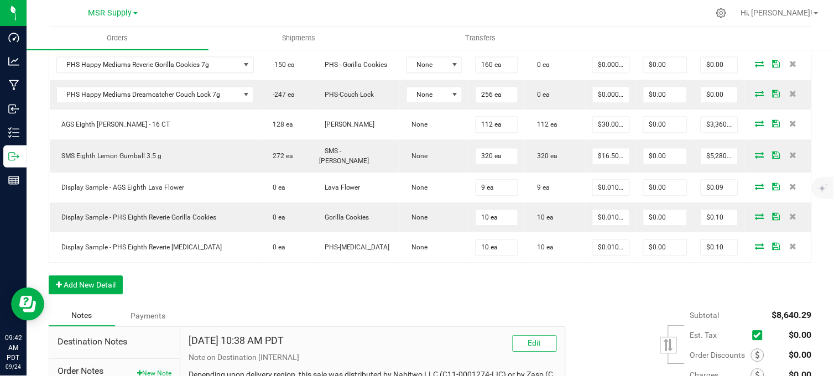
click at [306, 288] on div "Order Details Print All Labels Item Sellable Strain Lot Number Qty Ordered Qty …" at bounding box center [430, 88] width 763 height 436
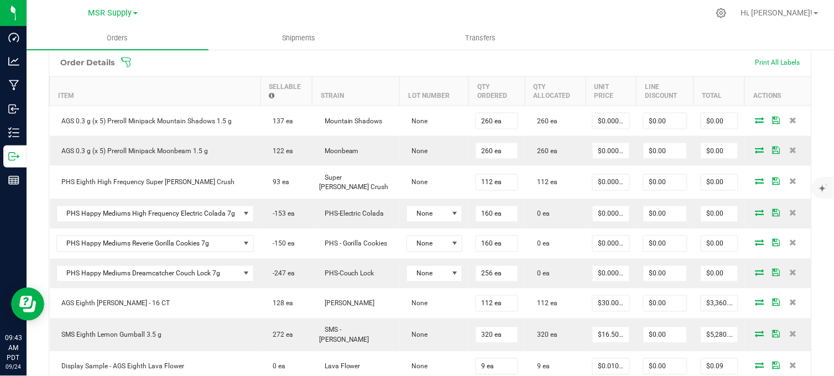
scroll to position [61, 0]
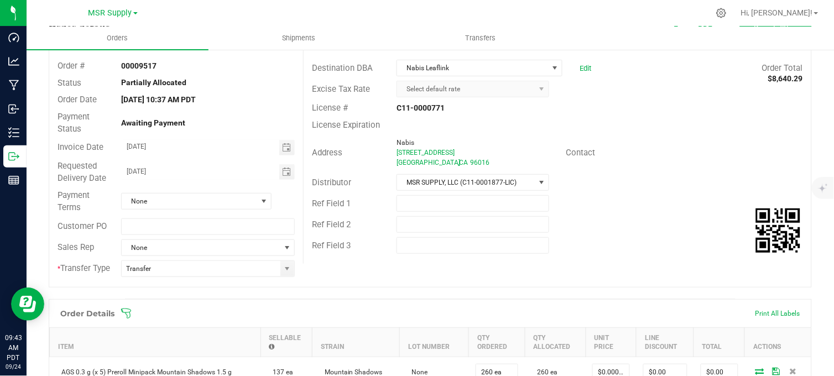
click at [239, 103] on div "Sep 23, 2025 10:37 AM PDT" at bounding box center [208, 100] width 190 height 12
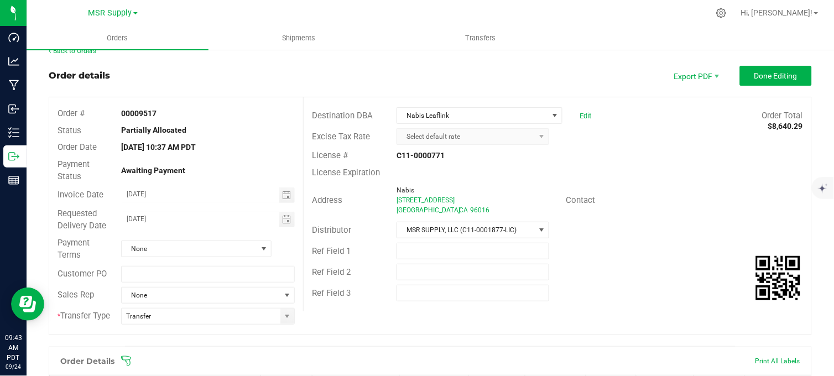
scroll to position [0, 0]
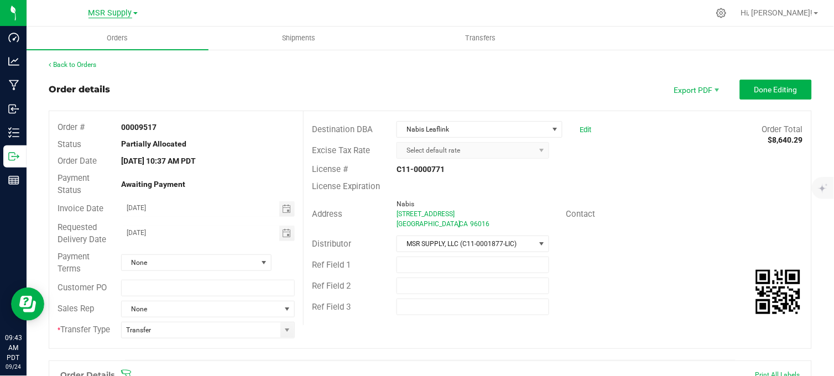
click at [108, 9] on span "MSR Supply" at bounding box center [110, 13] width 44 height 10
click at [67, 51] on link "Nabis" at bounding box center [112, 53] width 161 height 15
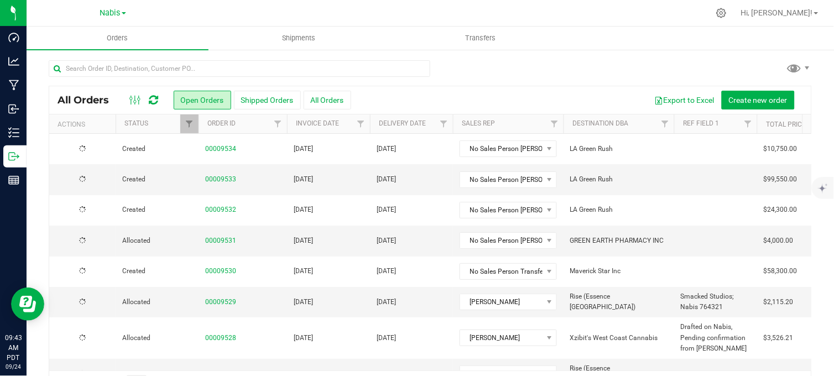
click at [508, 75] on div at bounding box center [430, 72] width 763 height 25
click at [113, 8] on span "Nabis" at bounding box center [110, 13] width 20 height 10
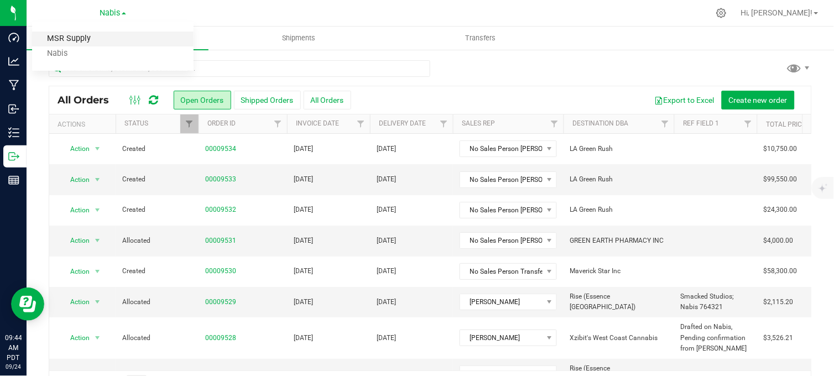
click at [69, 38] on link "MSR Supply" at bounding box center [112, 39] width 161 height 15
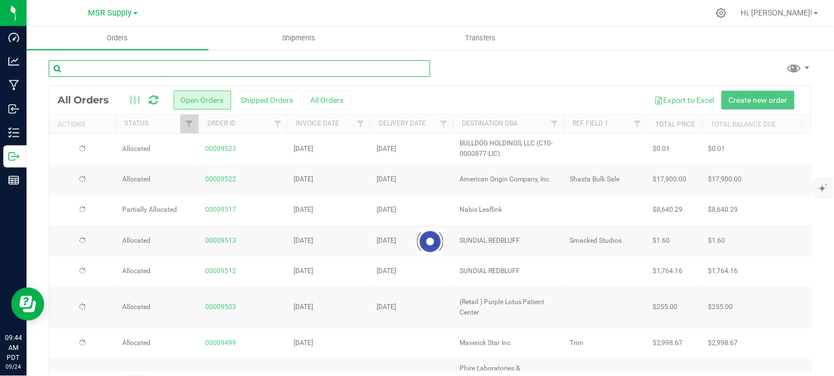
click at [126, 74] on input "text" at bounding box center [240, 68] width 382 height 17
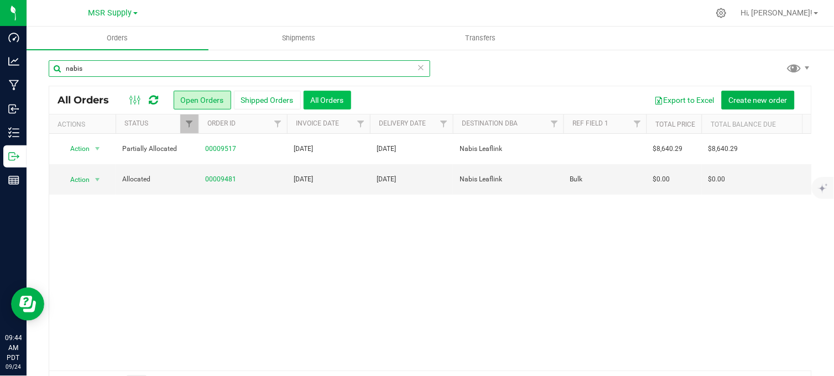
type input "nabis"
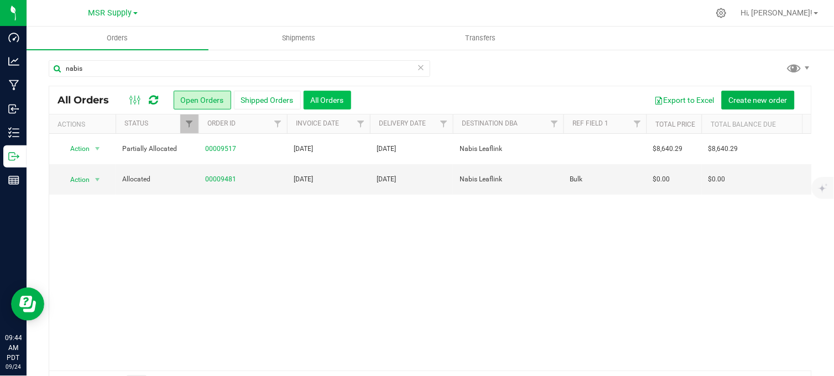
click at [342, 105] on button "All Orders" at bounding box center [328, 100] width 48 height 19
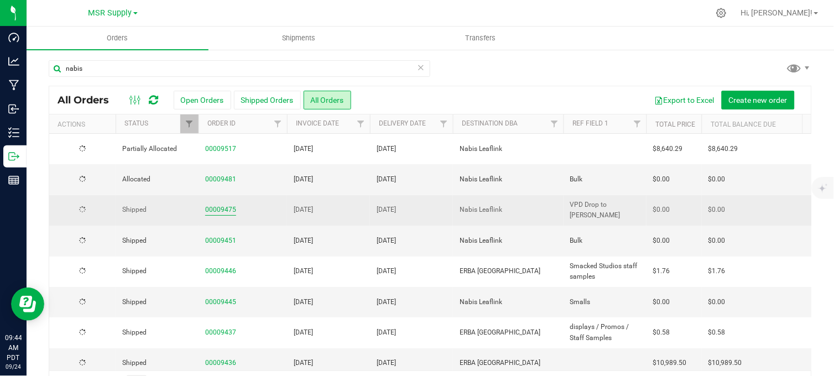
click at [223, 210] on link "00009475" at bounding box center [220, 210] width 31 height 11
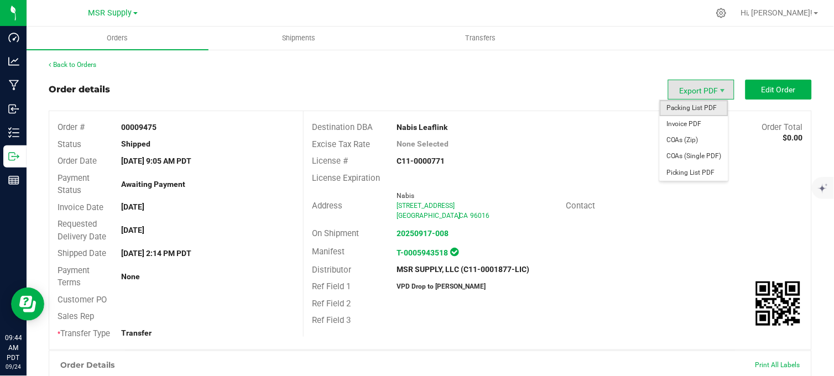
click at [691, 108] on span "Packing List PDF" at bounding box center [694, 108] width 69 height 16
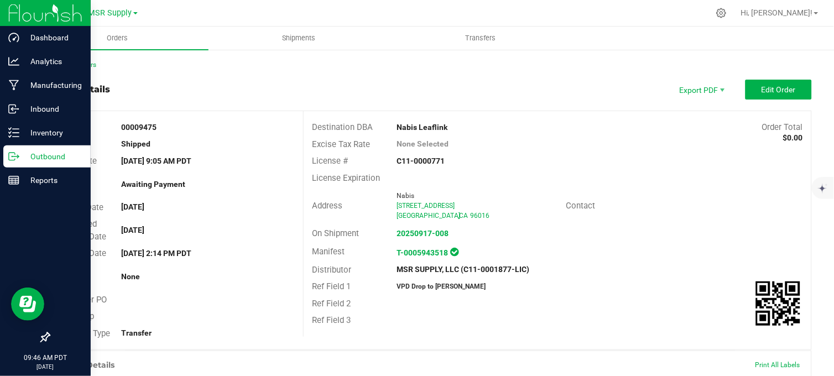
click at [29, 159] on p "Outbound" at bounding box center [52, 156] width 66 height 13
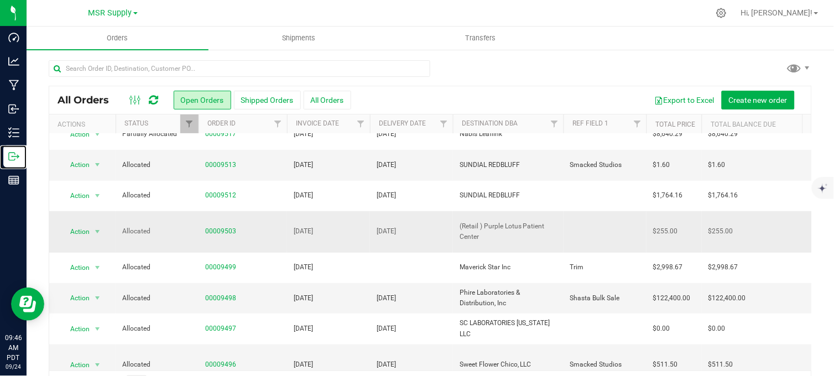
scroll to position [76, 0]
click at [228, 226] on link "00009503" at bounding box center [220, 231] width 31 height 11
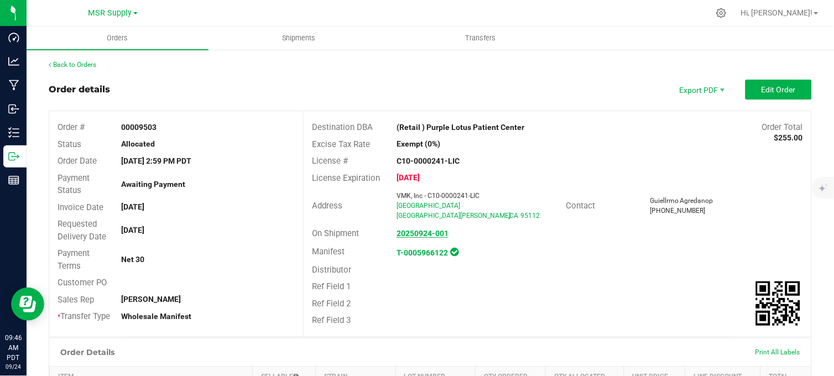
click at [417, 233] on strong "20250924-001" at bounding box center [422, 233] width 52 height 9
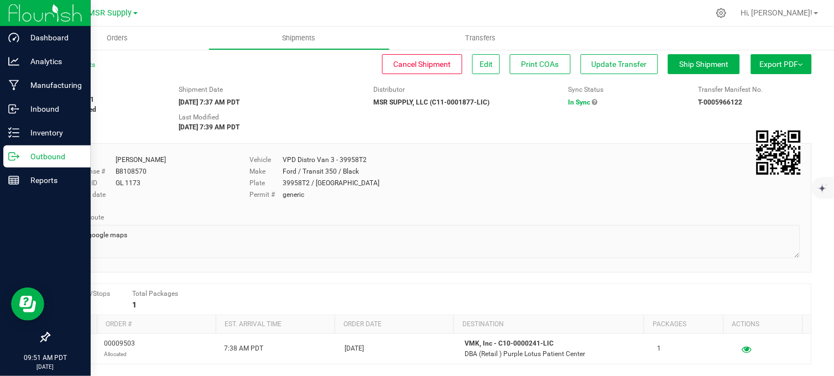
click at [12, 151] on icon at bounding box center [13, 156] width 11 height 11
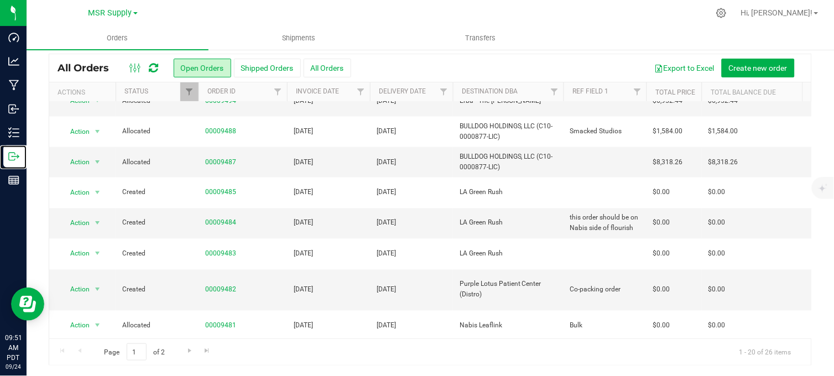
scroll to position [33, 0]
click at [440, 9] on div at bounding box center [453, 13] width 511 height 22
click at [421, 8] on div at bounding box center [453, 13] width 511 height 22
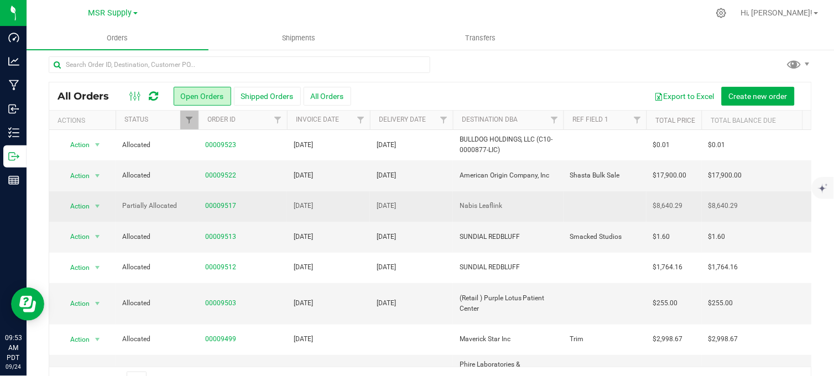
scroll to position [0, 0]
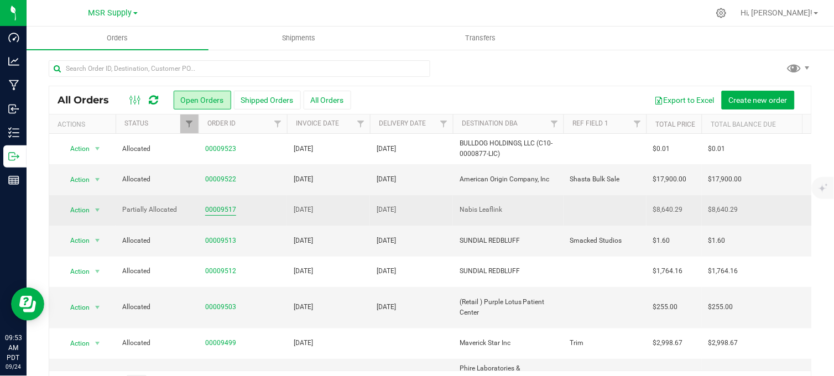
click at [211, 212] on link "00009517" at bounding box center [220, 210] width 31 height 11
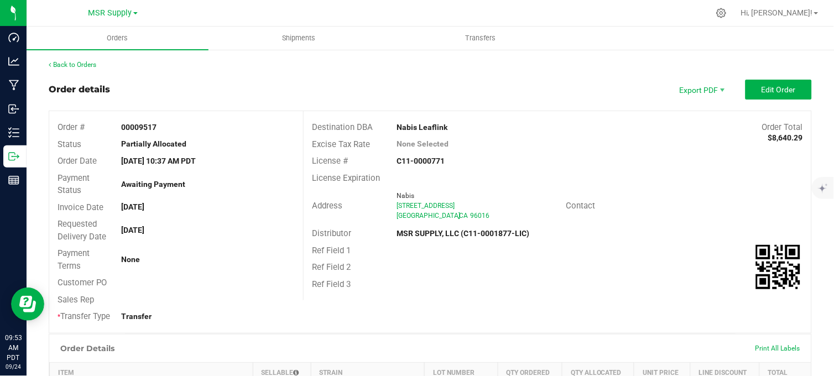
click at [770, 91] on span "Edit Order" at bounding box center [778, 89] width 34 height 9
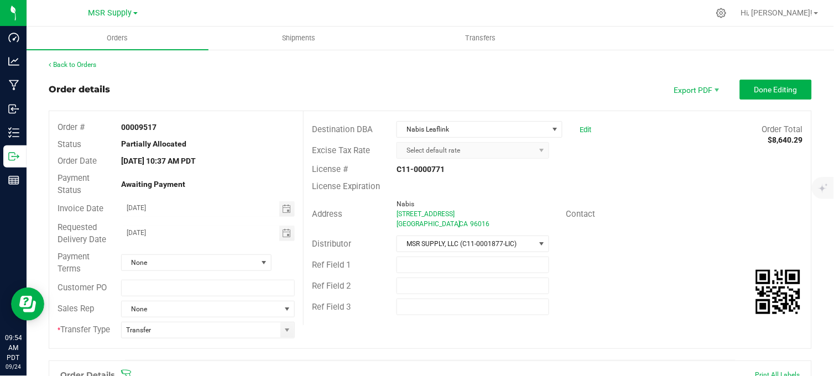
click at [262, 68] on div "Back to Orders" at bounding box center [430, 65] width 763 height 10
drag, startPoint x: 563, startPoint y: 78, endPoint x: 413, endPoint y: 122, distance: 156.1
click at [360, 91] on div "Order details Export PDF Done Editing" at bounding box center [430, 90] width 763 height 20
click at [237, 90] on div "Order details Export PDF Done Editing" at bounding box center [430, 90] width 763 height 20
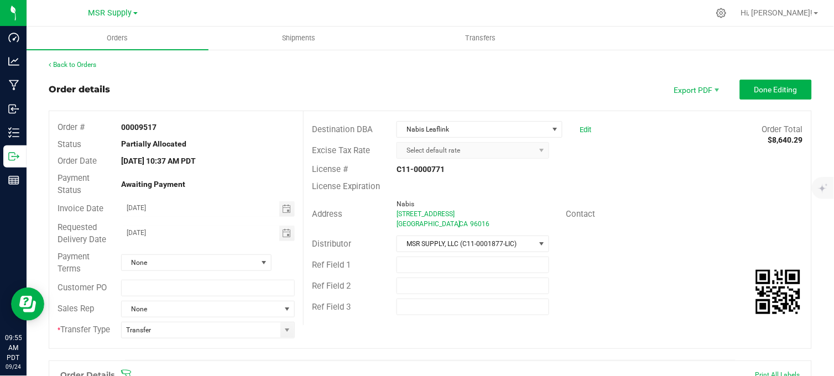
drag, startPoint x: 111, startPoint y: 14, endPoint x: 74, endPoint y: 41, distance: 46.3
click at [109, 14] on span "MSR Supply" at bounding box center [110, 12] width 44 height 9
click at [62, 55] on link "Nabis" at bounding box center [112, 53] width 161 height 15
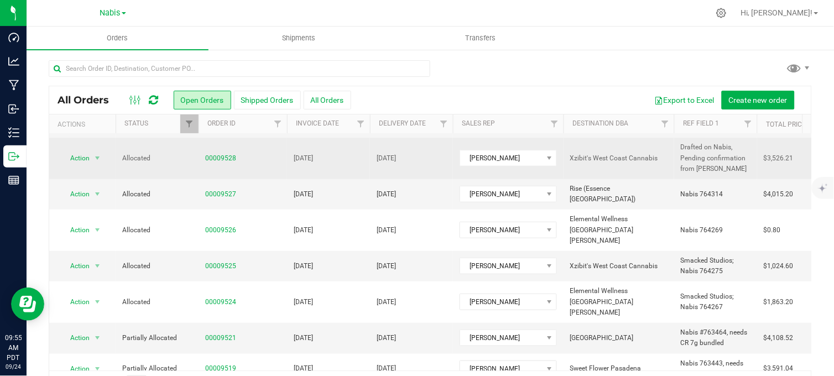
scroll to position [184, 0]
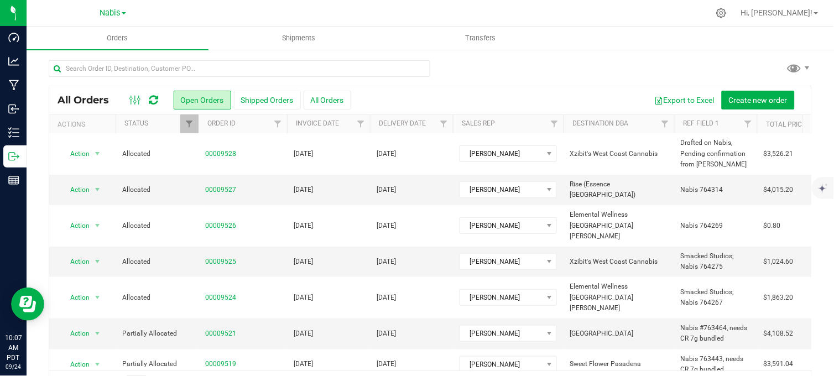
click at [461, 62] on div at bounding box center [430, 72] width 763 height 25
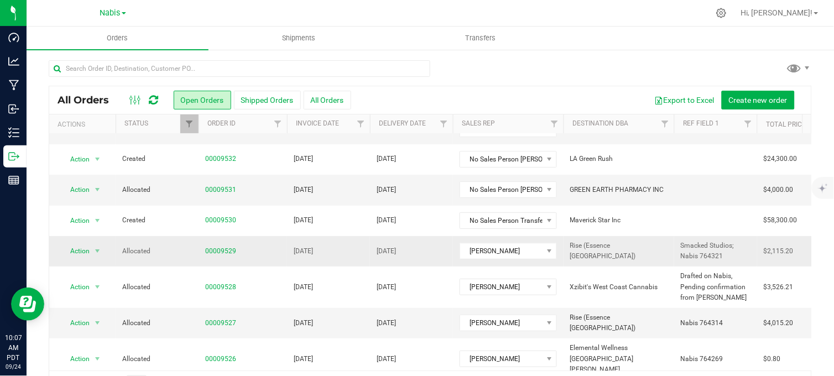
scroll to position [0, 0]
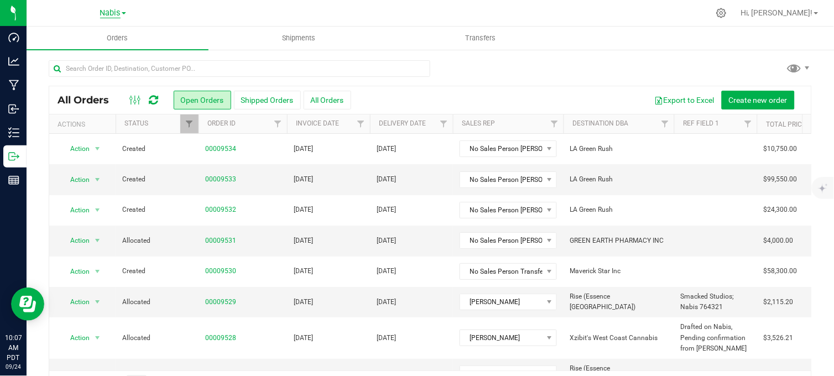
click at [109, 9] on span "Nabis" at bounding box center [110, 13] width 20 height 10
click at [77, 39] on link "MSR Supply" at bounding box center [112, 39] width 161 height 15
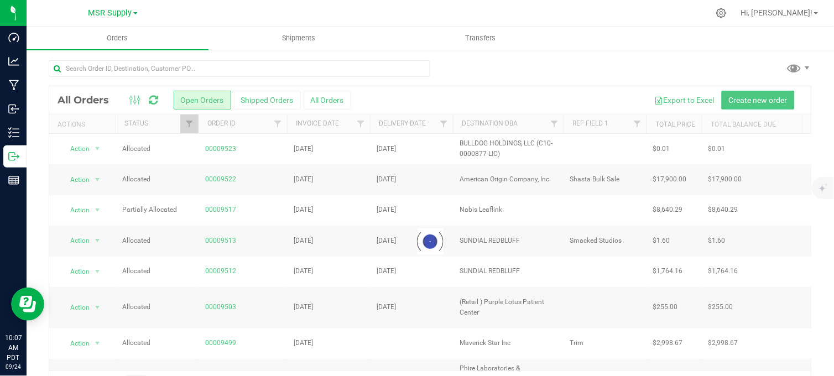
drag, startPoint x: 523, startPoint y: 67, endPoint x: 505, endPoint y: 81, distance: 22.1
click at [524, 67] on div at bounding box center [430, 72] width 763 height 25
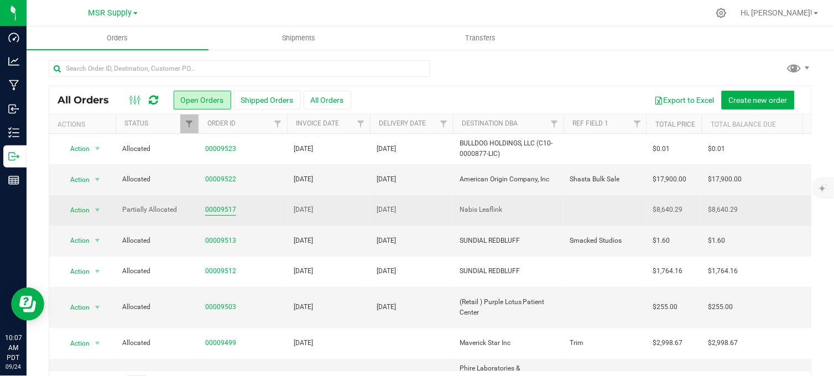
click at [219, 207] on link "00009517" at bounding box center [220, 210] width 31 height 11
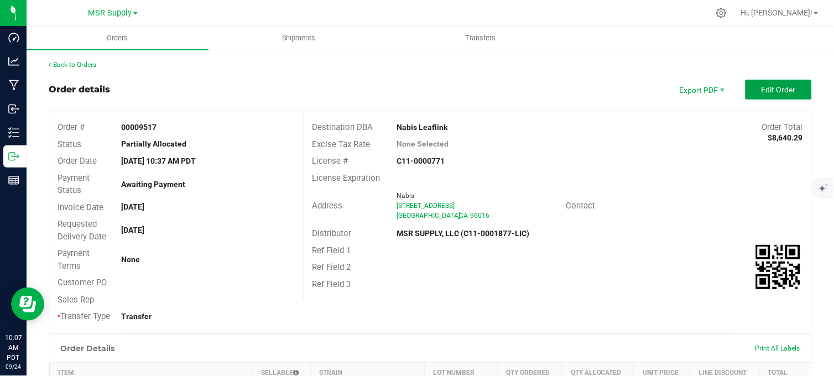
click at [760, 95] on button "Edit Order" at bounding box center [778, 90] width 66 height 20
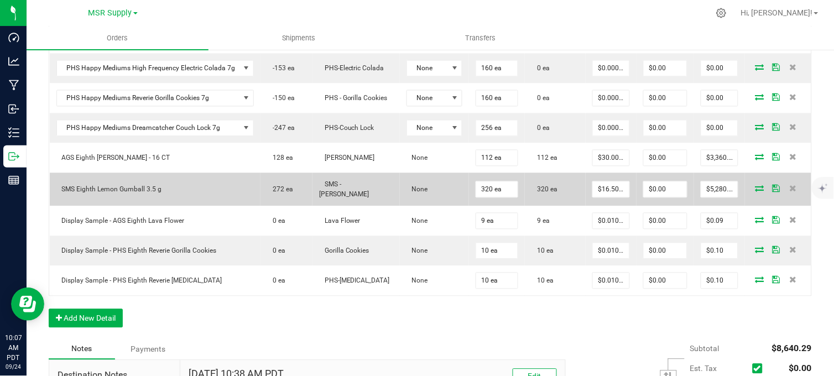
scroll to position [491, 0]
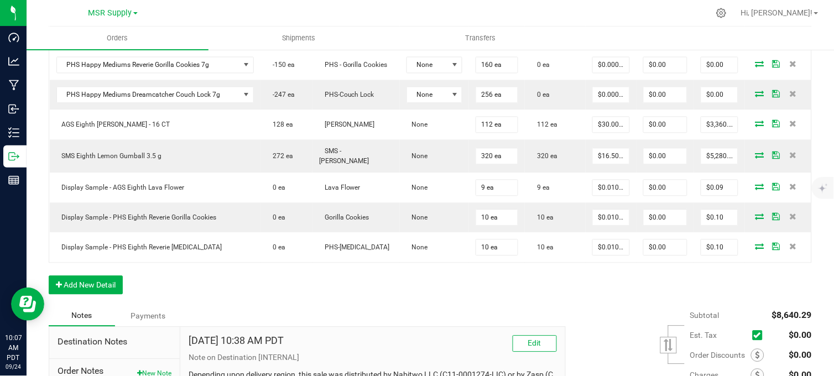
click at [385, 302] on div "Order Details Print All Labels Item Sellable Strain Lot Number Qty Ordered Qty …" at bounding box center [430, 88] width 763 height 436
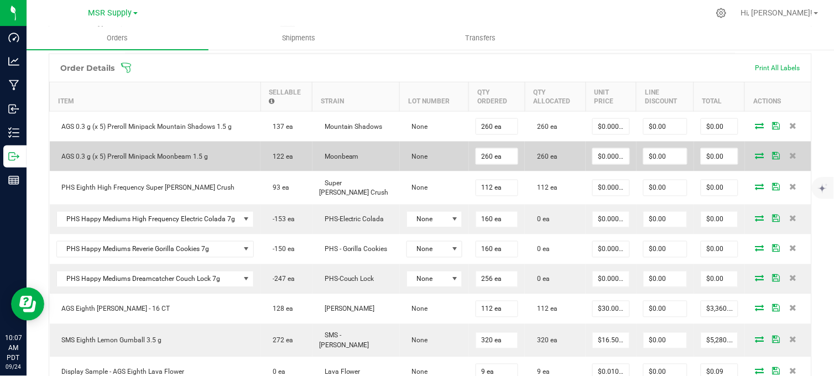
scroll to position [0, 0]
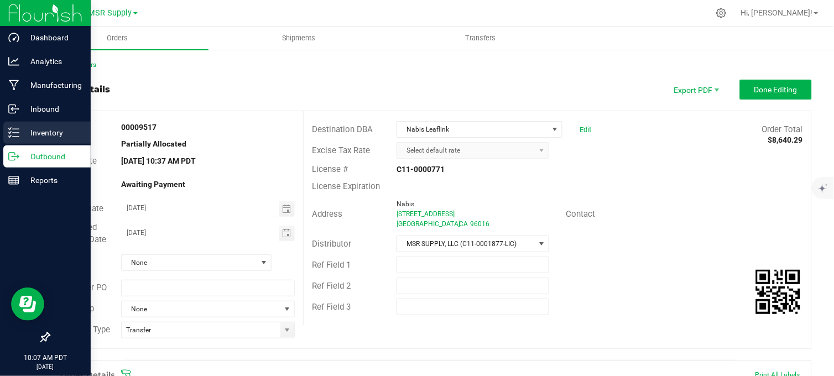
click at [27, 132] on p "Inventory" at bounding box center [52, 132] width 66 height 13
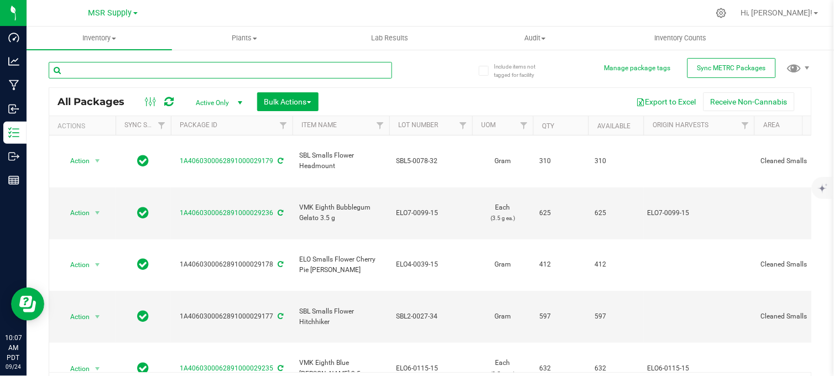
click at [107, 70] on input "text" at bounding box center [220, 70] width 343 height 17
type input "r"
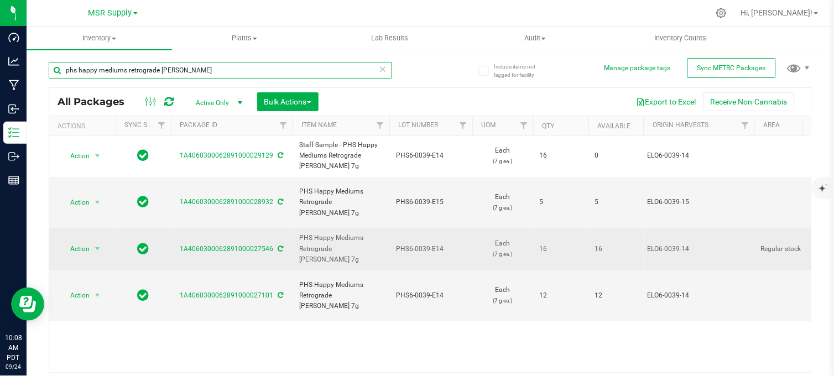
type input "phs happy mediums retrograde cherry runtz"
drag, startPoint x: 445, startPoint y: 225, endPoint x: 401, endPoint y: 224, distance: 43.7
click at [401, 244] on span "PHS6-0039-E14" at bounding box center [431, 249] width 70 height 11
click at [416, 295] on div "Action Action Edit attributes Global inventory Locate package Print package lab…" at bounding box center [430, 253] width 762 height 237
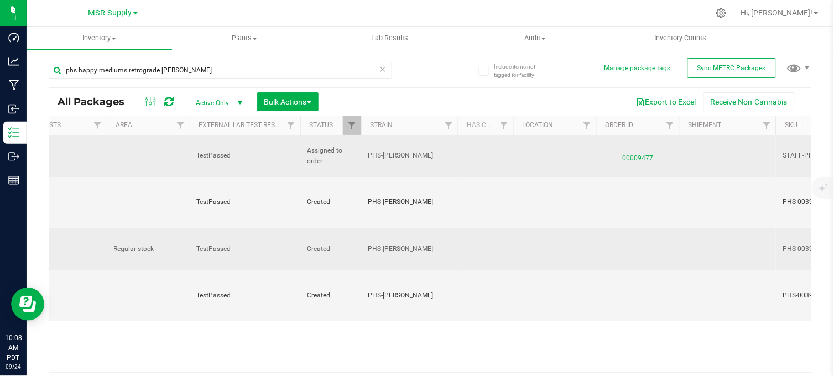
scroll to position [0, 648]
click at [633, 155] on span "00009477" at bounding box center [637, 156] width 70 height 16
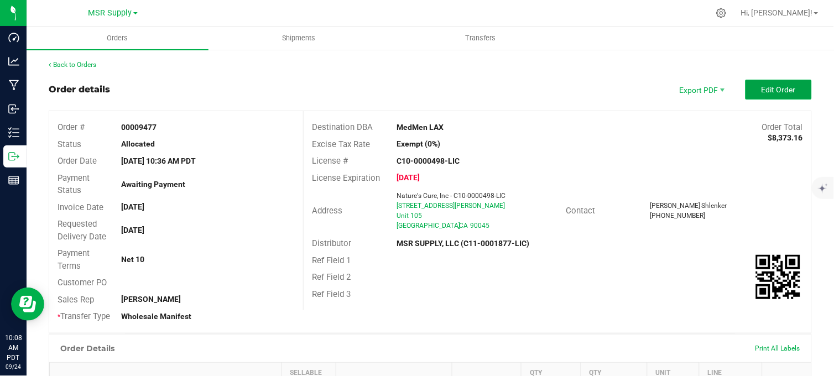
click at [765, 97] on button "Edit Order" at bounding box center [778, 90] width 66 height 20
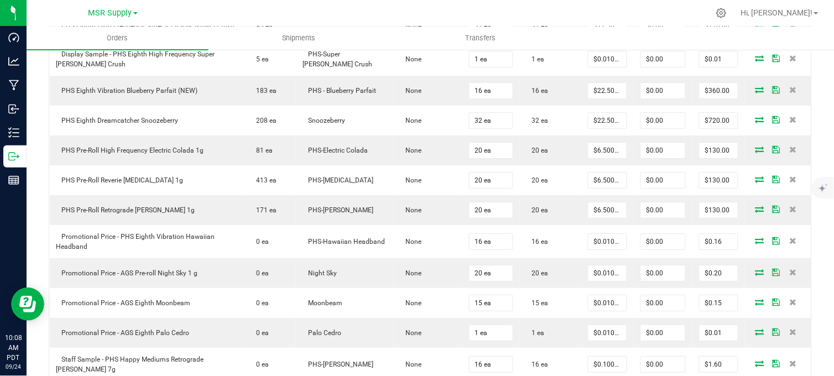
scroll to position [983, 0]
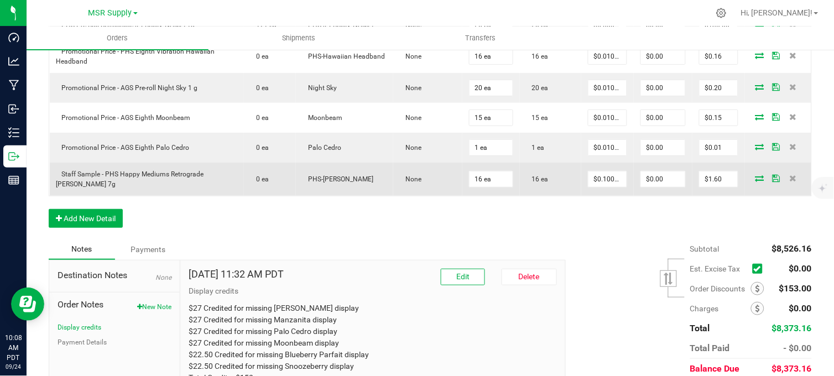
click at [755, 181] on icon at bounding box center [759, 178] width 9 height 7
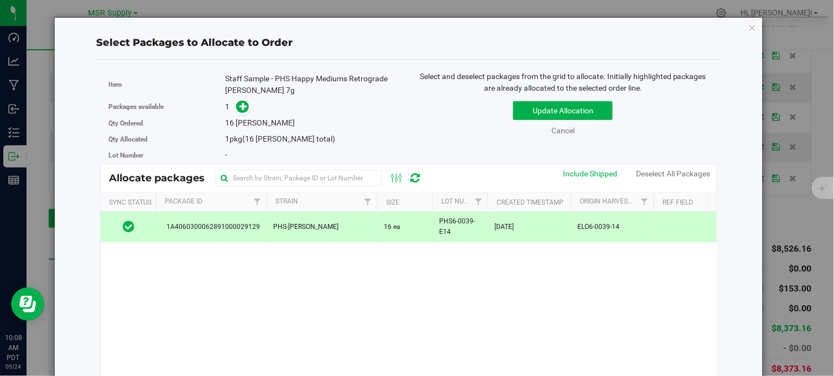
click at [739, 25] on div "Select Packages to Allocate to Order Item Staff Sample - PHS Happy Mediums Retr…" at bounding box center [409, 261] width 692 height 487
drag, startPoint x: 739, startPoint y: 25, endPoint x: 745, endPoint y: 29, distance: 6.7
click at [743, 27] on div "Select Packages to Allocate to Order Item Staff Sample - PHS Happy Mediums Retr…" at bounding box center [409, 261] width 692 height 487
click at [749, 28] on icon "button" at bounding box center [753, 26] width 8 height 13
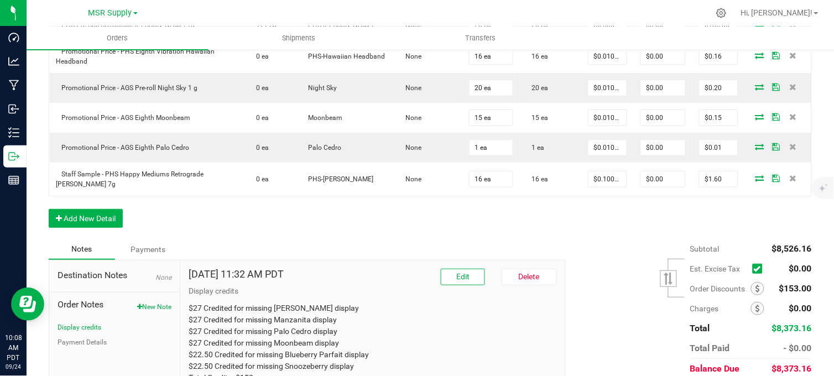
click at [627, 18] on div at bounding box center [453, 13] width 511 height 22
click at [513, 7] on div at bounding box center [453, 13] width 511 height 22
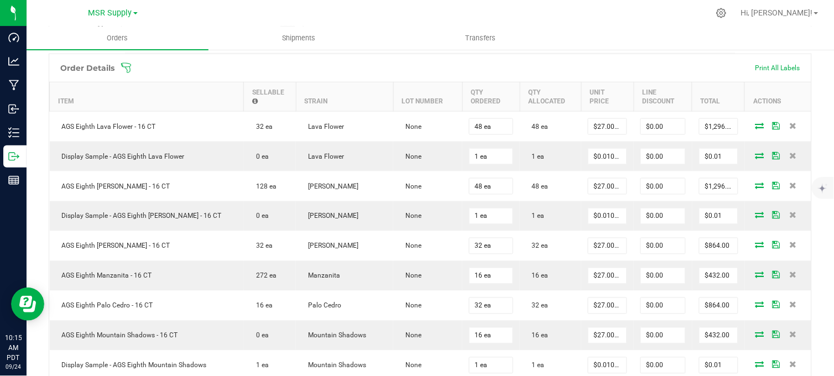
scroll to position [0, 0]
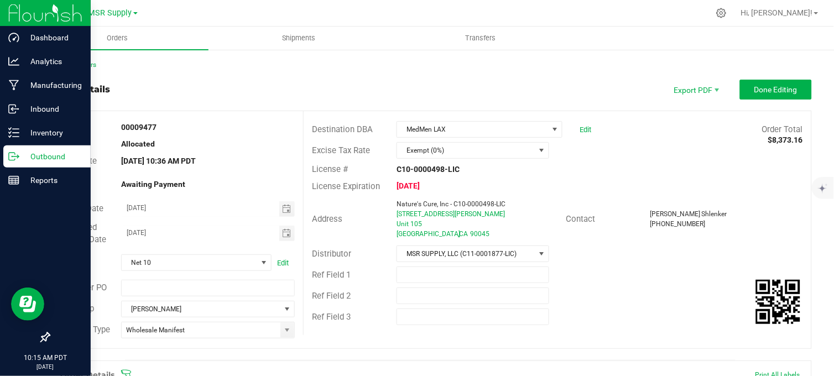
drag, startPoint x: 20, startPoint y: 158, endPoint x: 40, endPoint y: 153, distance: 20.7
click at [20, 158] on p "Outbound" at bounding box center [52, 156] width 66 height 13
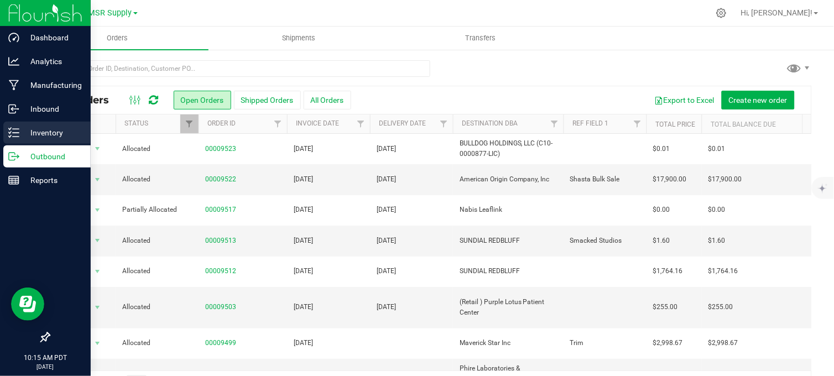
click at [39, 134] on p "Inventory" at bounding box center [52, 132] width 66 height 13
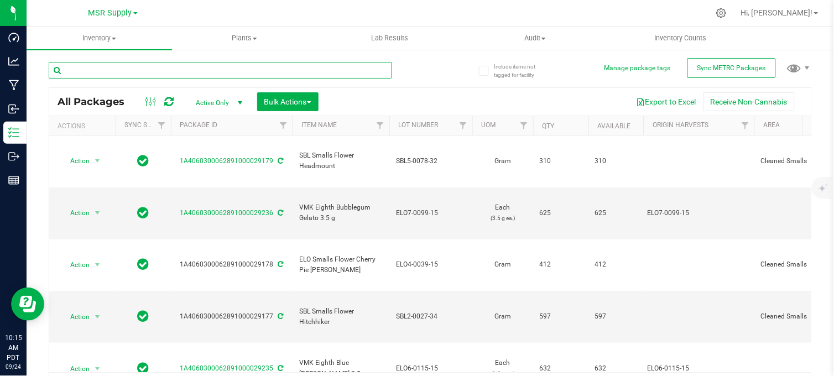
click at [121, 70] on input "text" at bounding box center [220, 70] width 343 height 17
type input "phs happy mediums retrograde"
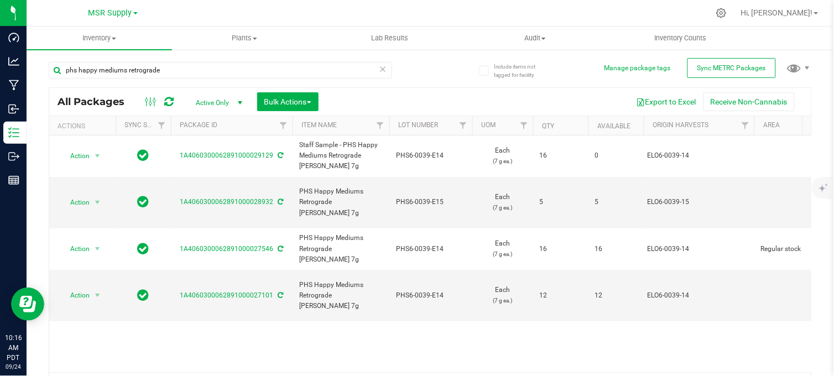
drag, startPoint x: 219, startPoint y: 301, endPoint x: 239, endPoint y: 289, distance: 23.8
click at [219, 301] on div "Action Action Edit attributes Global inventory Locate package Print package lab…" at bounding box center [430, 253] width 762 height 237
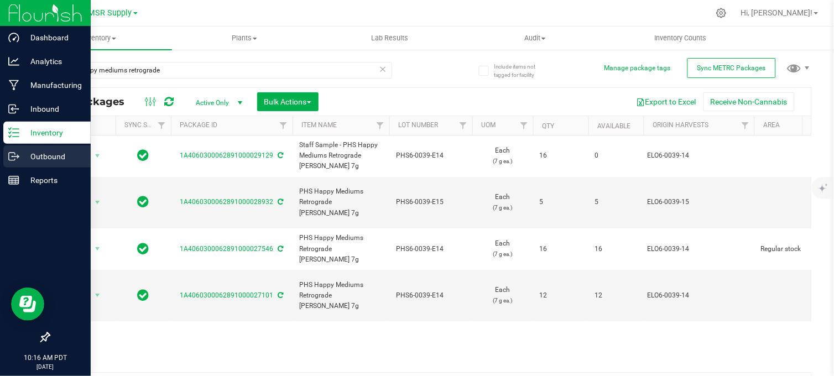
drag, startPoint x: 13, startPoint y: 150, endPoint x: 18, endPoint y: 155, distance: 7.1
click at [14, 152] on icon at bounding box center [13, 156] width 11 height 11
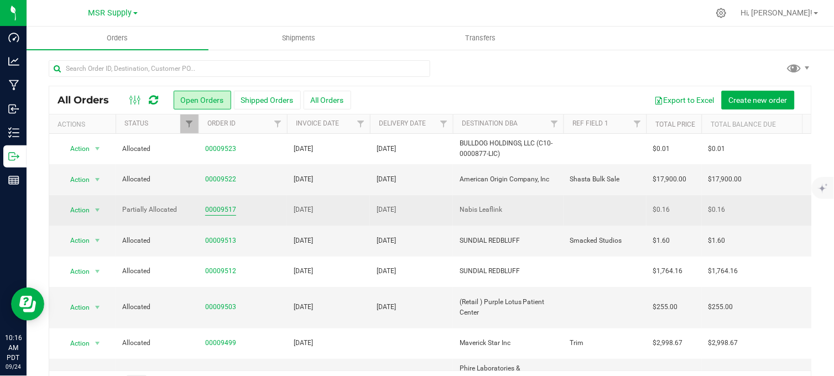
click at [223, 211] on link "00009517" at bounding box center [220, 210] width 31 height 11
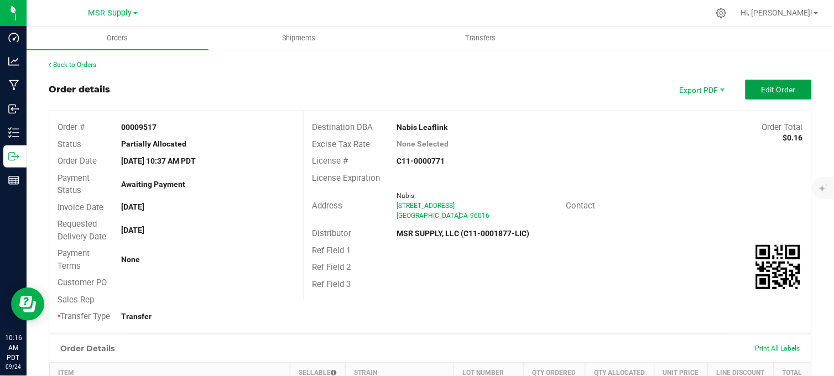
click at [766, 87] on span "Edit Order" at bounding box center [778, 89] width 34 height 9
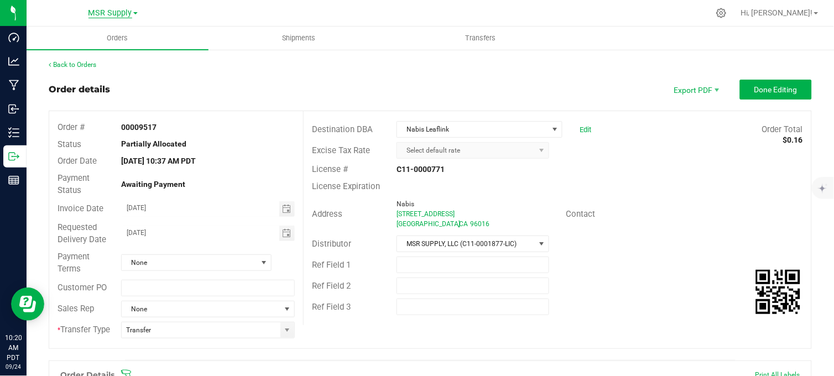
click at [96, 15] on span "MSR Supply" at bounding box center [110, 13] width 44 height 10
click at [65, 51] on link "Nabis" at bounding box center [112, 53] width 161 height 15
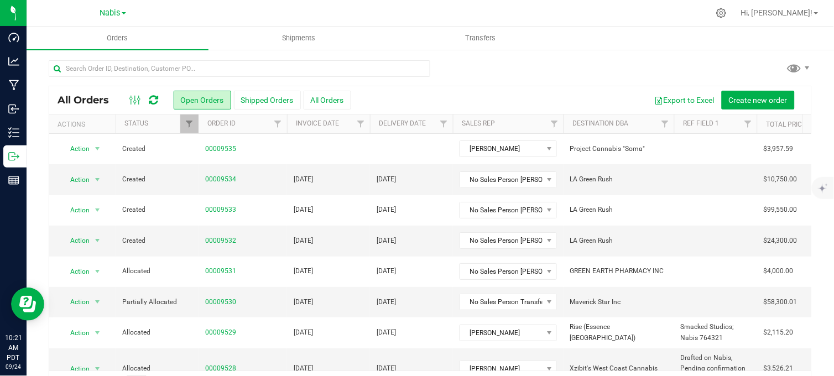
drag, startPoint x: 523, startPoint y: 75, endPoint x: 523, endPoint y: 69, distance: 6.1
click at [523, 70] on div at bounding box center [430, 72] width 763 height 25
click at [528, 72] on div at bounding box center [430, 72] width 763 height 25
drag, startPoint x: 113, startPoint y: 13, endPoint x: 108, endPoint y: 18, distance: 7.4
click at [113, 13] on span "Nabis" at bounding box center [110, 12] width 20 height 9
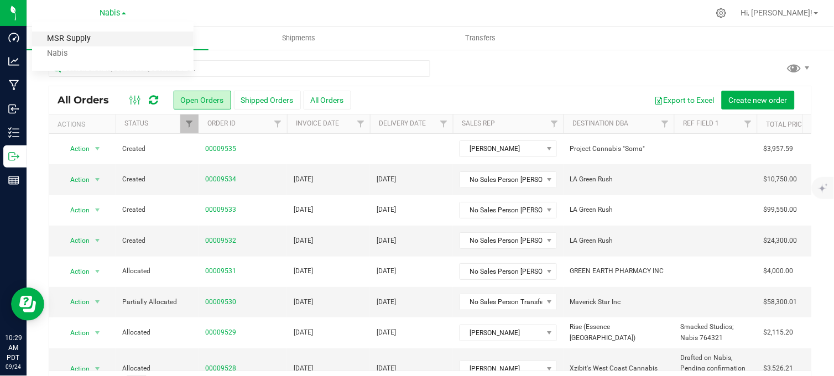
click at [75, 39] on link "MSR Supply" at bounding box center [112, 39] width 161 height 15
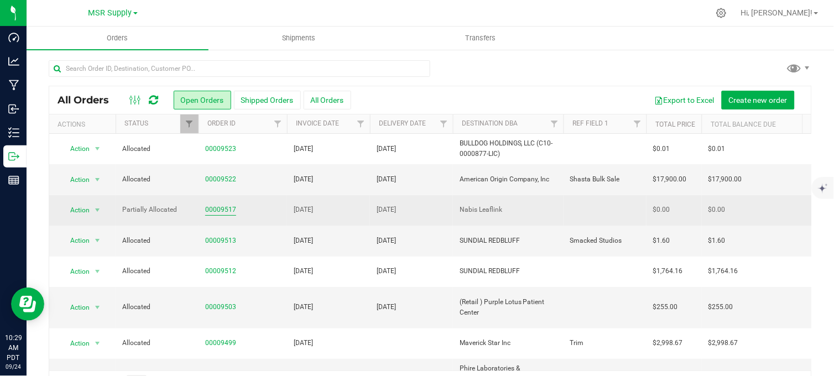
click at [213, 209] on link "00009517" at bounding box center [220, 210] width 31 height 11
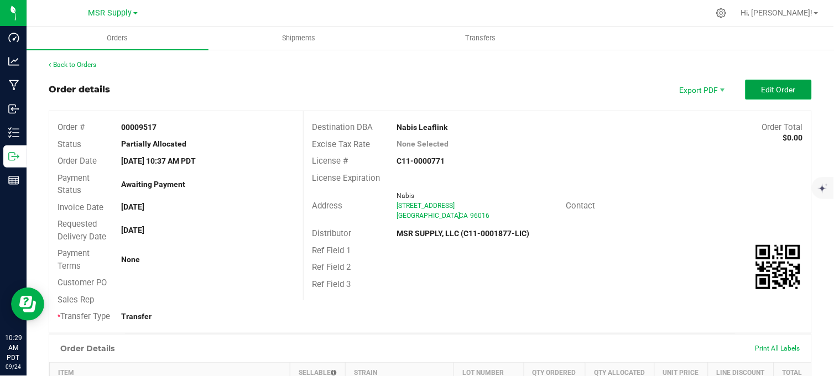
click at [763, 92] on span "Edit Order" at bounding box center [778, 89] width 34 height 9
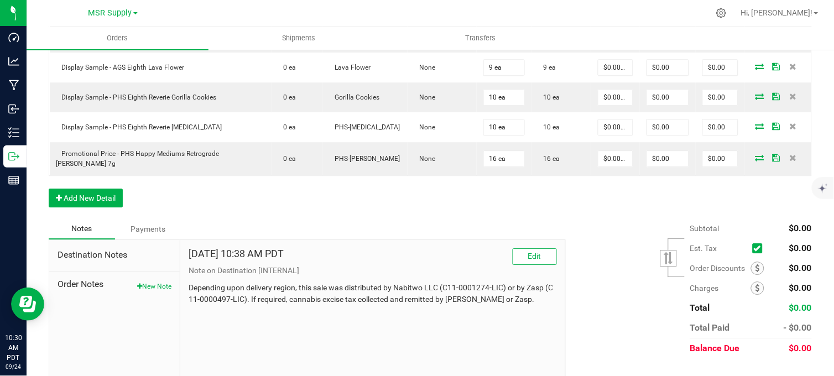
scroll to position [614, 0]
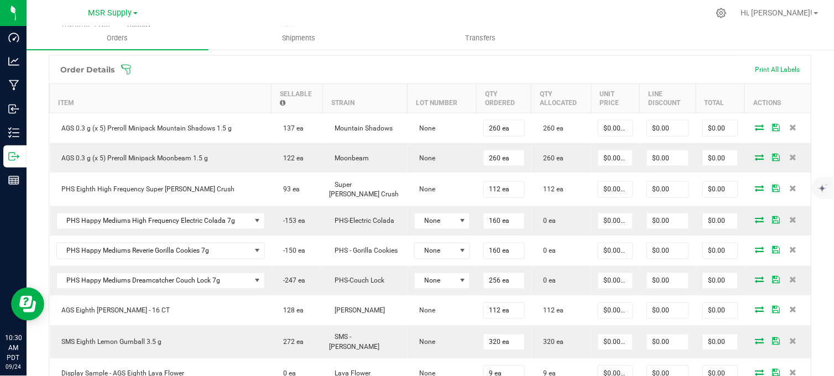
scroll to position [61, 0]
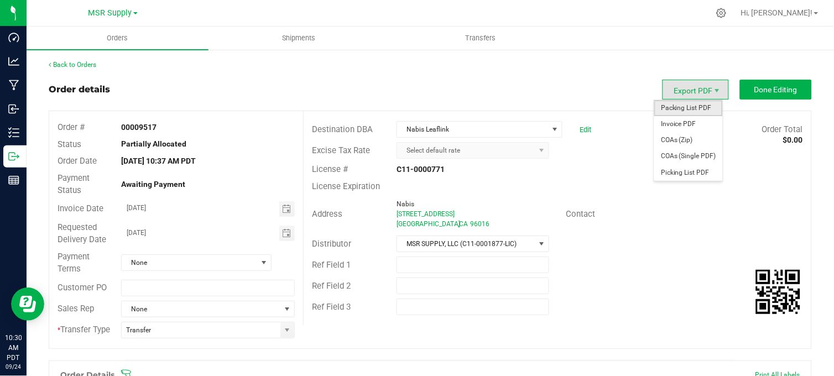
click at [687, 106] on span "Packing List PDF" at bounding box center [688, 108] width 69 height 16
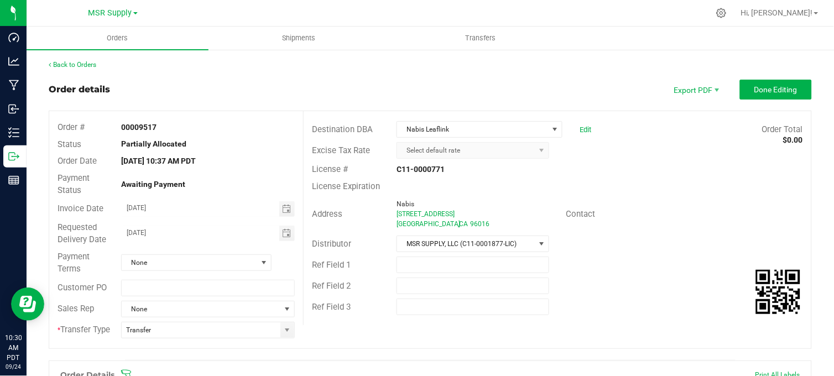
drag, startPoint x: 478, startPoint y: 62, endPoint x: 506, endPoint y: 168, distance: 108.8
click at [478, 63] on div "Back to Orders" at bounding box center [430, 65] width 763 height 10
click at [382, 85] on div "Order details Export PDF Done Editing" at bounding box center [430, 90] width 763 height 20
click at [403, 87] on div "Order details Export PDF Done Editing" at bounding box center [430, 90] width 763 height 20
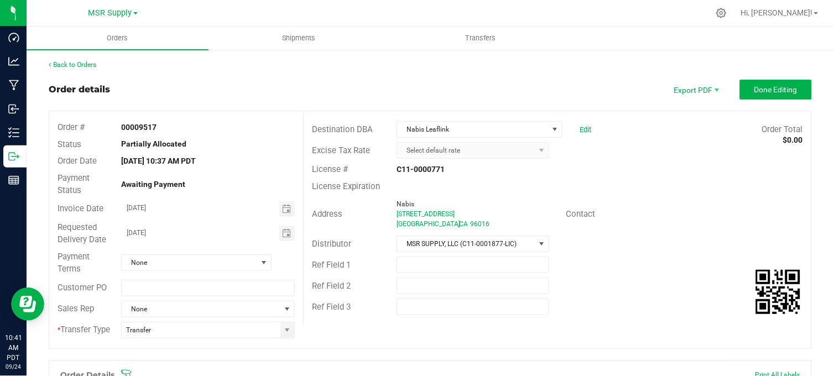
drag, startPoint x: 482, startPoint y: 103, endPoint x: 482, endPoint y: 92, distance: 10.5
click at [482, 100] on outbound-order-header "Order details Export PDF Done Editing Order # 00009517 Status Partially Allocat…" at bounding box center [430, 220] width 763 height 280
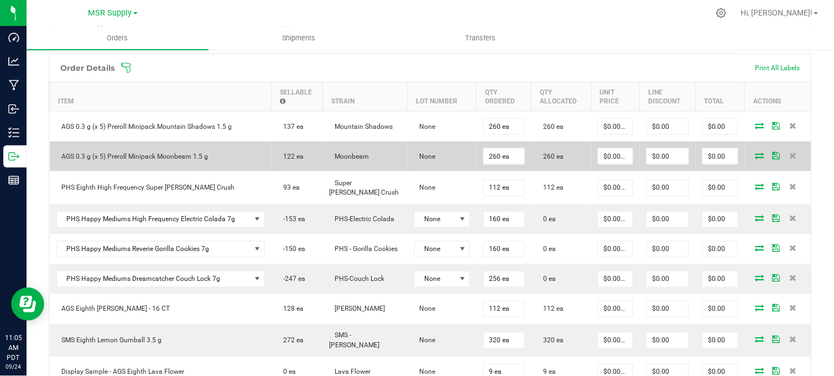
scroll to position [245, 0]
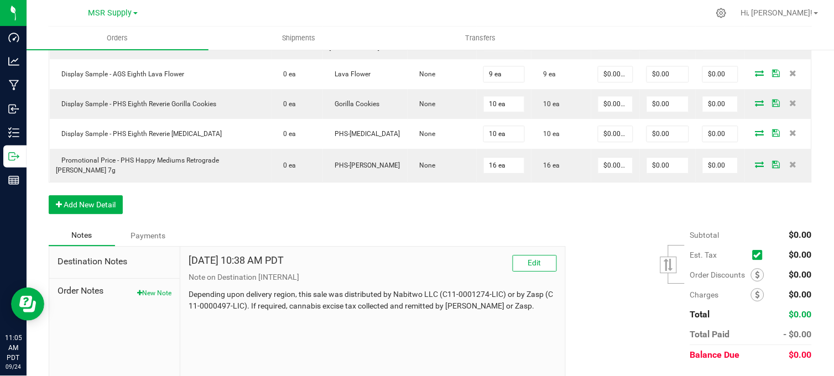
scroll to position [614, 0]
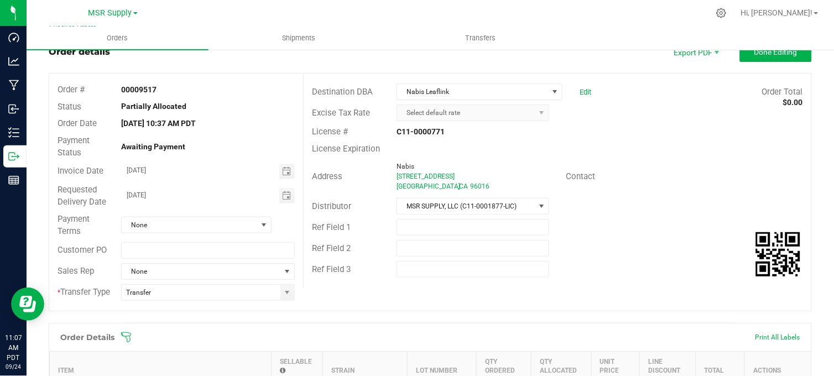
scroll to position [0, 0]
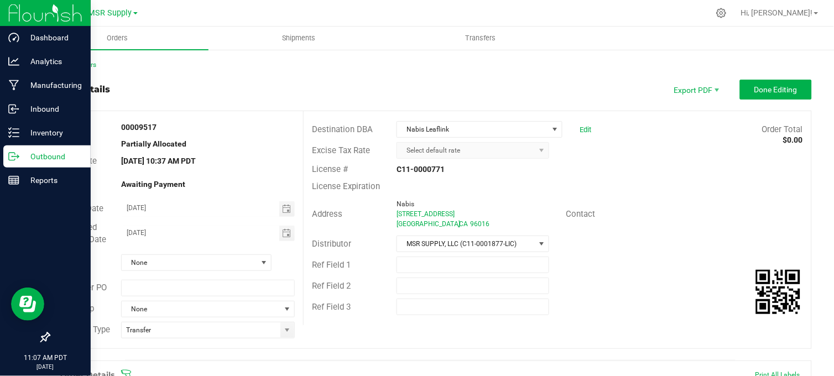
click at [31, 159] on p "Outbound" at bounding box center [52, 156] width 66 height 13
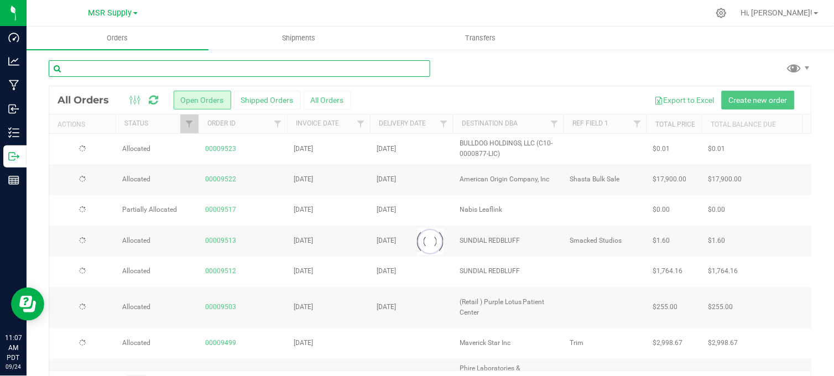
click at [198, 67] on input "text" at bounding box center [240, 68] width 382 height 17
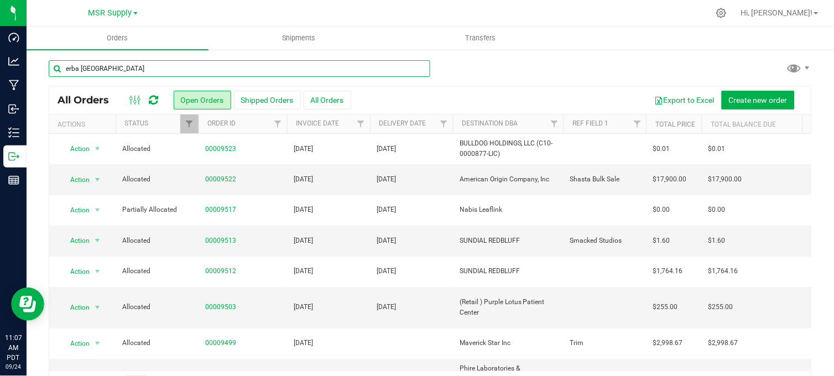
type input "erba venice"
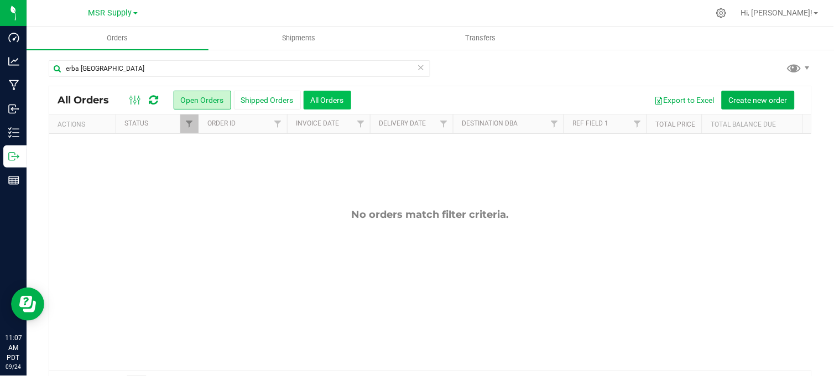
click at [332, 103] on button "All Orders" at bounding box center [328, 100] width 48 height 19
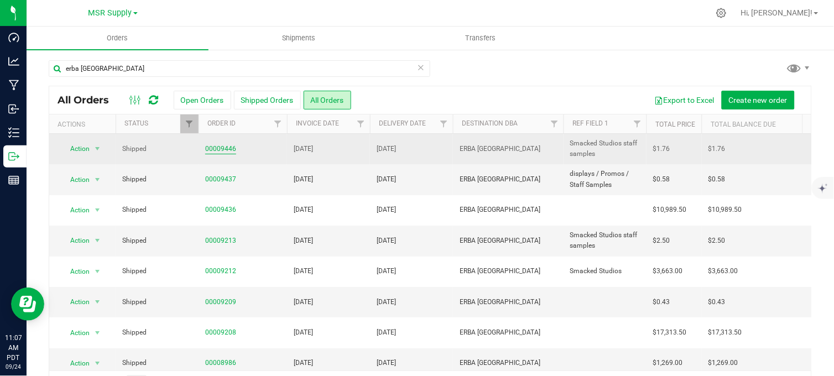
click at [213, 149] on link "00009446" at bounding box center [220, 149] width 31 height 11
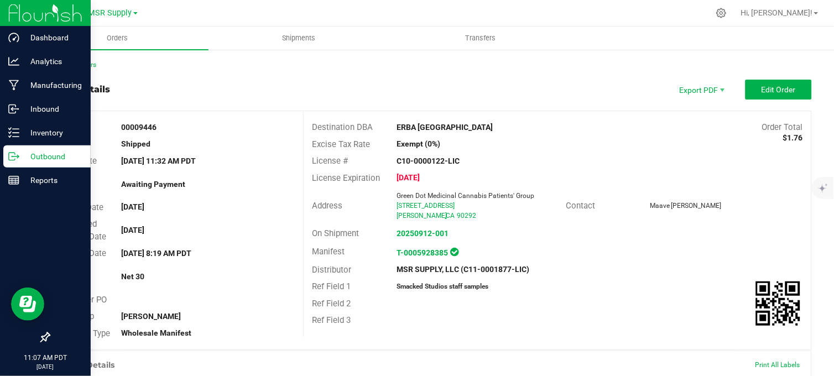
click at [39, 155] on p "Outbound" at bounding box center [52, 156] width 66 height 13
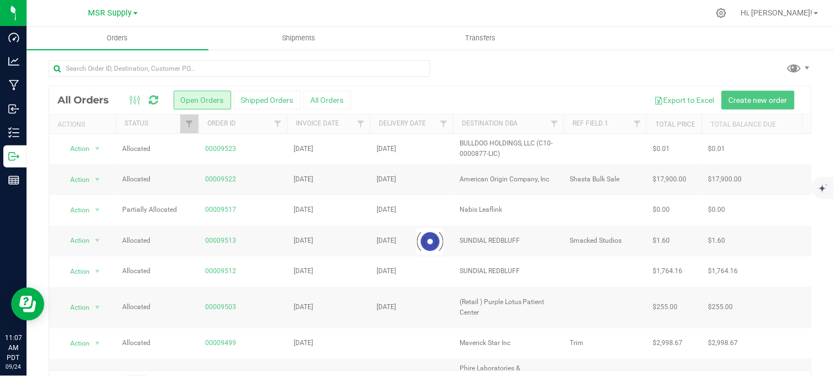
click at [484, 67] on div at bounding box center [430, 72] width 763 height 25
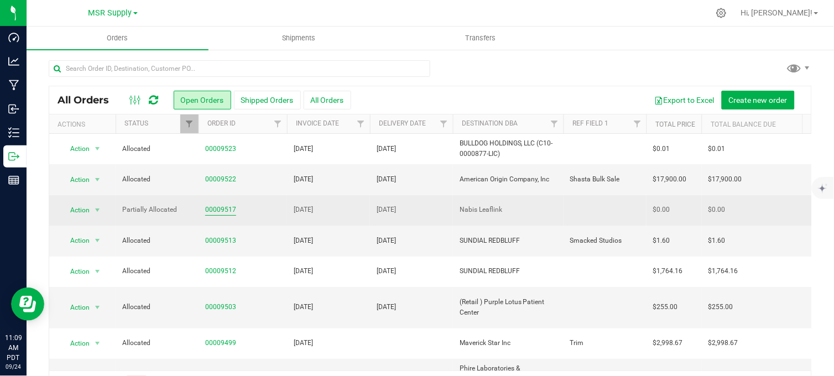
click at [222, 211] on link "00009517" at bounding box center [220, 210] width 31 height 11
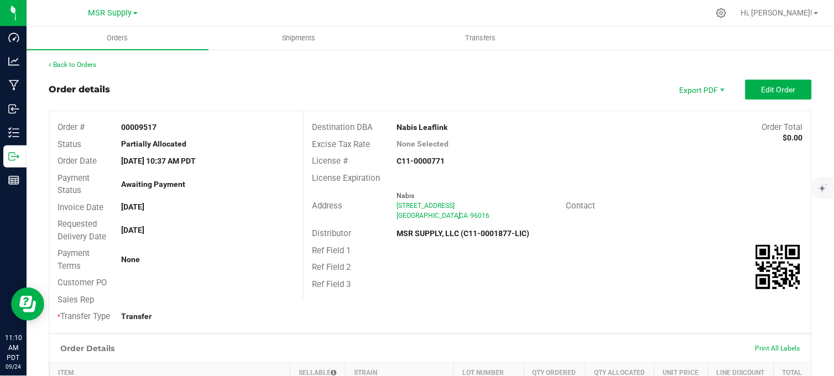
click at [275, 97] on div "Order details Export PDF Edit Order" at bounding box center [430, 90] width 763 height 20
drag, startPoint x: 231, startPoint y: 86, endPoint x: 326, endPoint y: 134, distance: 107.1
click at [234, 87] on div "Order details Export PDF Edit Order" at bounding box center [430, 90] width 763 height 20
click at [745, 90] on button "Edit Order" at bounding box center [778, 90] width 66 height 20
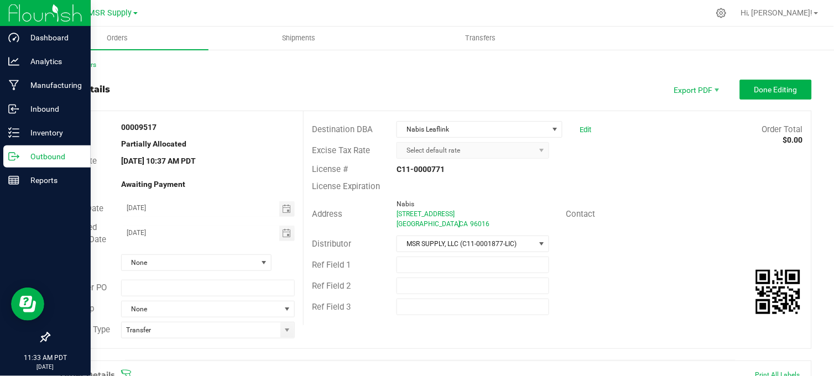
click at [14, 162] on div "Outbound" at bounding box center [46, 156] width 87 height 22
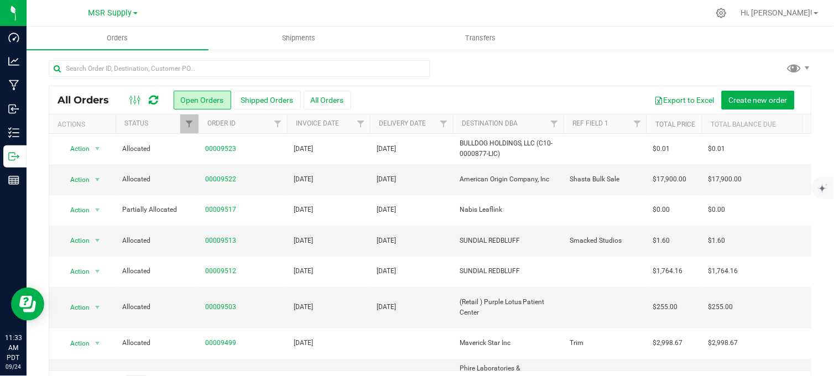
click at [471, 71] on div at bounding box center [430, 72] width 763 height 25
click at [484, 69] on div at bounding box center [430, 72] width 763 height 25
click at [479, 75] on div at bounding box center [430, 72] width 763 height 25
click at [482, 72] on div at bounding box center [430, 72] width 763 height 25
click at [559, 72] on div at bounding box center [430, 72] width 763 height 25
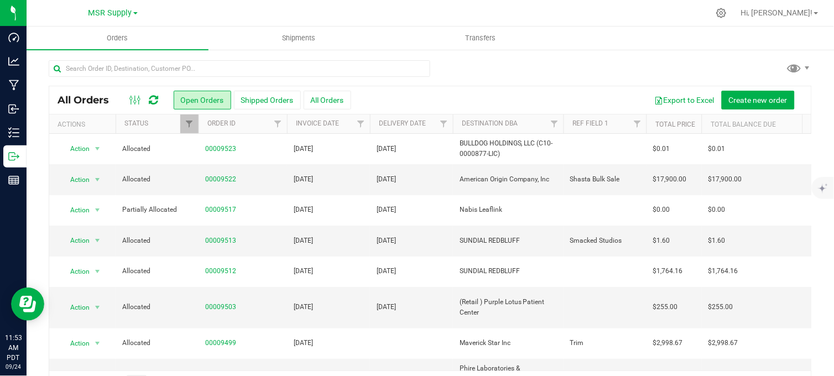
click at [502, 79] on div at bounding box center [430, 72] width 763 height 25
click at [449, 76] on div at bounding box center [430, 72] width 763 height 25
click at [508, 69] on div at bounding box center [430, 72] width 763 height 25
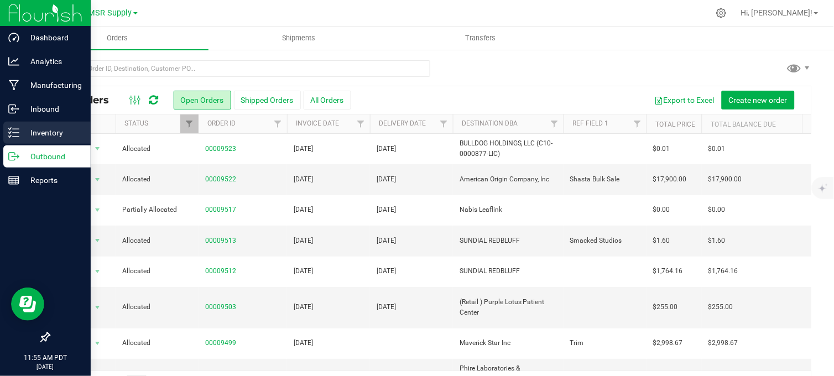
click at [18, 132] on icon at bounding box center [13, 132] width 11 height 11
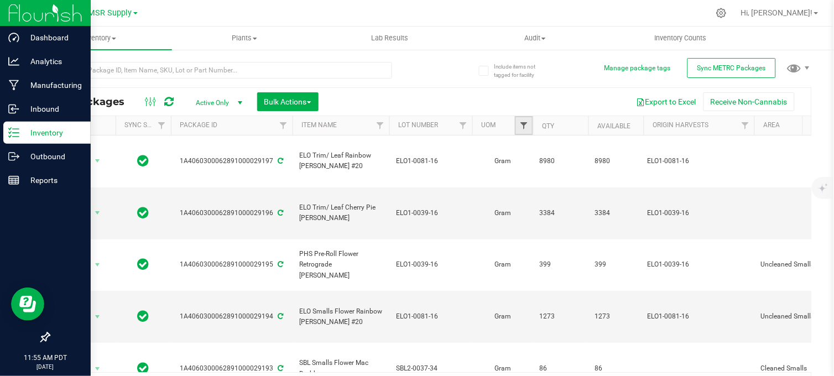
click at [524, 123] on span "Filter" at bounding box center [523, 125] width 9 height 9
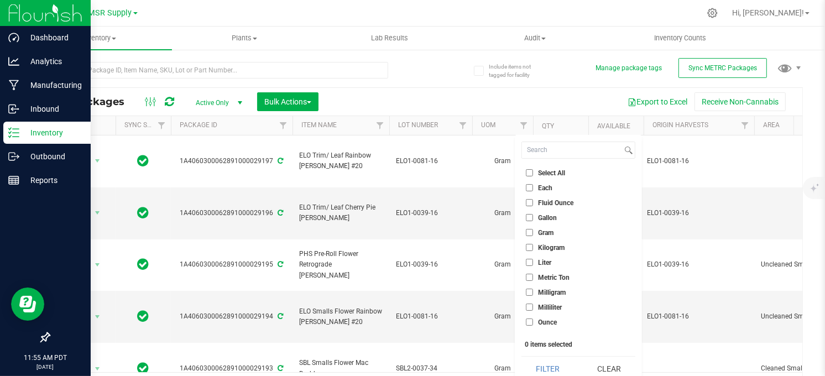
click at [529, 187] on input "Each" at bounding box center [529, 187] width 7 height 7
checkbox input "true"
click at [540, 367] on button "Filter" at bounding box center [547, 369] width 53 height 24
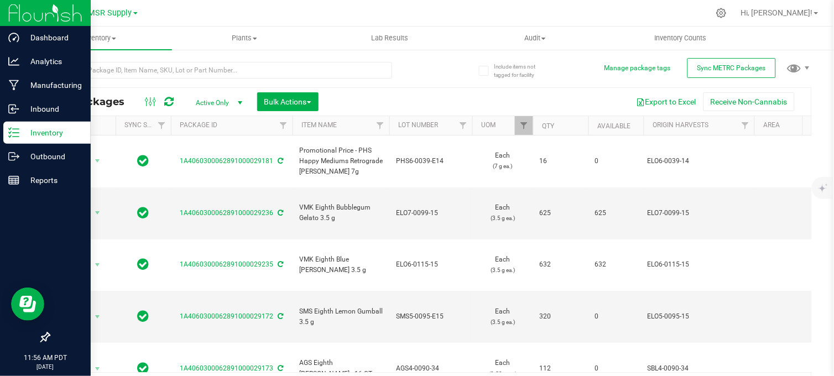
click at [237, 100] on span "select" at bounding box center [240, 102] width 9 height 9
click at [416, 71] on div at bounding box center [240, 69] width 382 height 35
click at [240, 103] on span "select" at bounding box center [240, 102] width 9 height 9
click at [200, 173] on li "All" at bounding box center [216, 170] width 60 height 17
click at [527, 125] on span "Filter" at bounding box center [523, 125] width 9 height 9
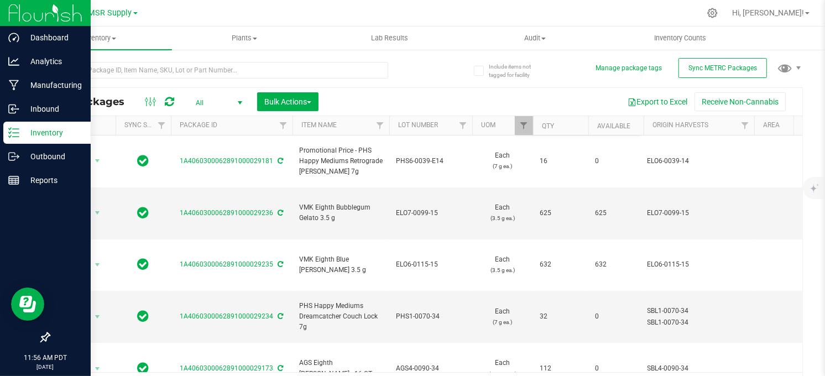
click at [416, 61] on div at bounding box center [237, 69] width 377 height 35
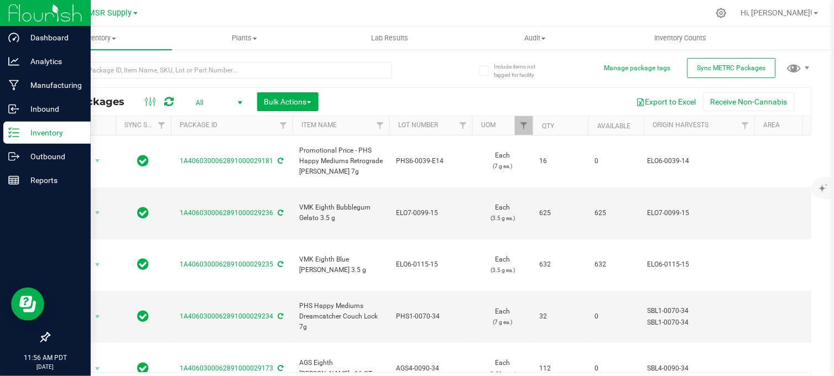
click at [471, 8] on div at bounding box center [453, 13] width 511 height 22
click at [469, 15] on div at bounding box center [453, 13] width 511 height 22
click at [461, 10] on div at bounding box center [453, 13] width 511 height 22
drag, startPoint x: 461, startPoint y: 10, endPoint x: 473, endPoint y: 28, distance: 21.5
click at [473, 28] on div "MSR Supply Hi, [PERSON_NAME]! Inventory All packages All inventory Waste log Cr…" at bounding box center [430, 188] width 807 height 376
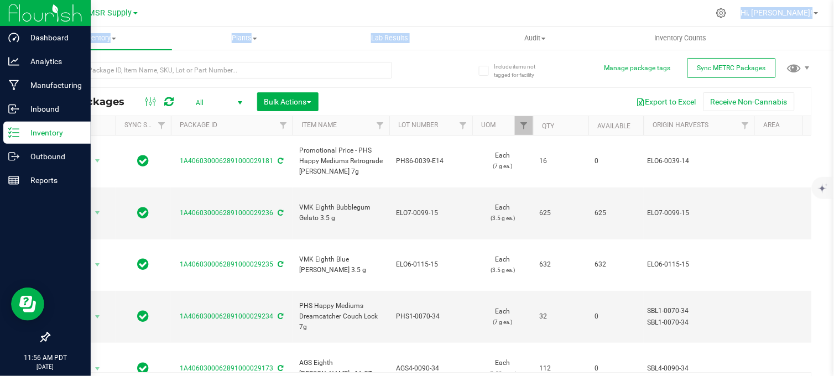
drag, startPoint x: 473, startPoint y: 28, endPoint x: 440, endPoint y: 4, distance: 40.5
click at [440, 4] on div at bounding box center [453, 13] width 511 height 22
click at [444, 7] on div at bounding box center [453, 13] width 511 height 22
click at [614, 125] on link "Available" at bounding box center [613, 126] width 33 height 8
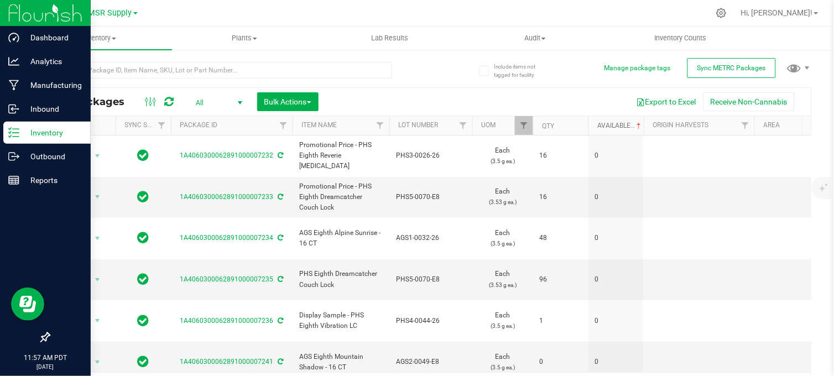
click at [610, 126] on link "Available" at bounding box center [620, 126] width 46 height 8
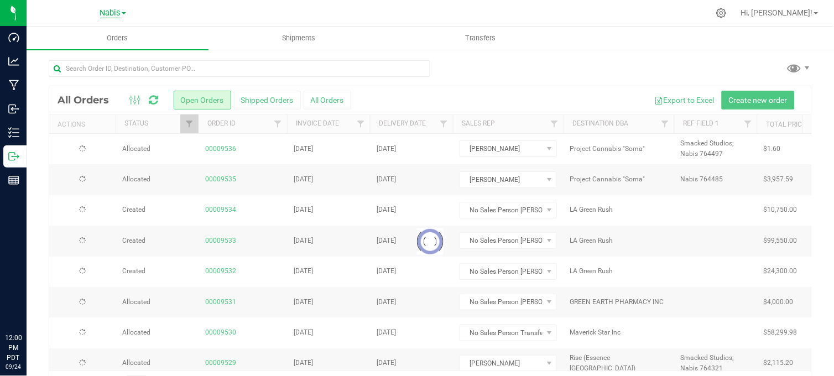
click at [113, 14] on span "Nabis" at bounding box center [110, 13] width 20 height 10
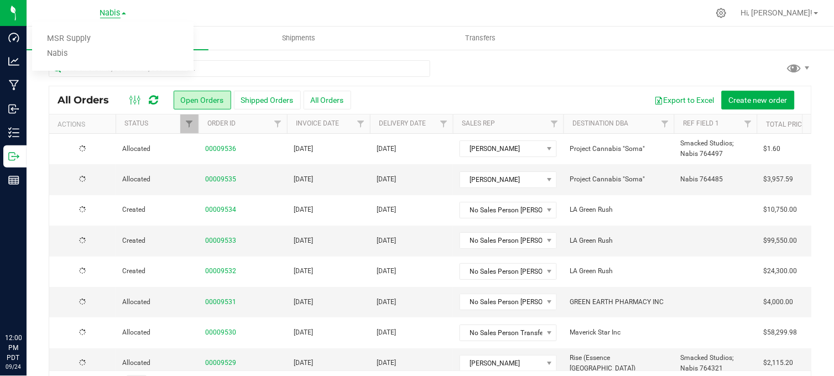
click at [81, 37] on link "MSR Supply" at bounding box center [112, 39] width 161 height 15
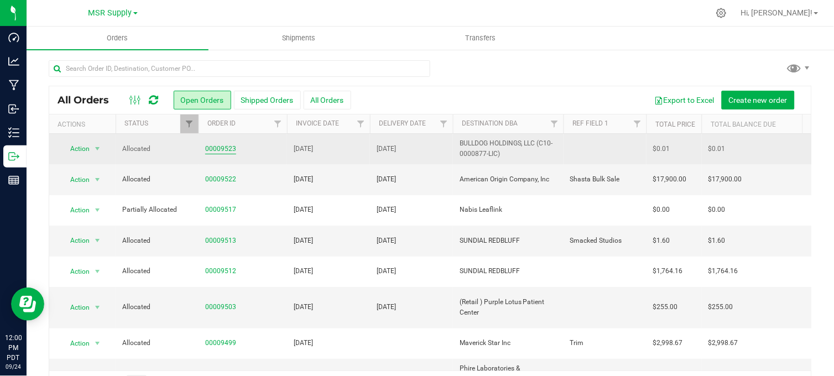
click at [211, 147] on link "00009523" at bounding box center [220, 149] width 31 height 11
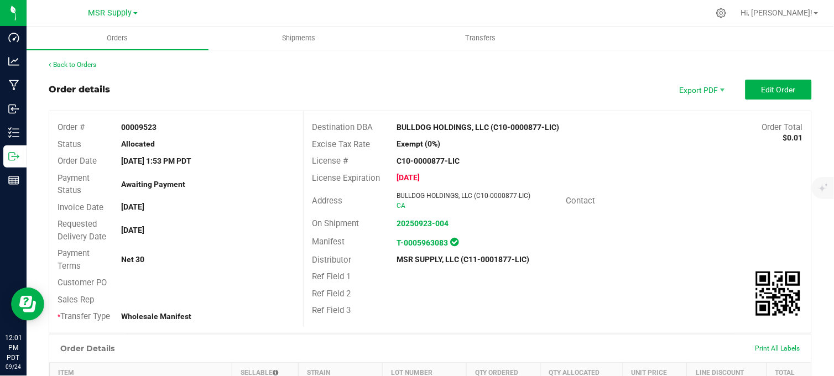
drag, startPoint x: 555, startPoint y: 128, endPoint x: 487, endPoint y: 132, distance: 68.1
click at [487, 132] on div "BULLDOG HOLDINGS, LLC (C10-0000877-LIC)" at bounding box center [493, 128] width 211 height 12
copy strong "C10-0000877-LIC)"
click at [454, 85] on div "Order details Export PDF Edit Order" at bounding box center [430, 90] width 763 height 20
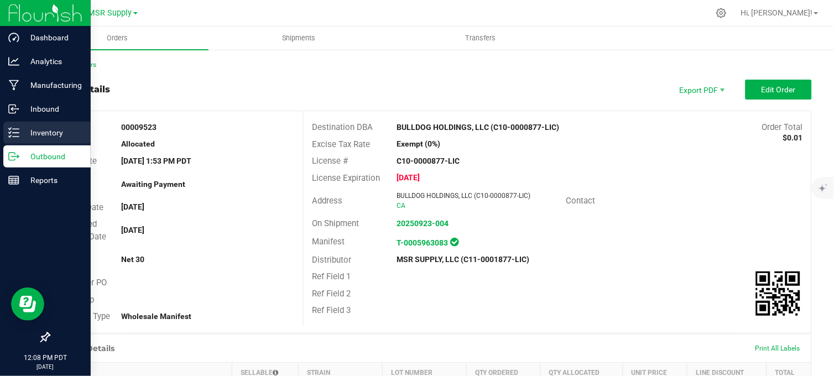
click at [45, 133] on p "Inventory" at bounding box center [52, 132] width 66 height 13
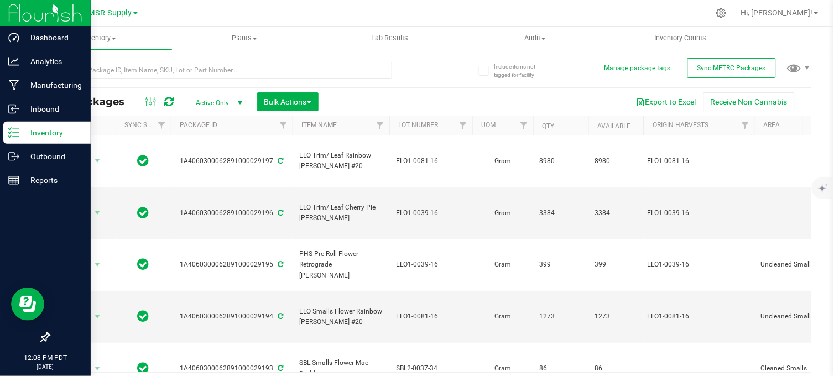
click at [422, 75] on div at bounding box center [240, 69] width 382 height 35
